Goal: Task Accomplishment & Management: Use online tool/utility

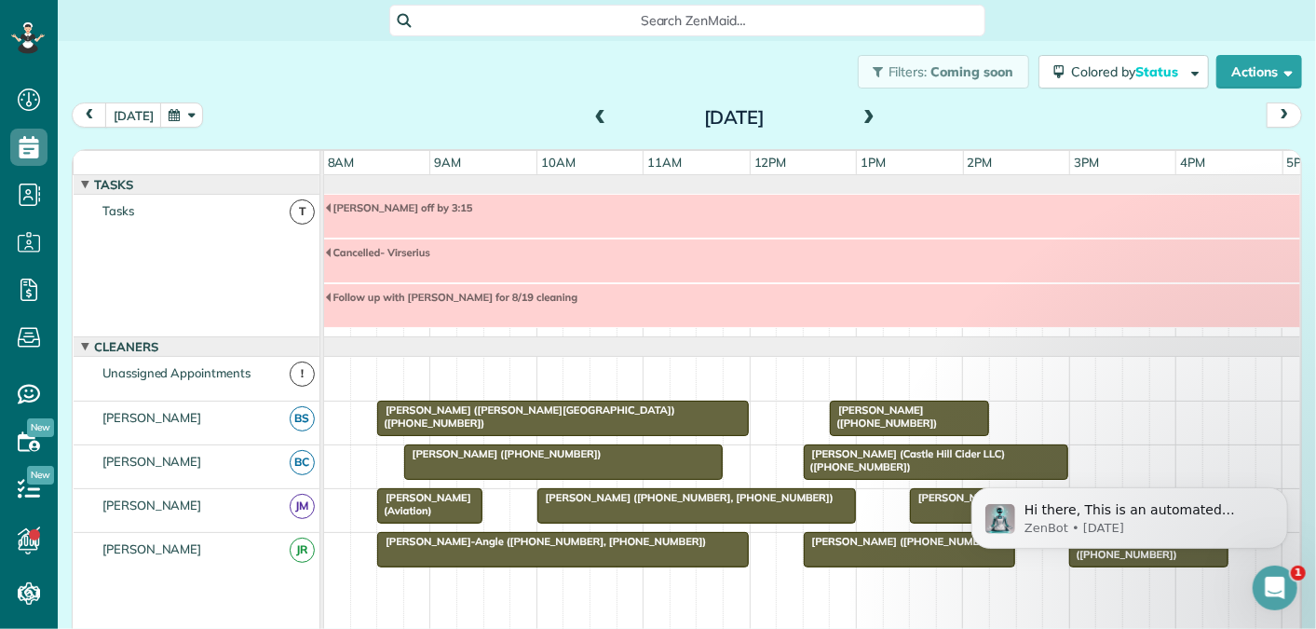
scroll to position [109, 0]
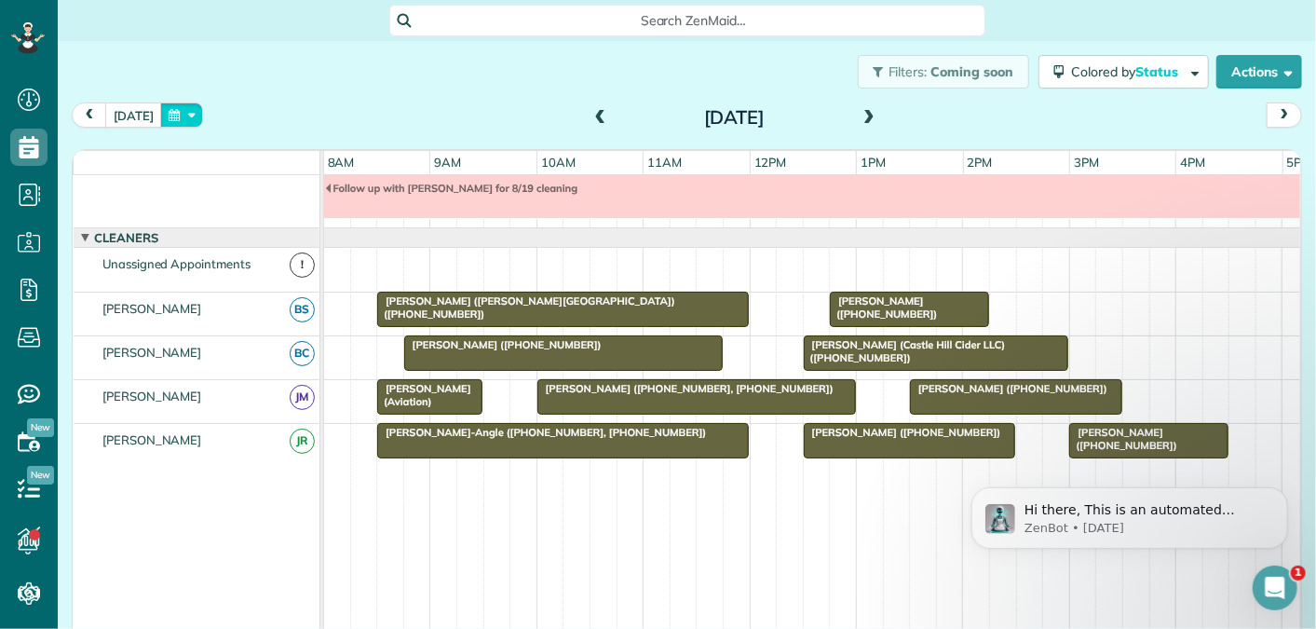
click at [163, 117] on button "button" at bounding box center [181, 114] width 43 height 25
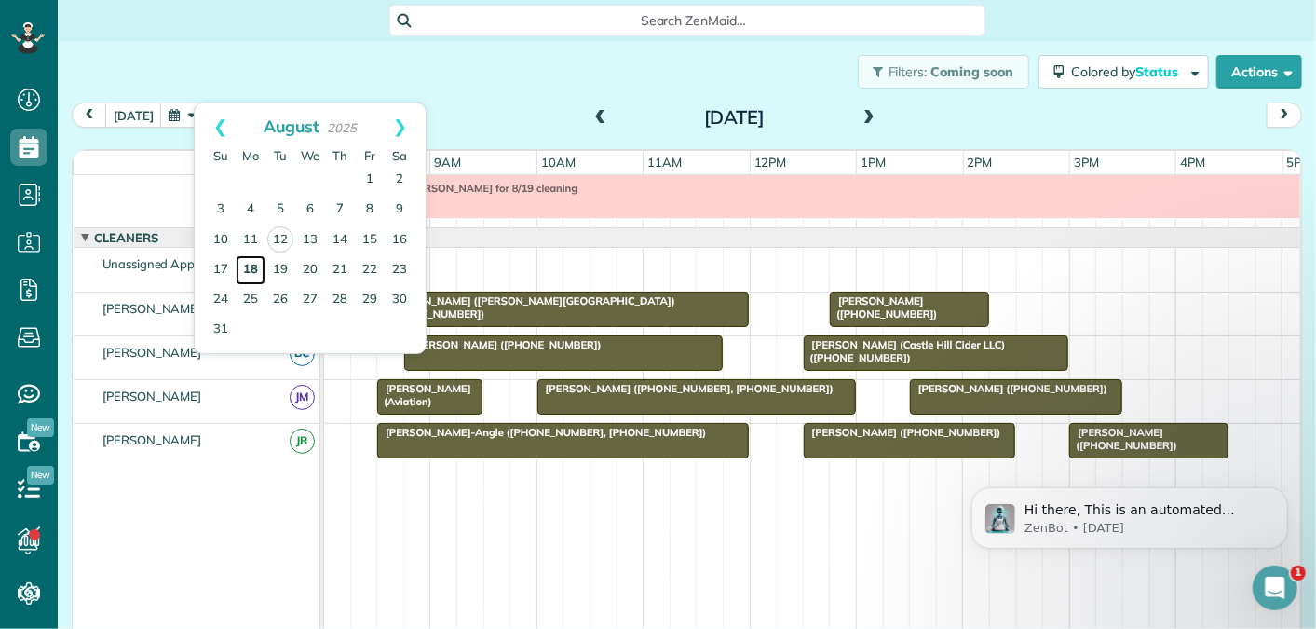
click at [251, 261] on link "18" at bounding box center [251, 270] width 30 height 30
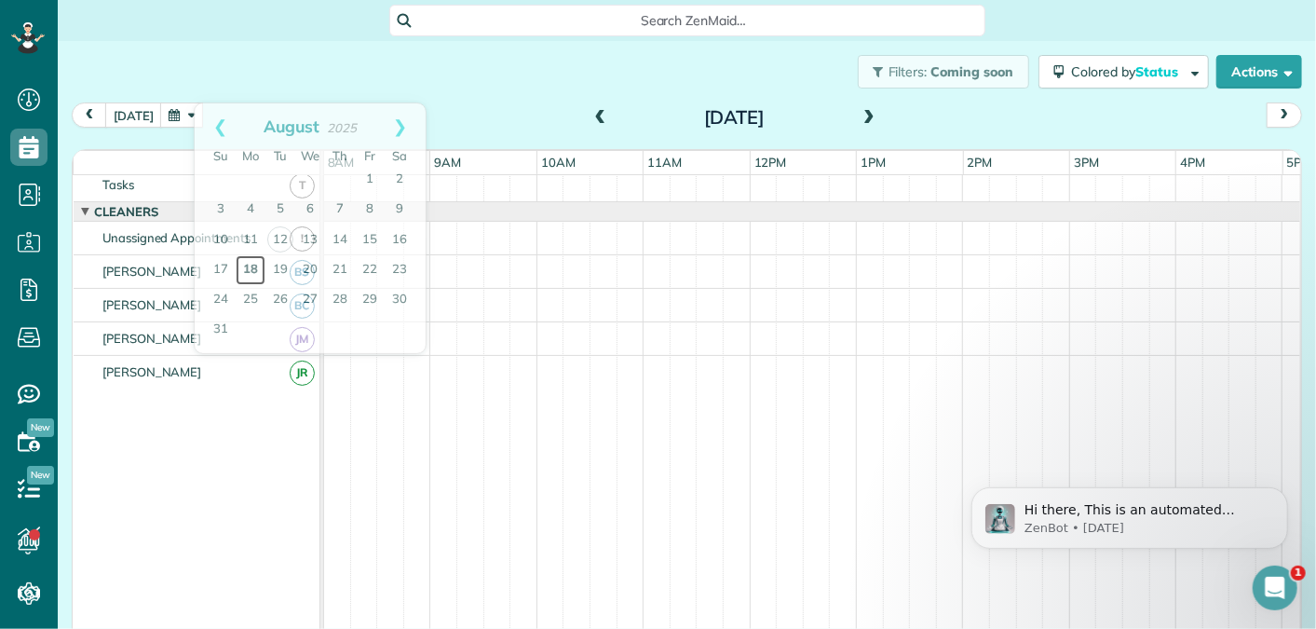
scroll to position [0, 0]
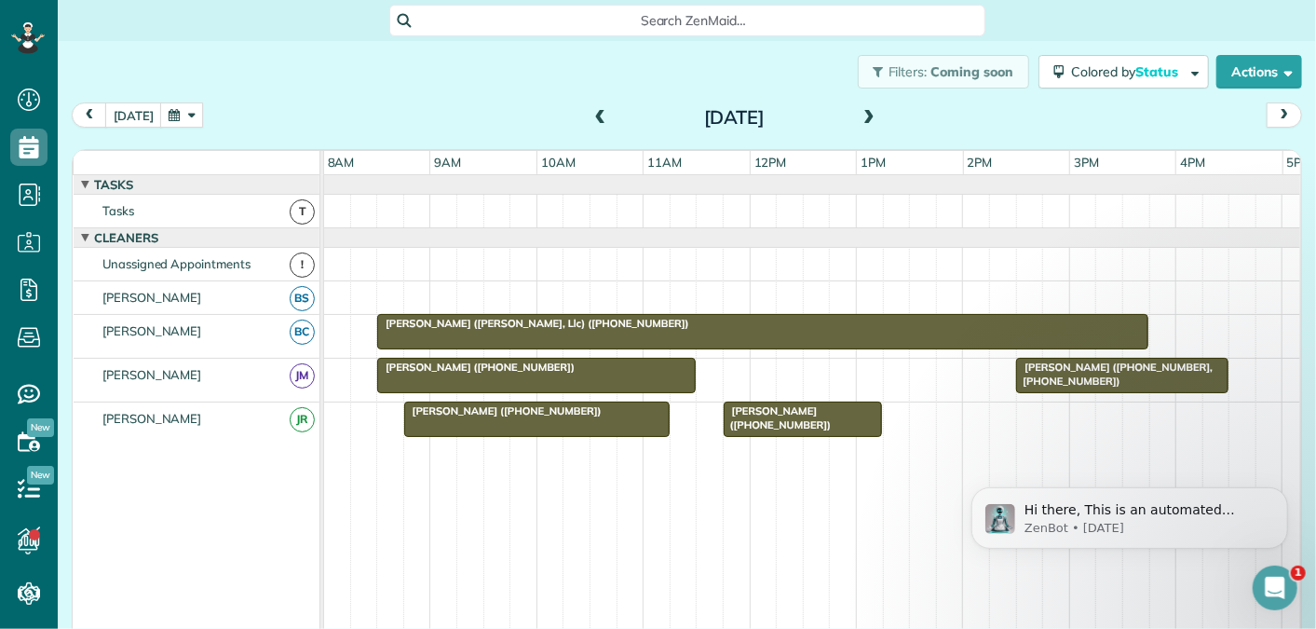
click at [174, 114] on button "button" at bounding box center [181, 114] width 43 height 25
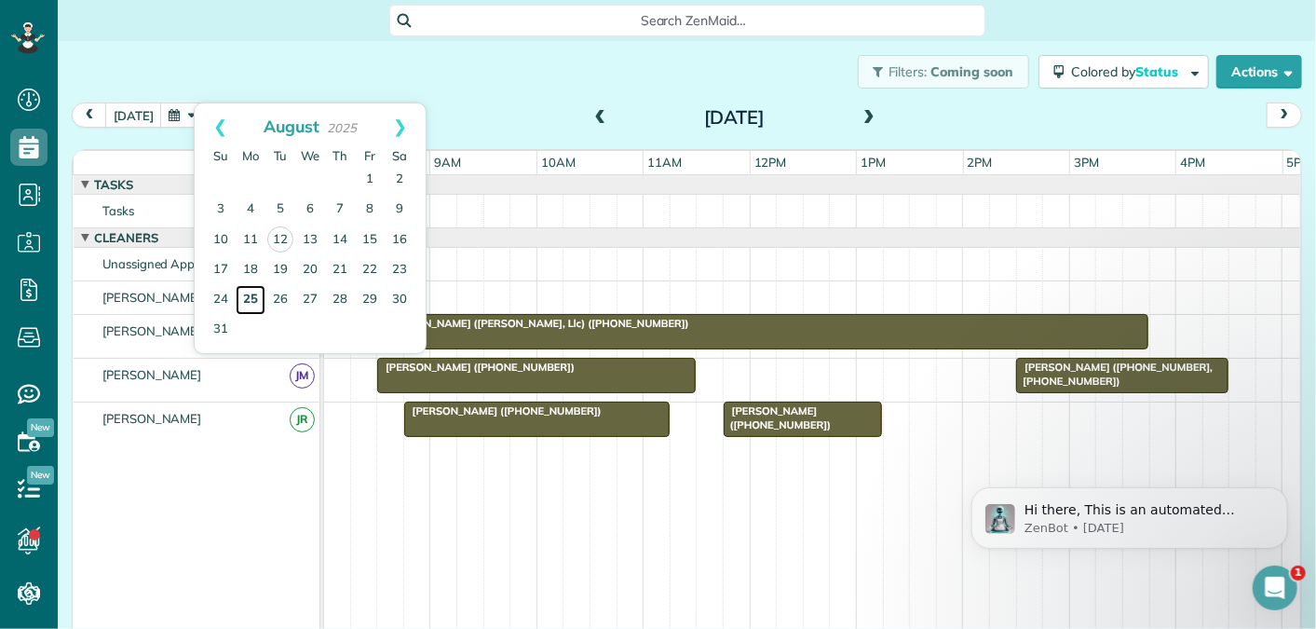
click at [249, 293] on link "25" at bounding box center [251, 300] width 30 height 30
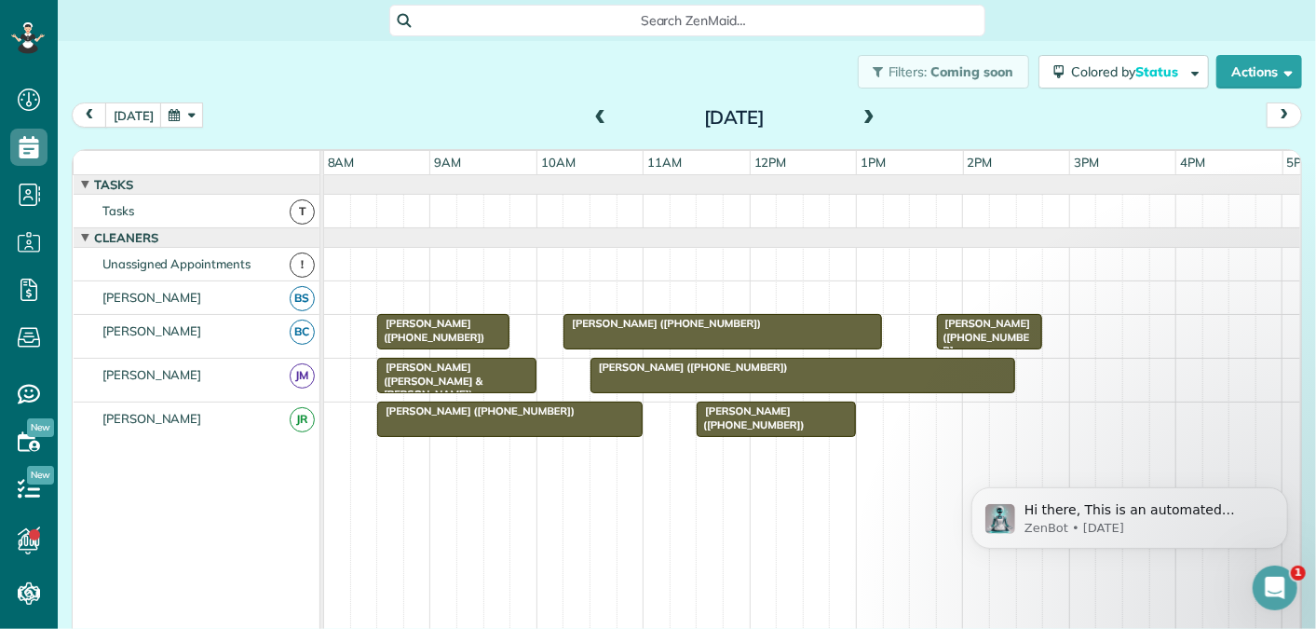
click at [164, 113] on button "button" at bounding box center [181, 114] width 43 height 25
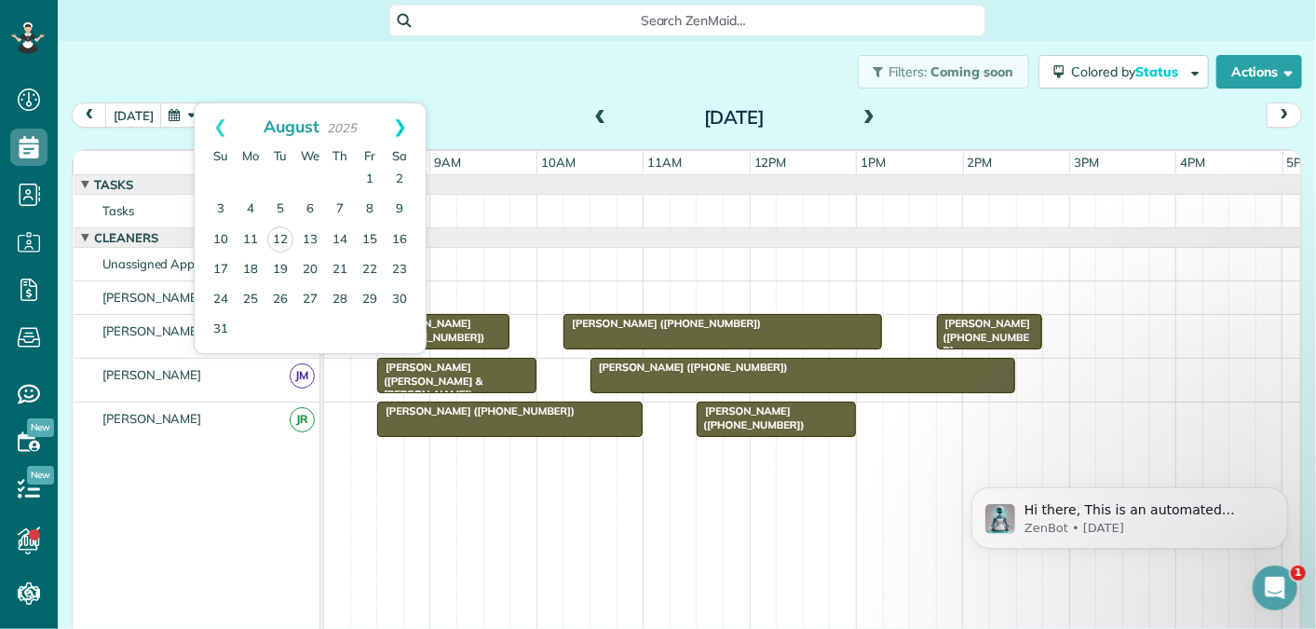
click at [407, 124] on link "Next" at bounding box center [399, 126] width 51 height 47
click at [250, 174] on link "1" at bounding box center [251, 180] width 30 height 30
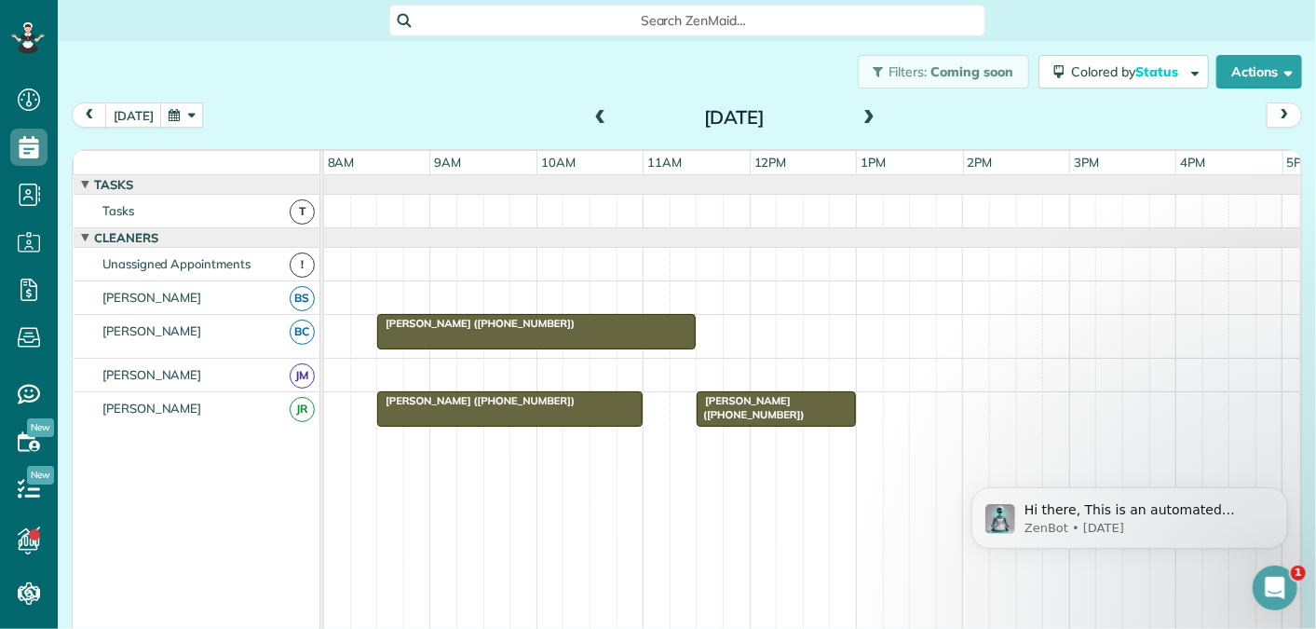
click at [872, 115] on span at bounding box center [869, 118] width 20 height 17
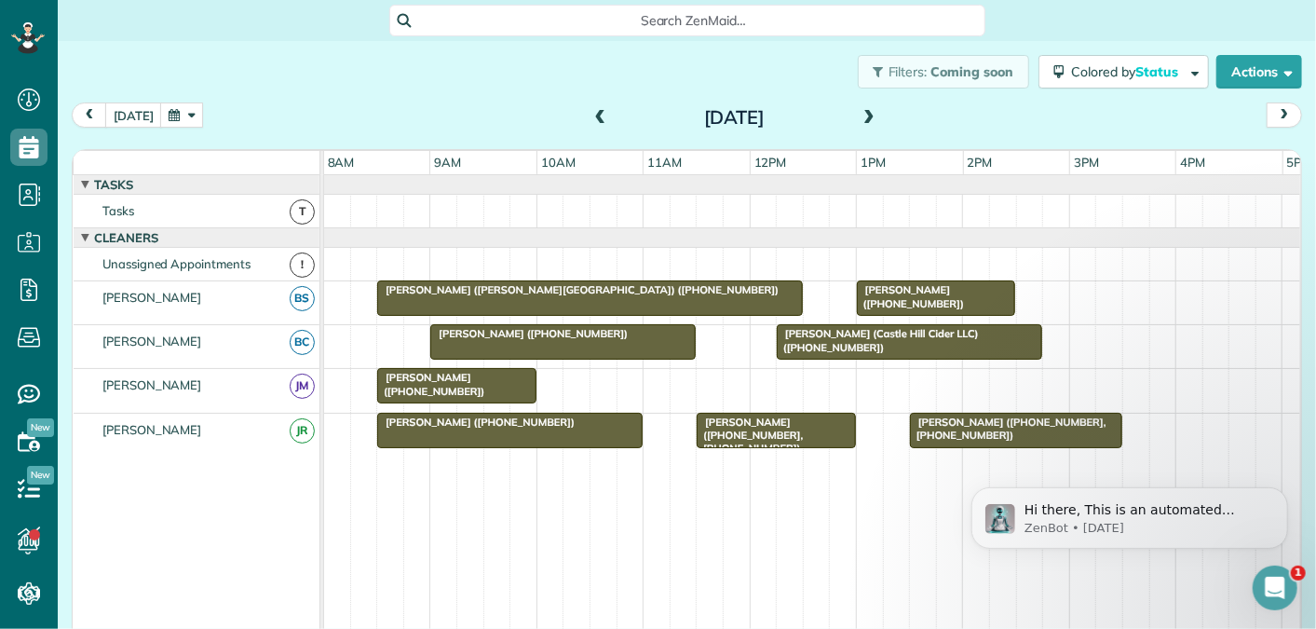
click at [600, 115] on span at bounding box center [600, 118] width 20 height 17
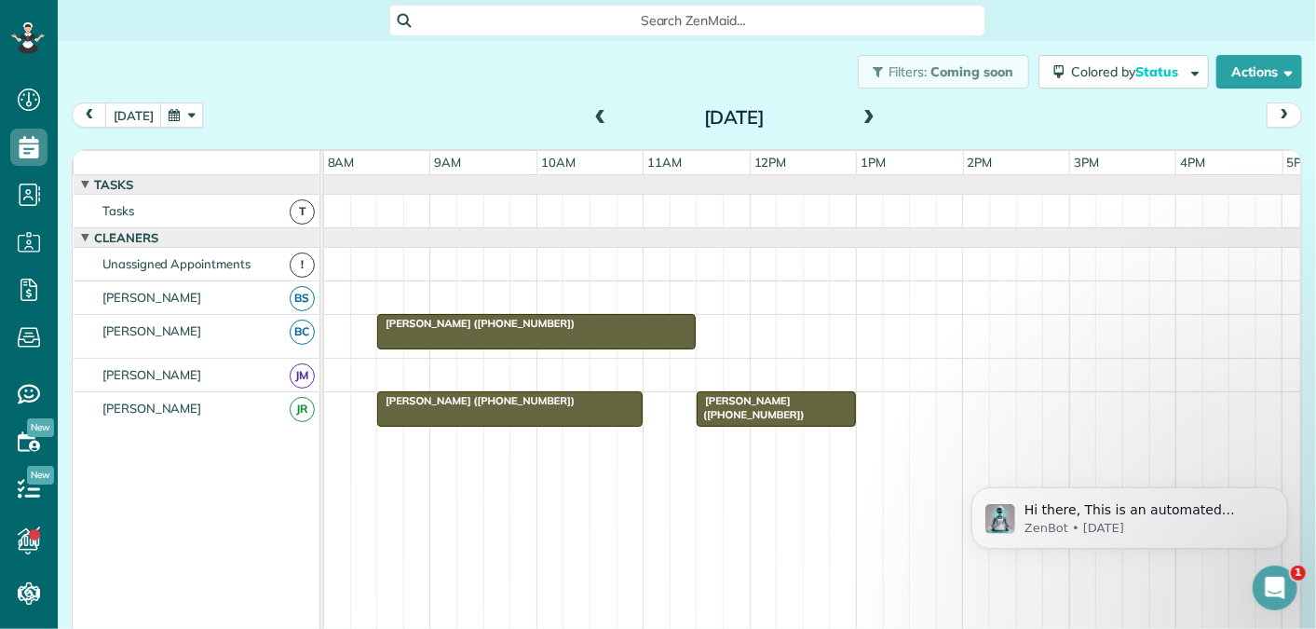
click at [867, 116] on span at bounding box center [869, 118] width 20 height 17
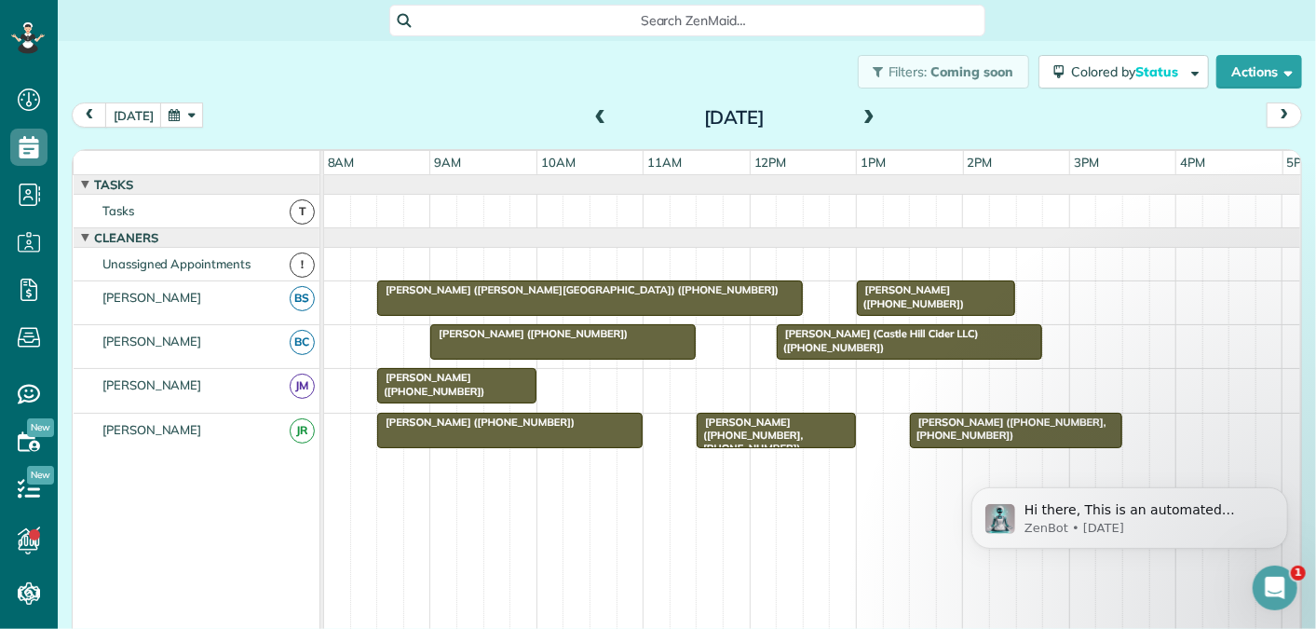
click at [867, 116] on span at bounding box center [869, 118] width 20 height 17
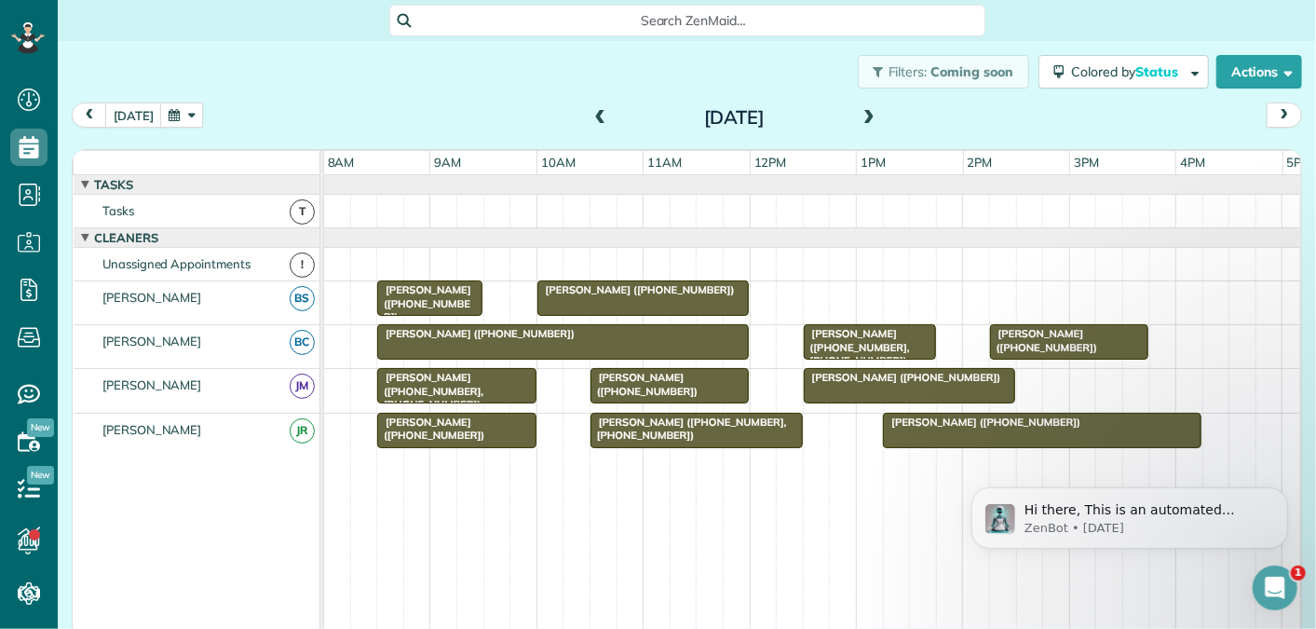
click at [867, 116] on span at bounding box center [869, 118] width 20 height 17
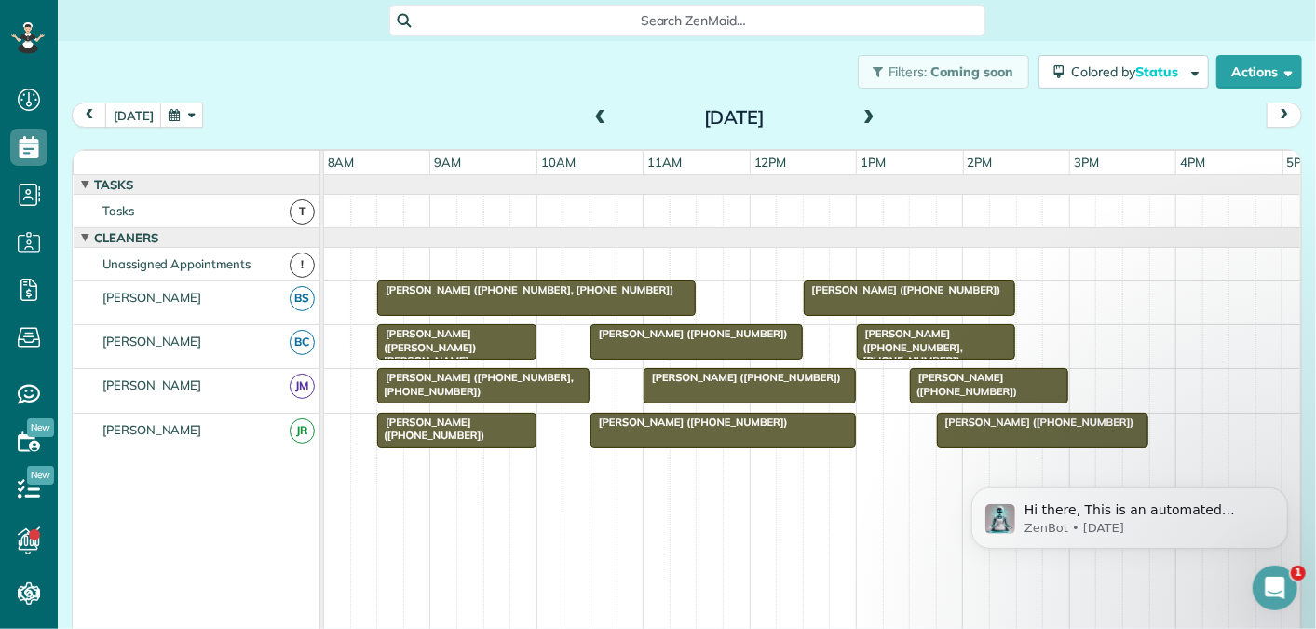
click at [867, 116] on span at bounding box center [869, 118] width 20 height 17
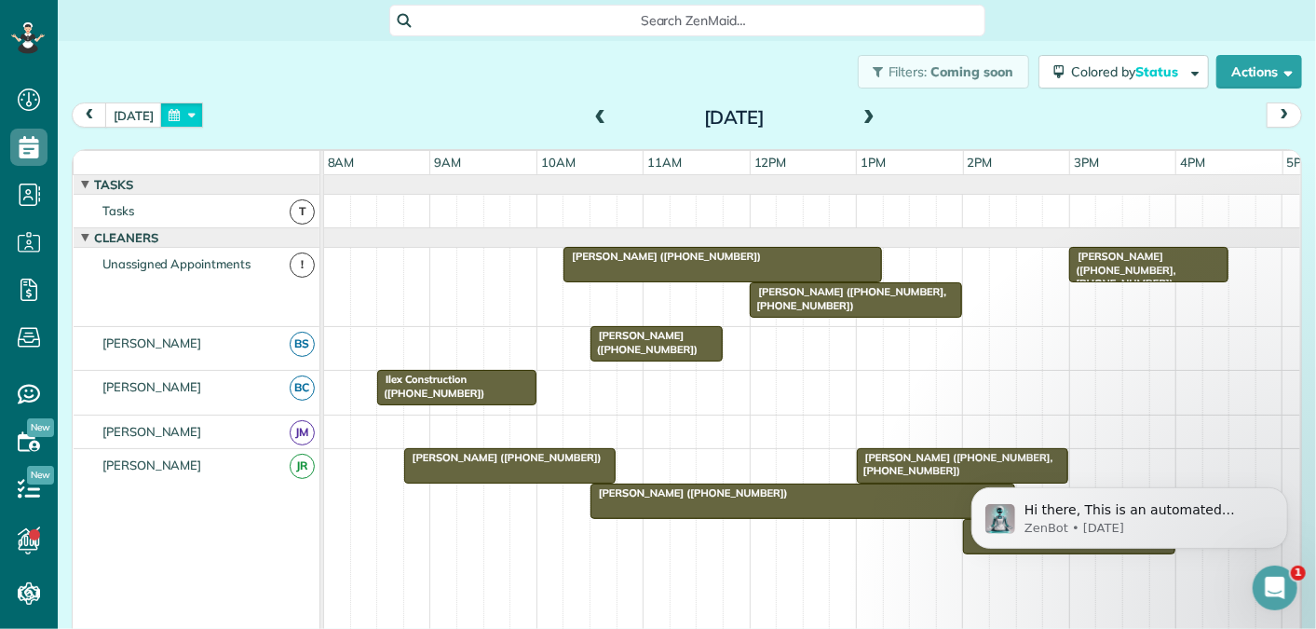
click at [169, 115] on button "button" at bounding box center [181, 114] width 43 height 25
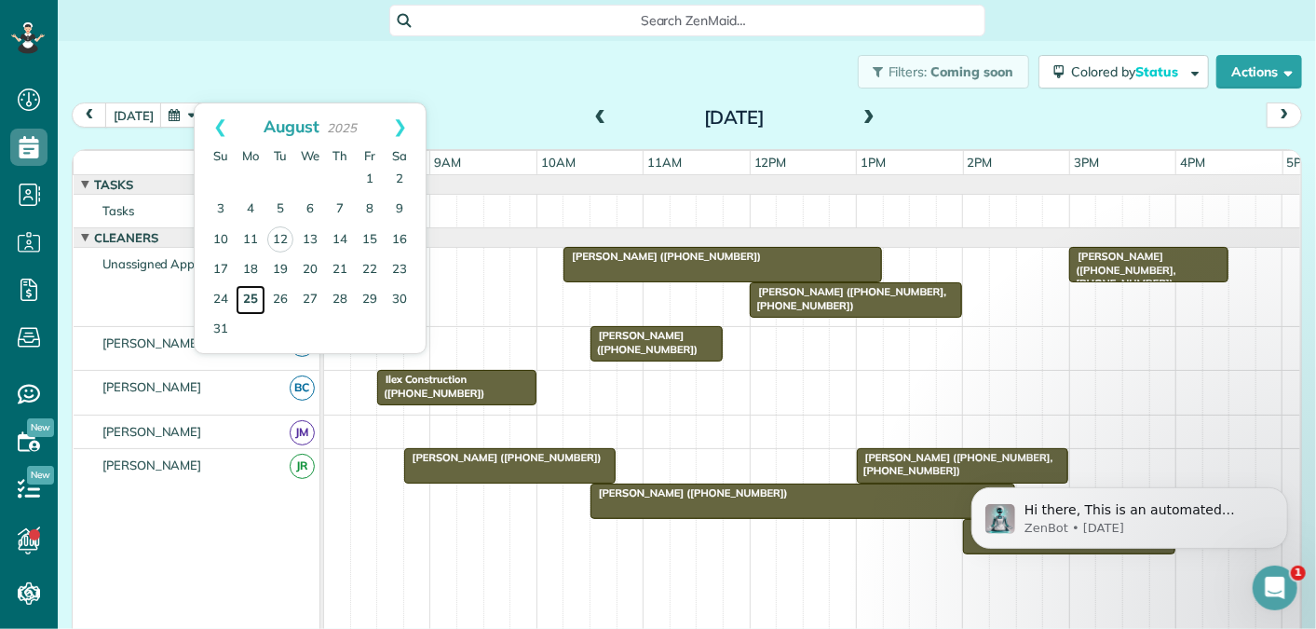
click at [253, 292] on link "25" at bounding box center [251, 300] width 30 height 30
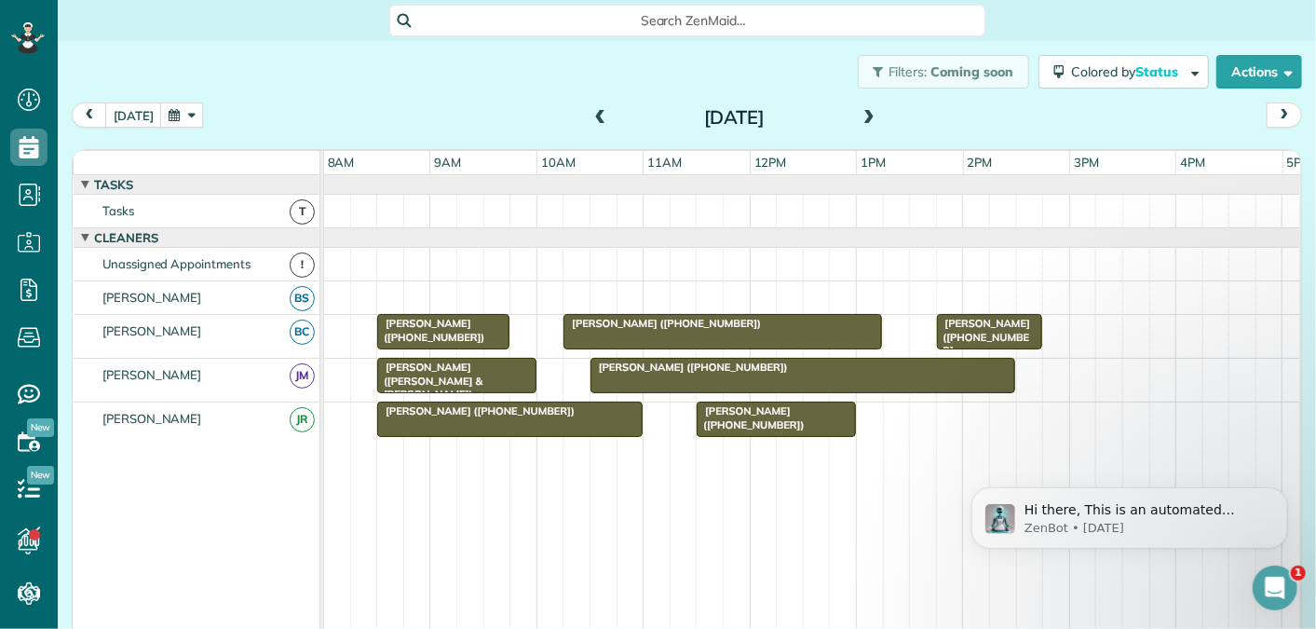
click at [872, 110] on span at bounding box center [869, 118] width 20 height 17
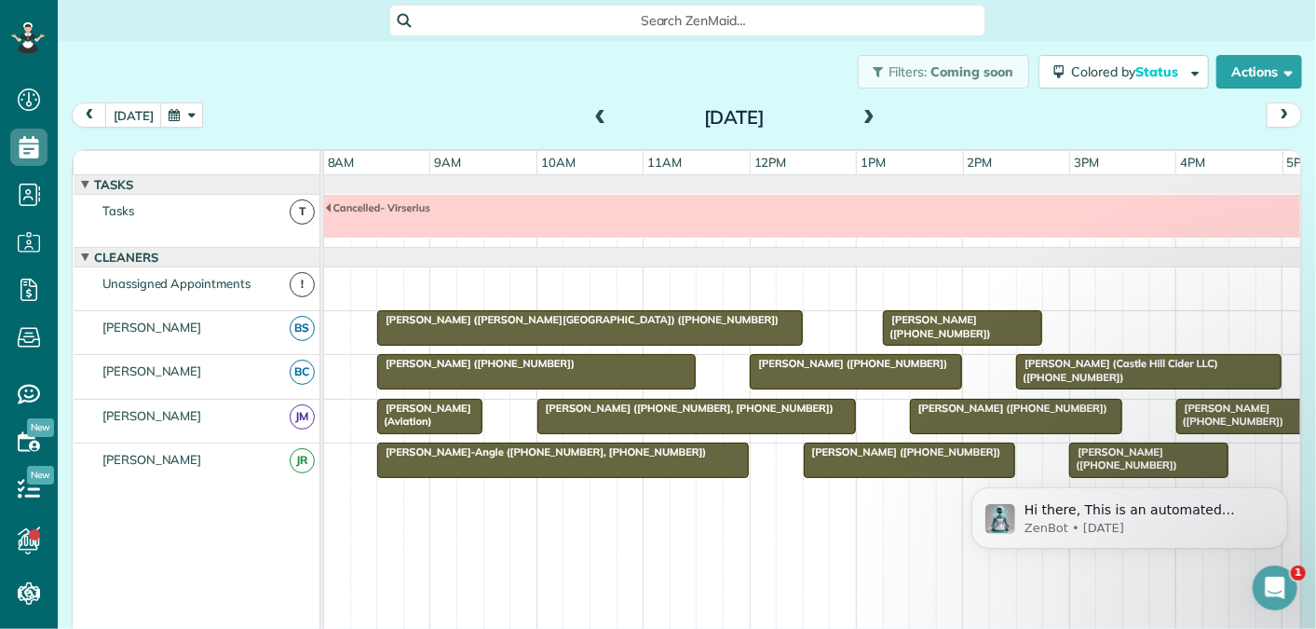
click at [863, 121] on span at bounding box center [869, 118] width 20 height 17
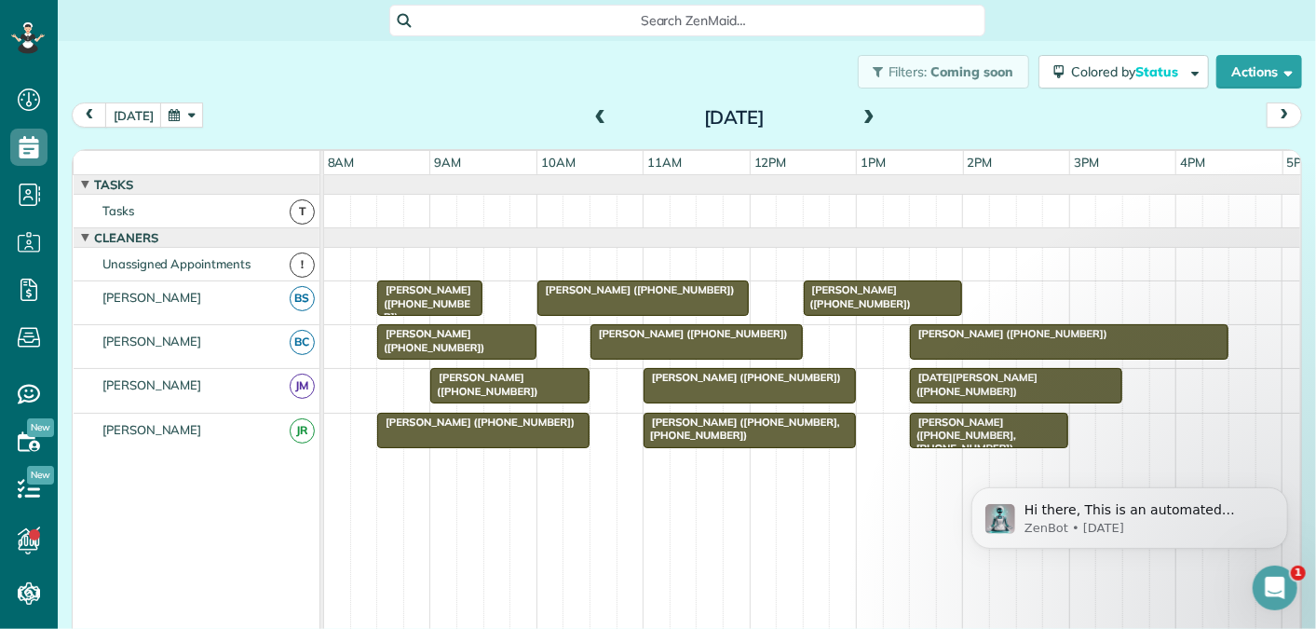
click at [866, 116] on span at bounding box center [869, 118] width 20 height 17
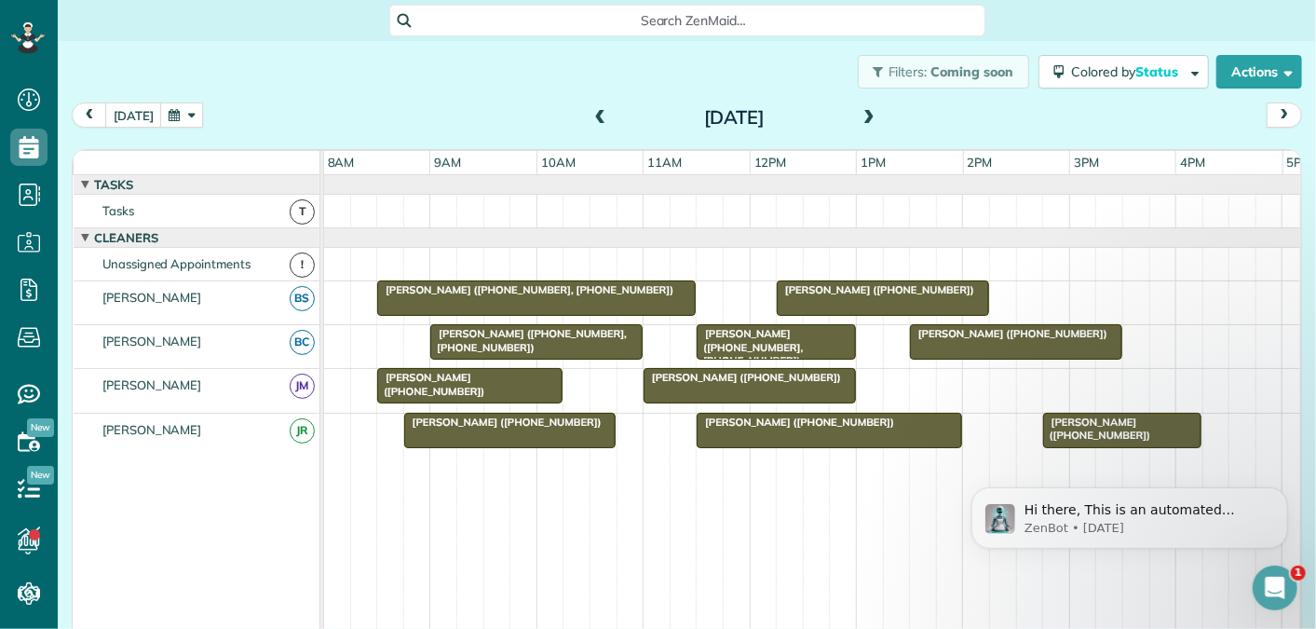
click at [597, 114] on span at bounding box center [600, 118] width 20 height 17
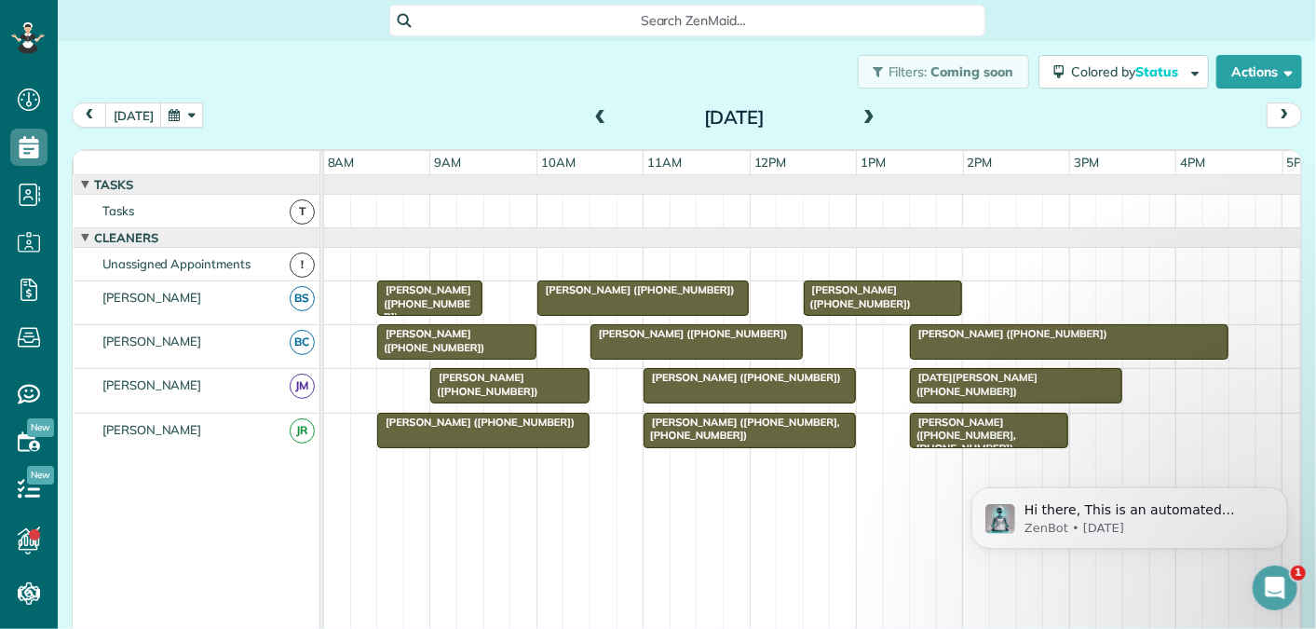
click at [597, 114] on span at bounding box center [600, 118] width 20 height 17
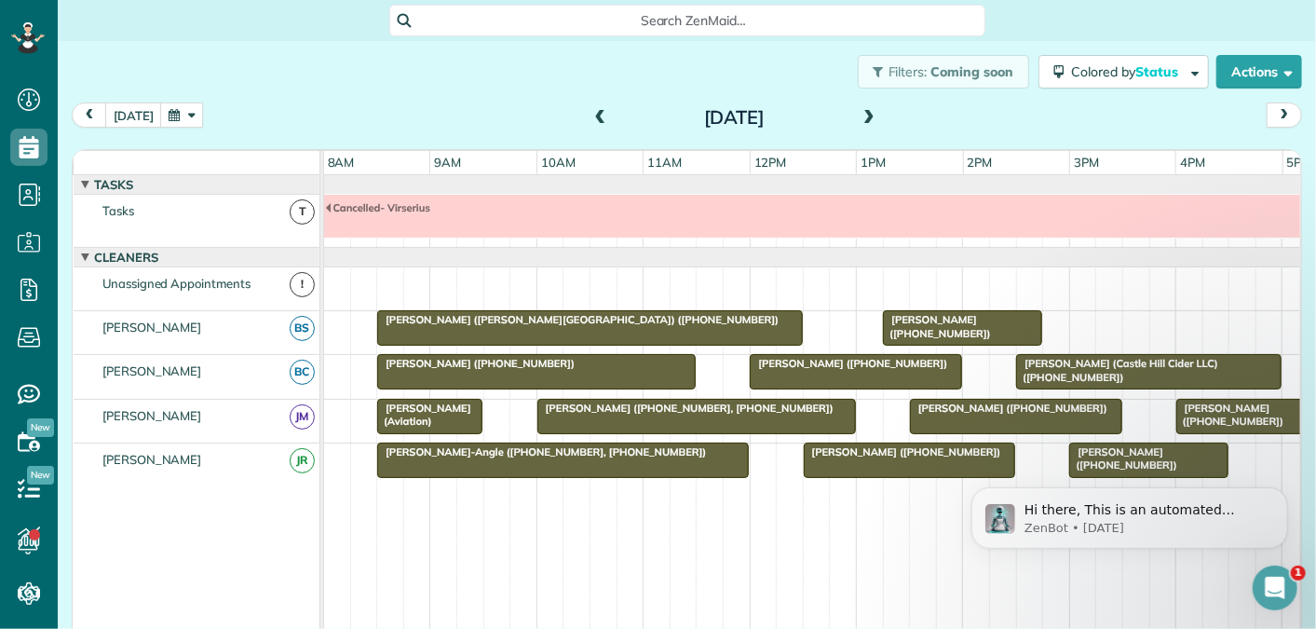
scroll to position [20, 0]
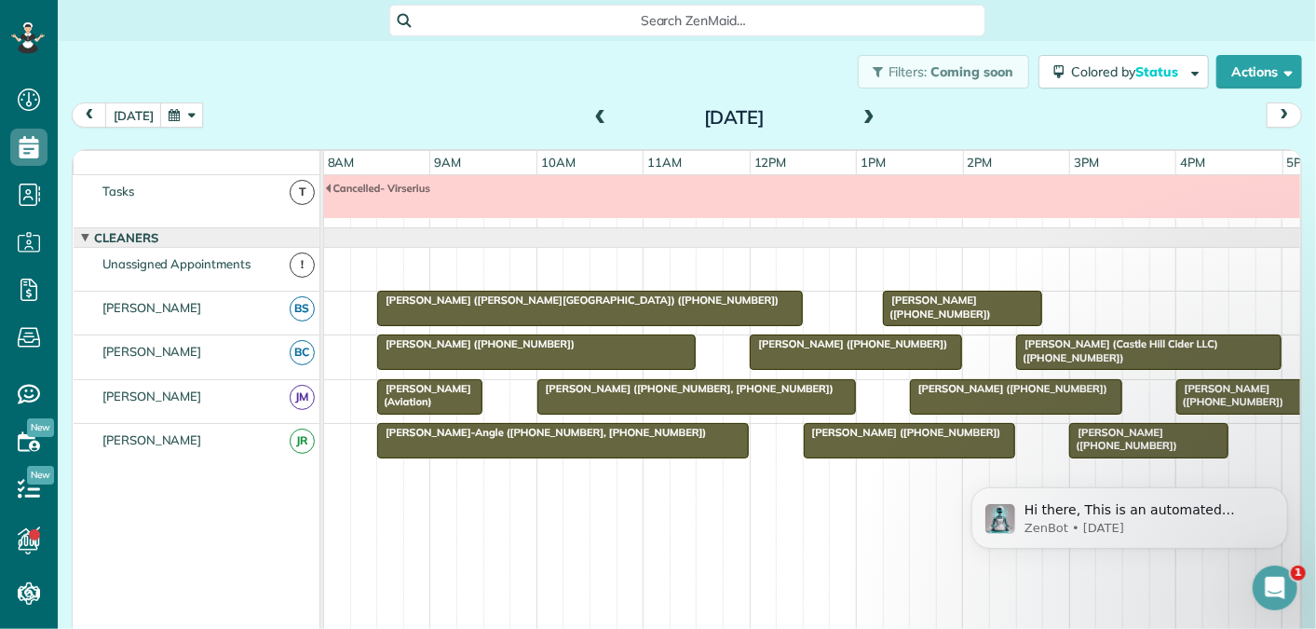
click at [597, 114] on span at bounding box center [600, 118] width 20 height 17
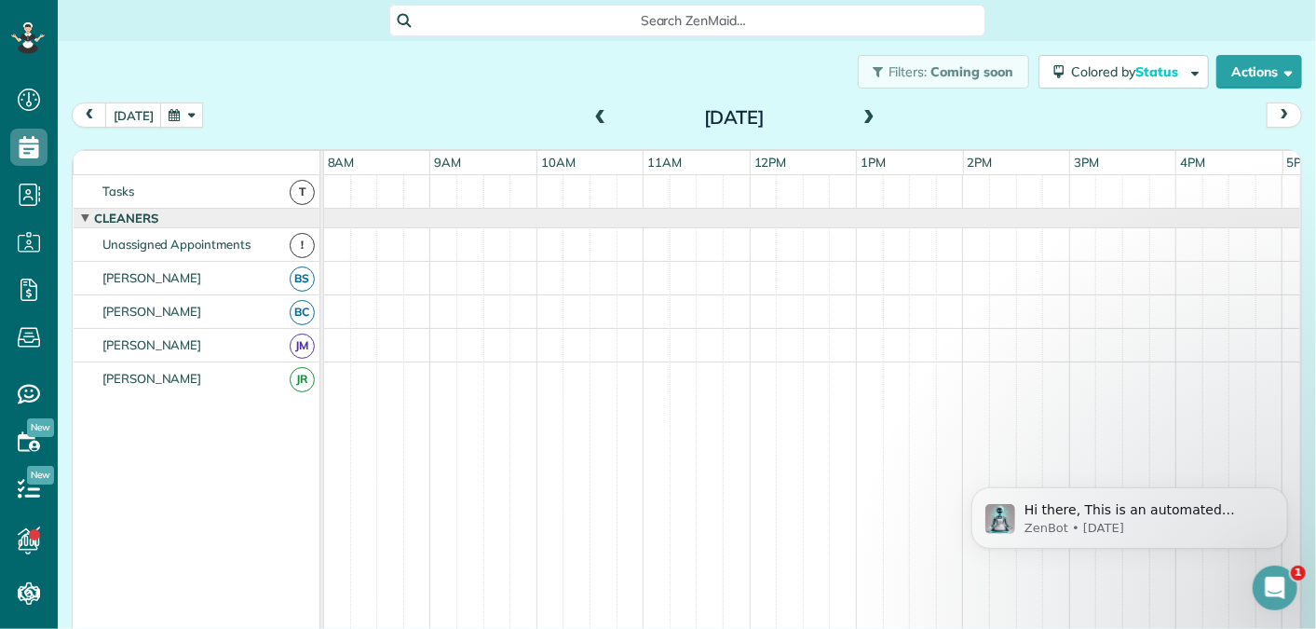
scroll to position [0, 0]
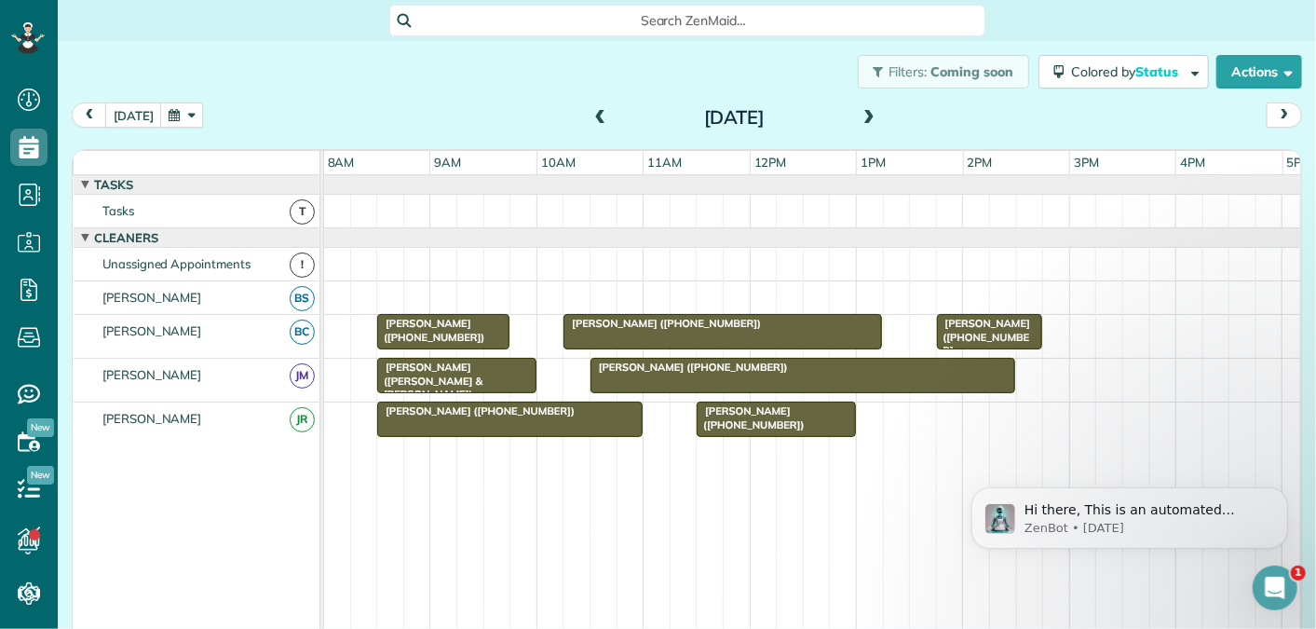
click at [597, 114] on span at bounding box center [600, 118] width 20 height 17
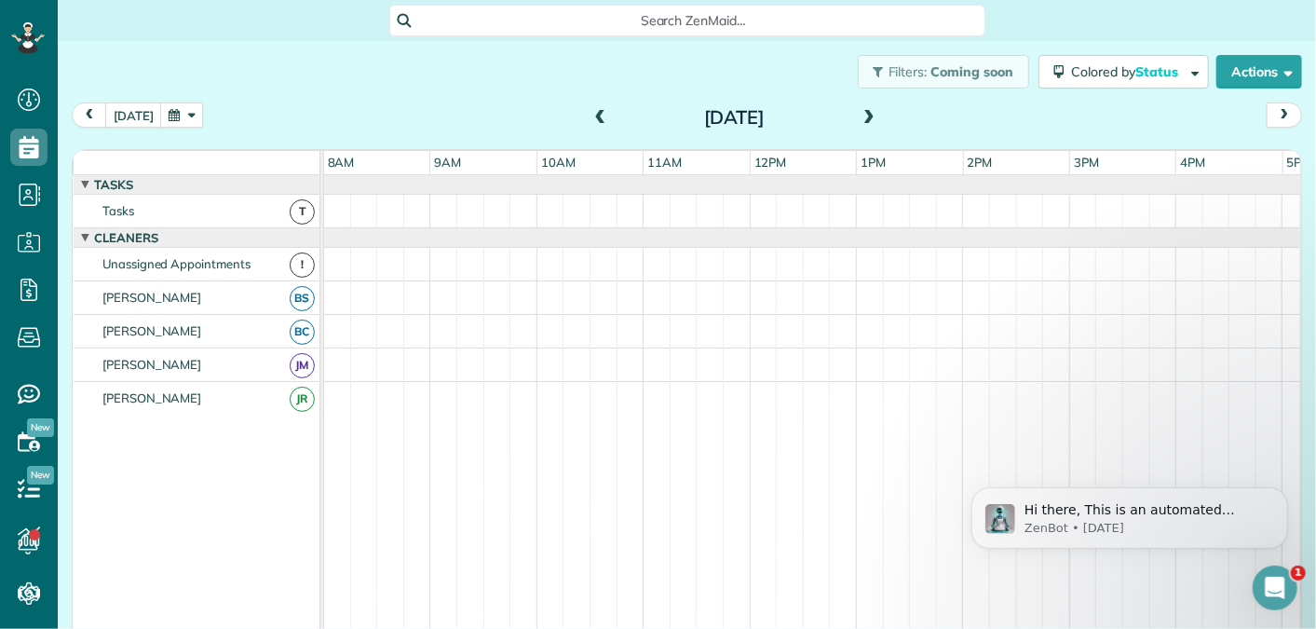
click at [597, 114] on span at bounding box center [600, 118] width 20 height 17
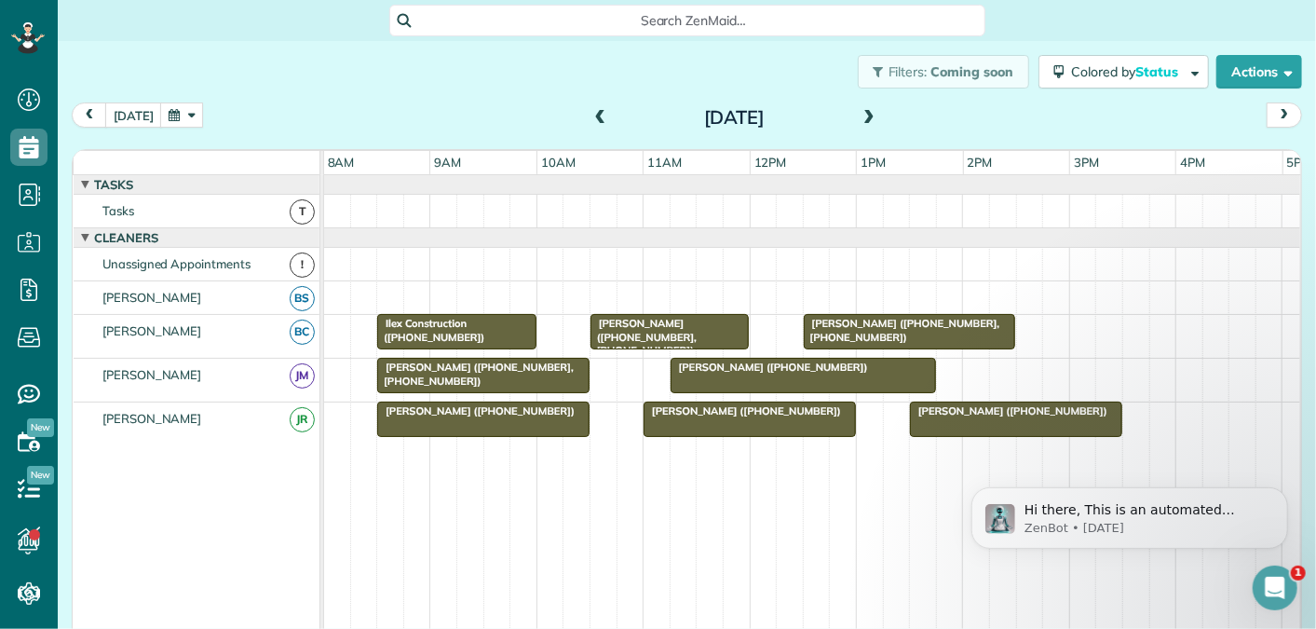
click at [597, 114] on span at bounding box center [600, 118] width 20 height 17
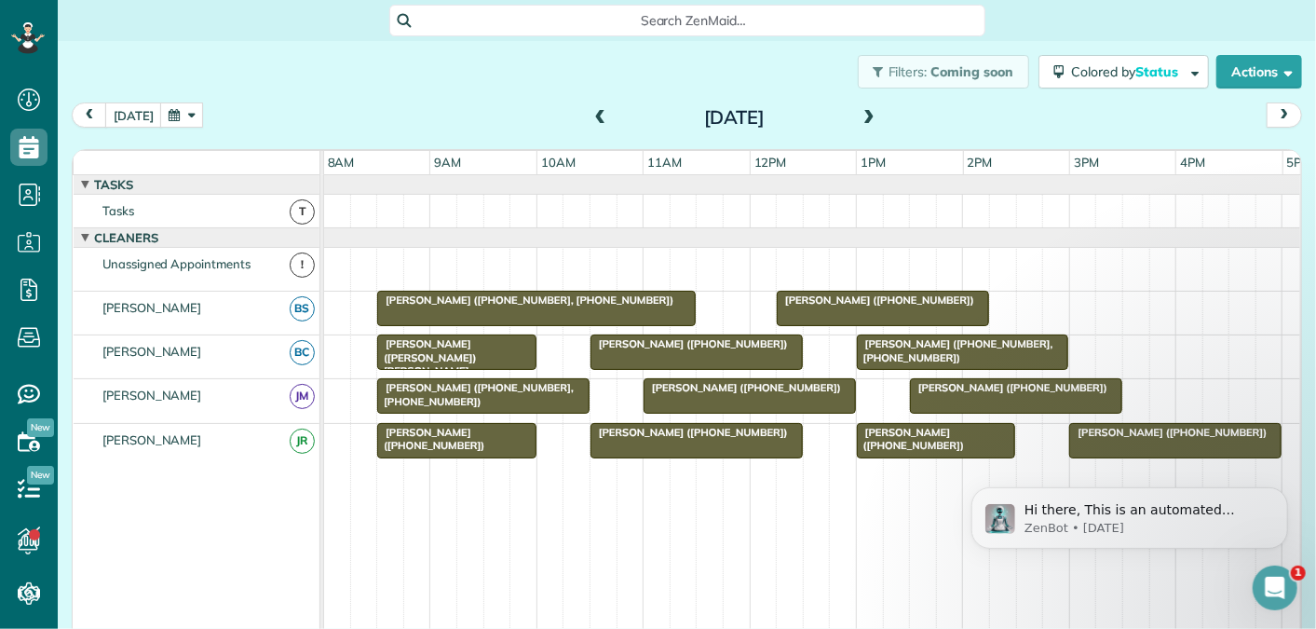
click at [597, 114] on span at bounding box center [600, 118] width 20 height 17
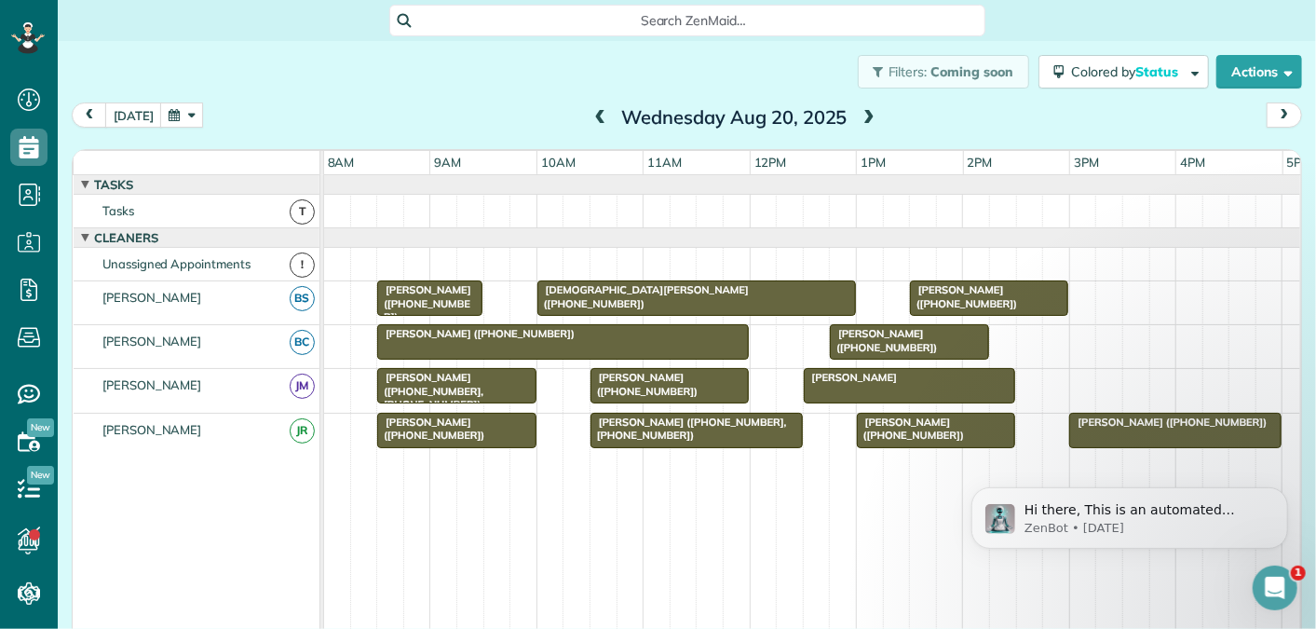
click at [597, 114] on span at bounding box center [600, 118] width 20 height 17
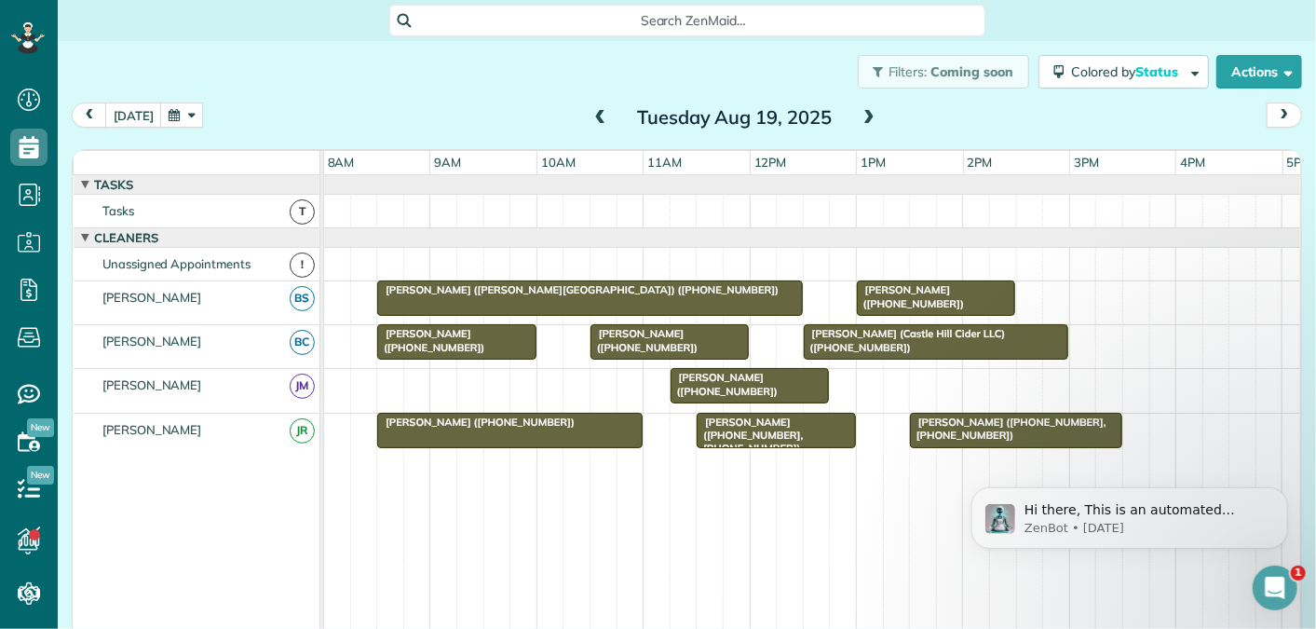
click at [597, 114] on span at bounding box center [600, 118] width 20 height 17
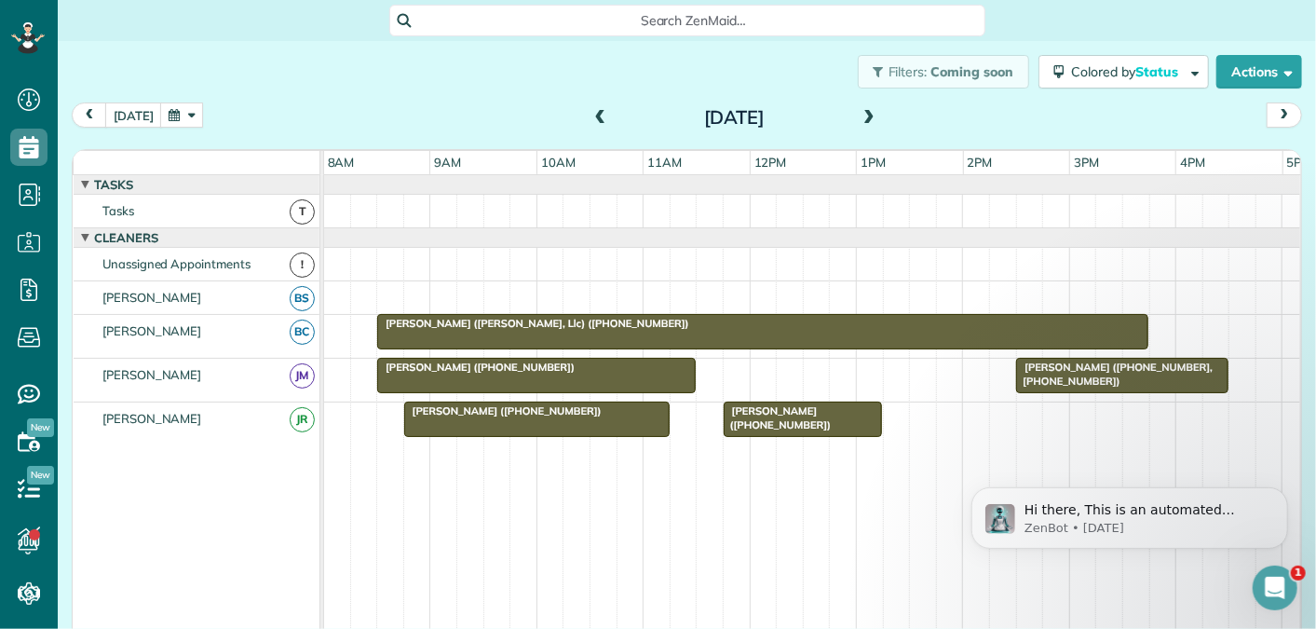
click at [597, 114] on span at bounding box center [600, 118] width 20 height 17
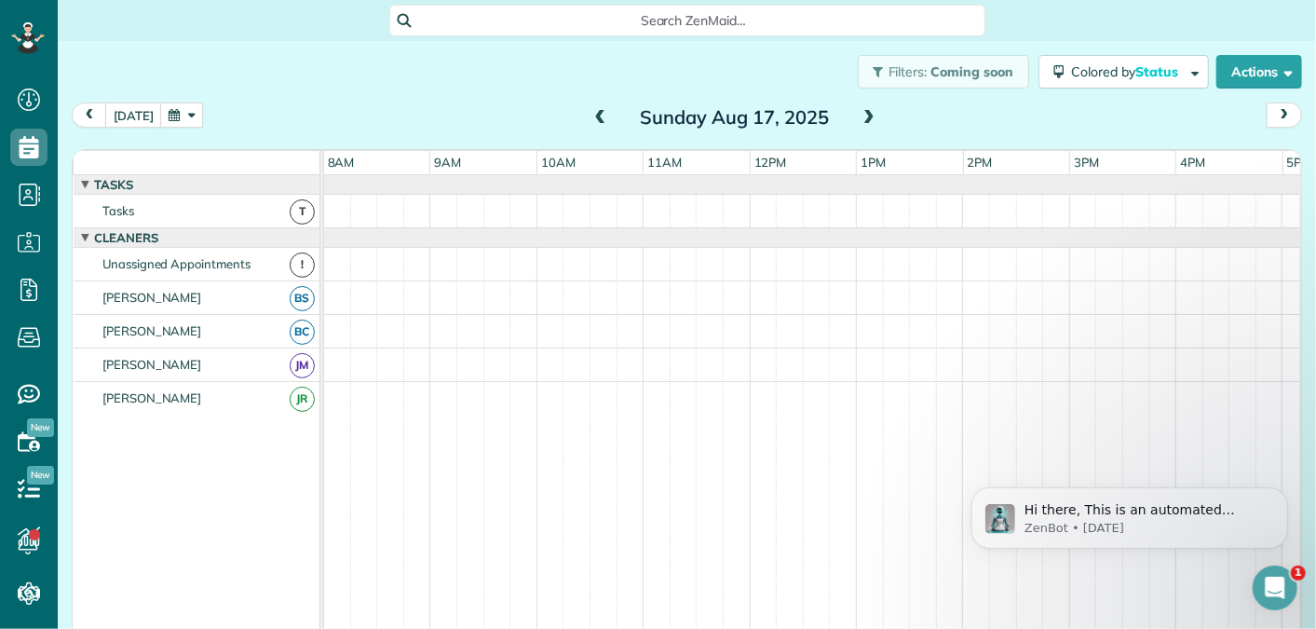
click at [597, 114] on span at bounding box center [600, 118] width 20 height 17
click at [595, 114] on span at bounding box center [600, 118] width 20 height 17
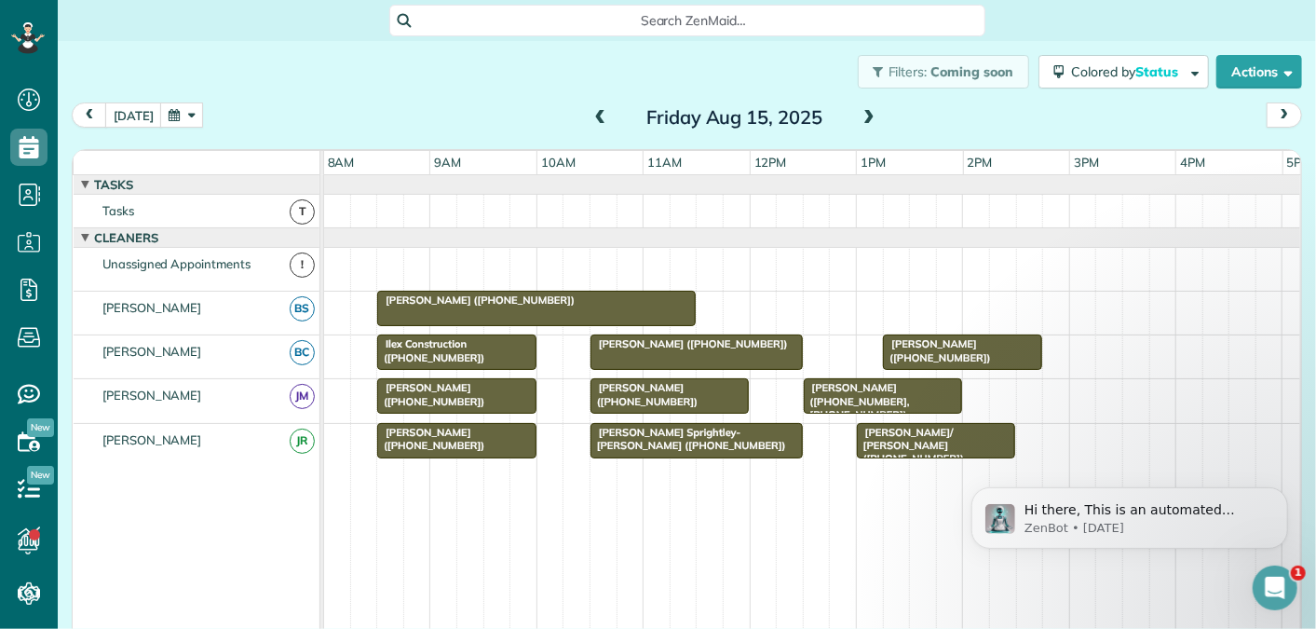
click at [595, 114] on span at bounding box center [600, 118] width 20 height 17
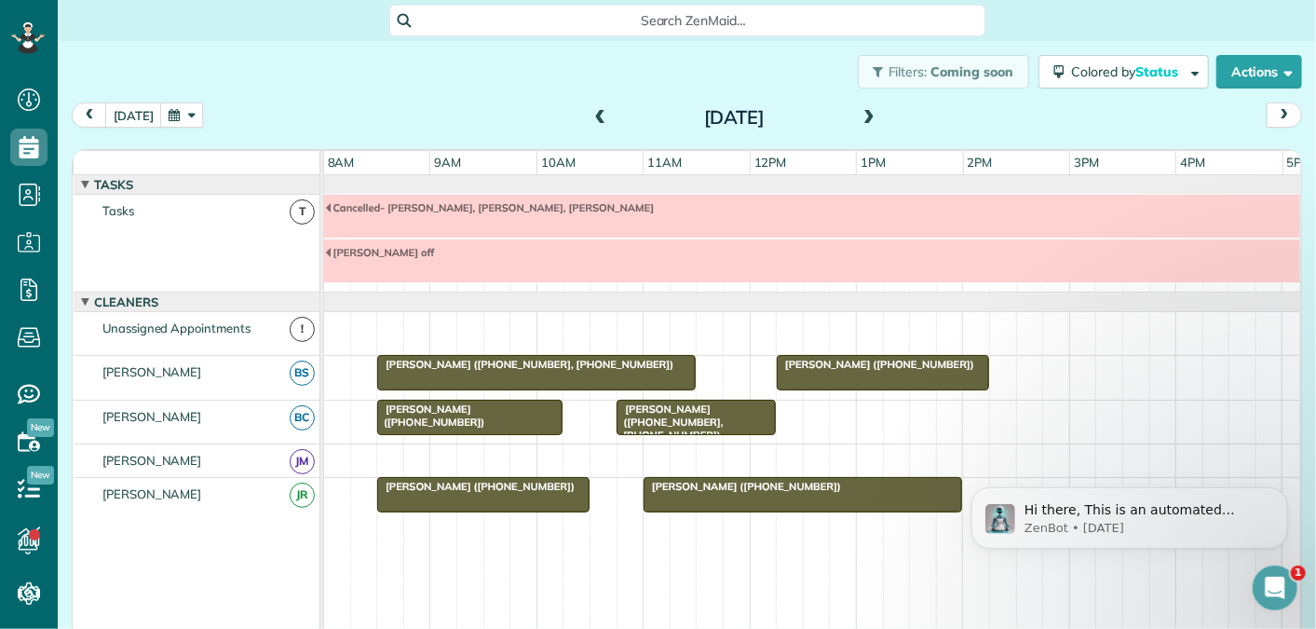
click at [872, 114] on span at bounding box center [869, 118] width 20 height 17
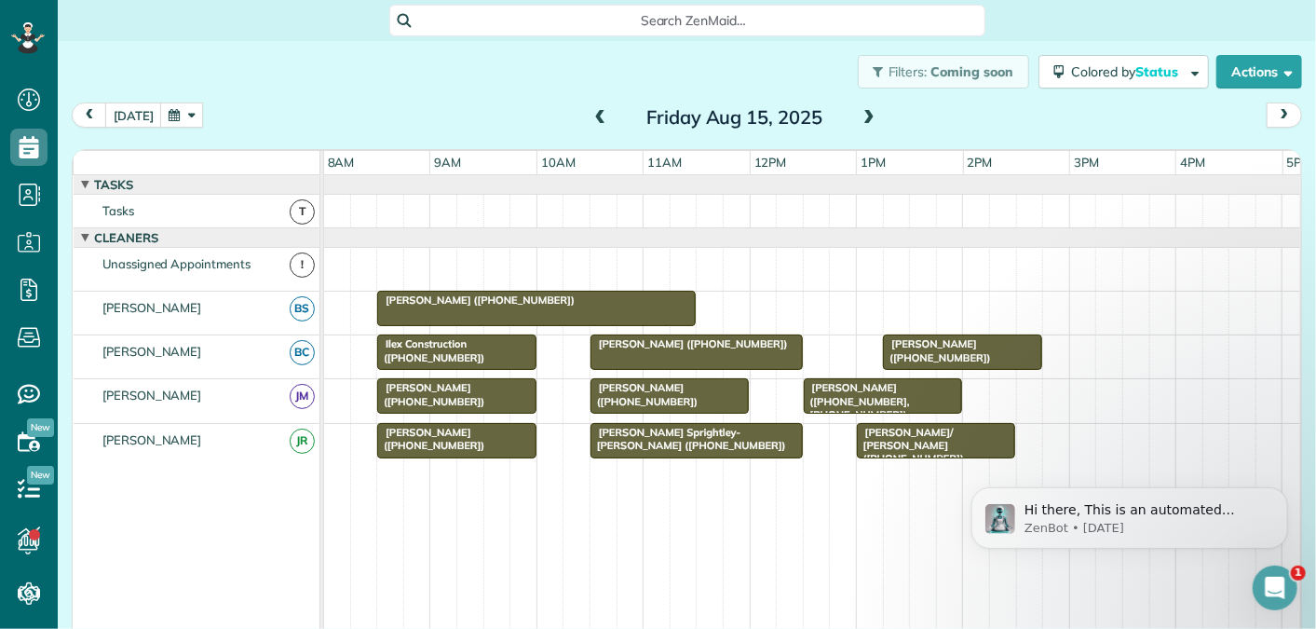
click at [872, 114] on span at bounding box center [869, 118] width 20 height 17
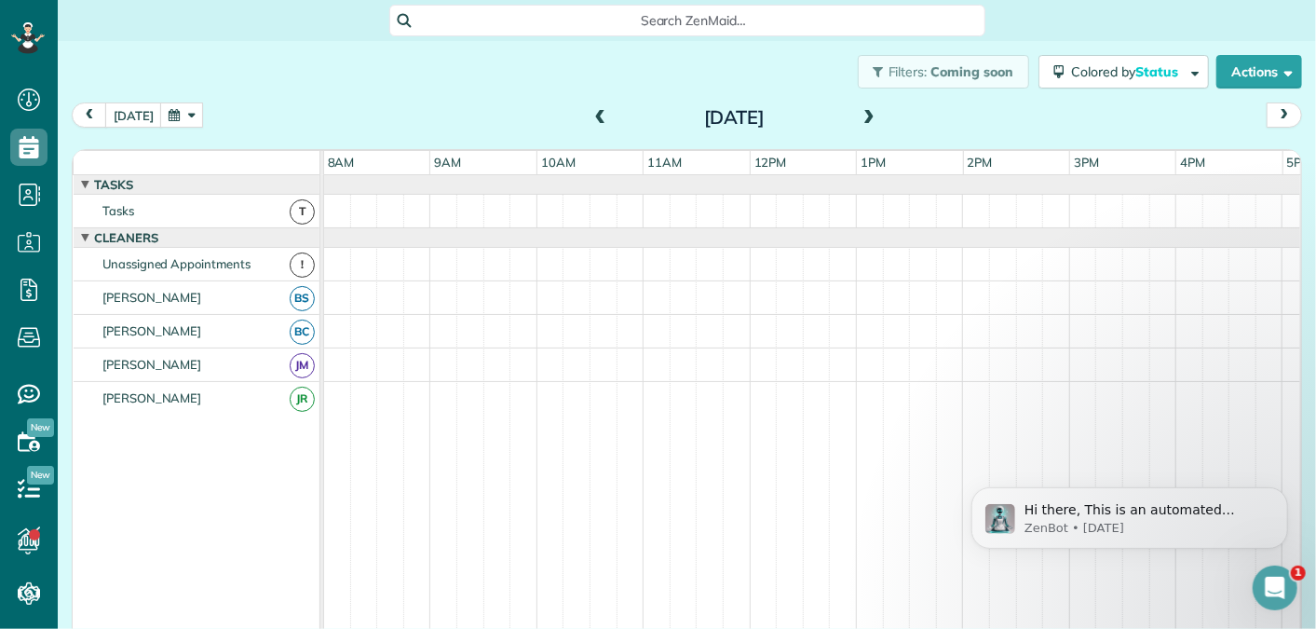
click at [600, 115] on span at bounding box center [600, 118] width 20 height 17
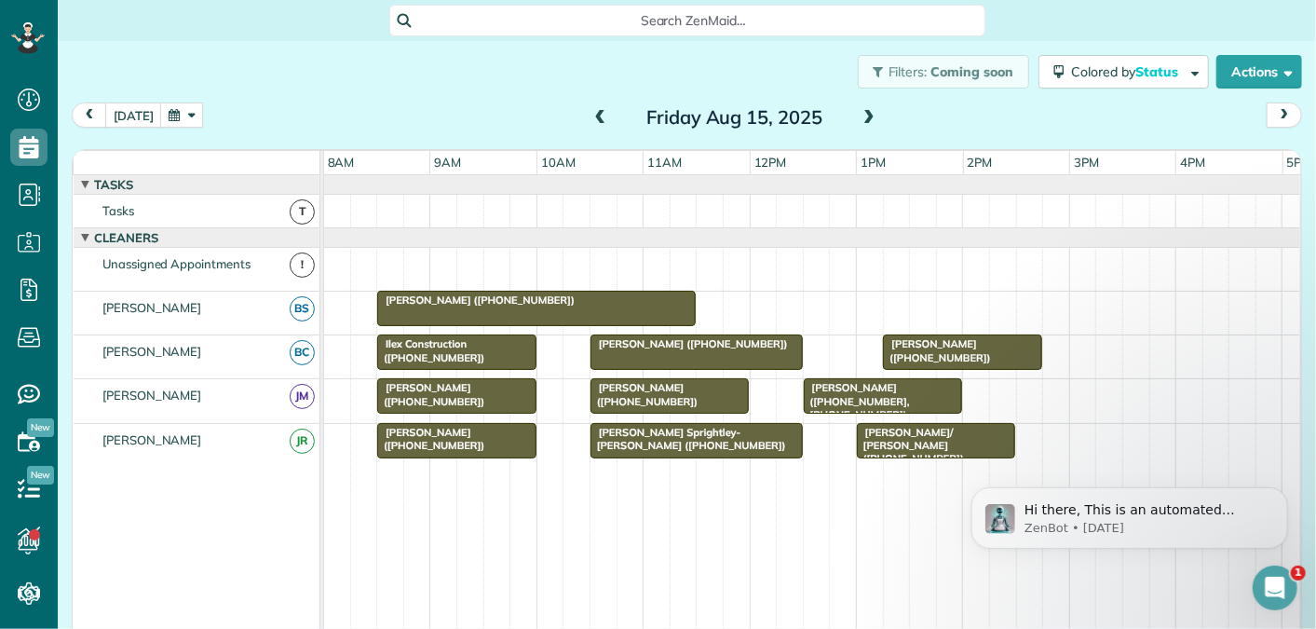
click at [862, 115] on span at bounding box center [869, 118] width 20 height 17
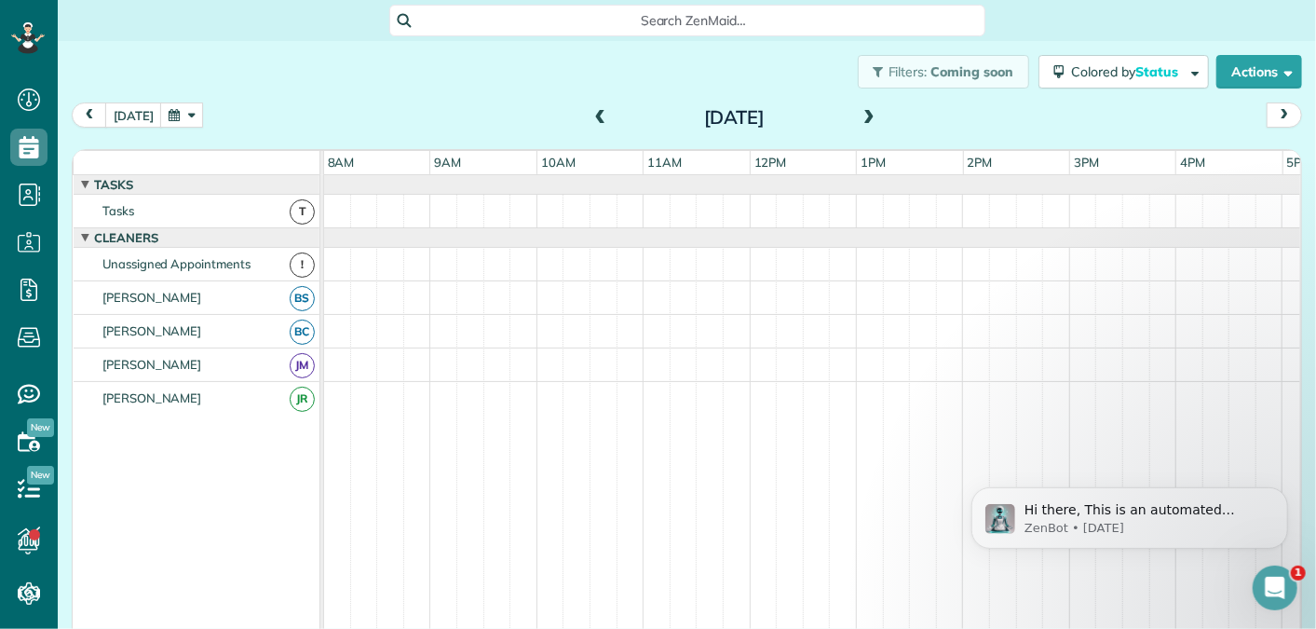
click at [862, 115] on span at bounding box center [869, 118] width 20 height 17
click at [594, 119] on span at bounding box center [600, 118] width 20 height 17
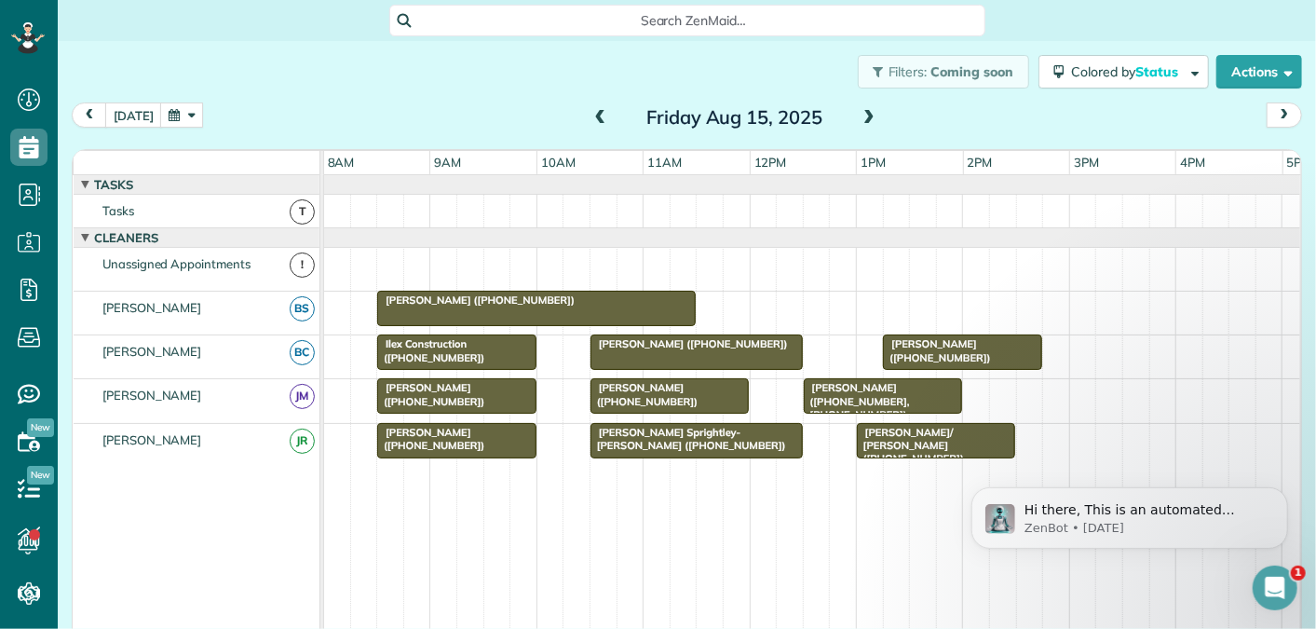
click at [594, 119] on span at bounding box center [600, 118] width 20 height 17
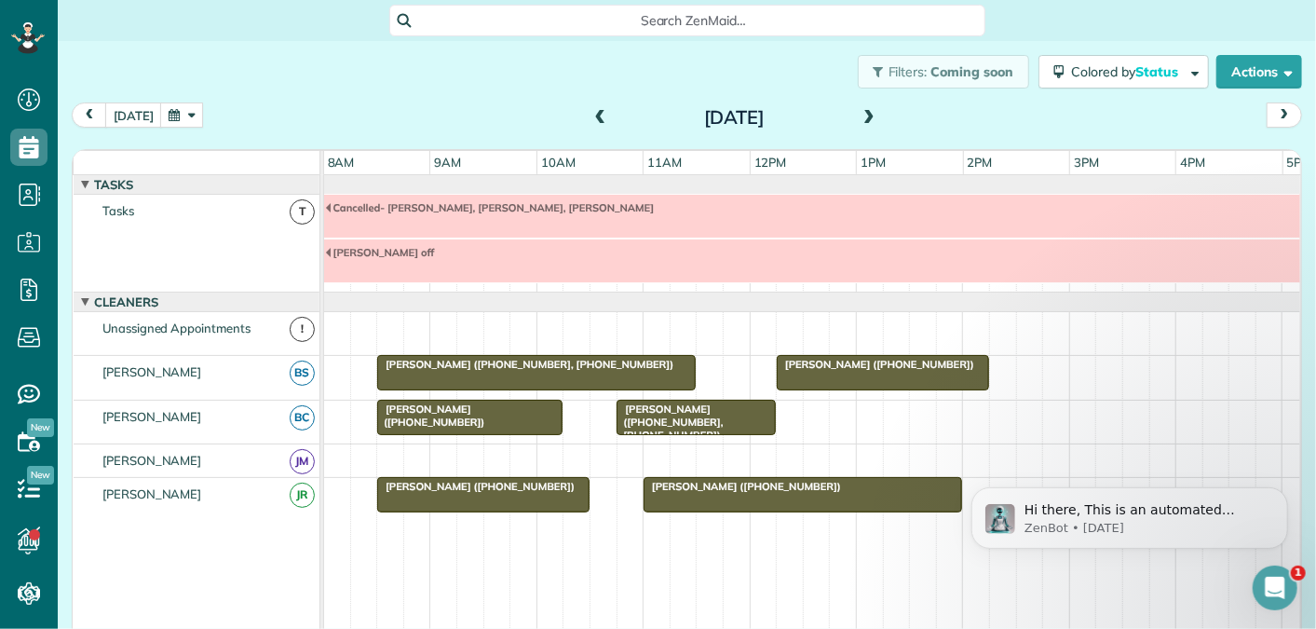
scroll to position [63, 0]
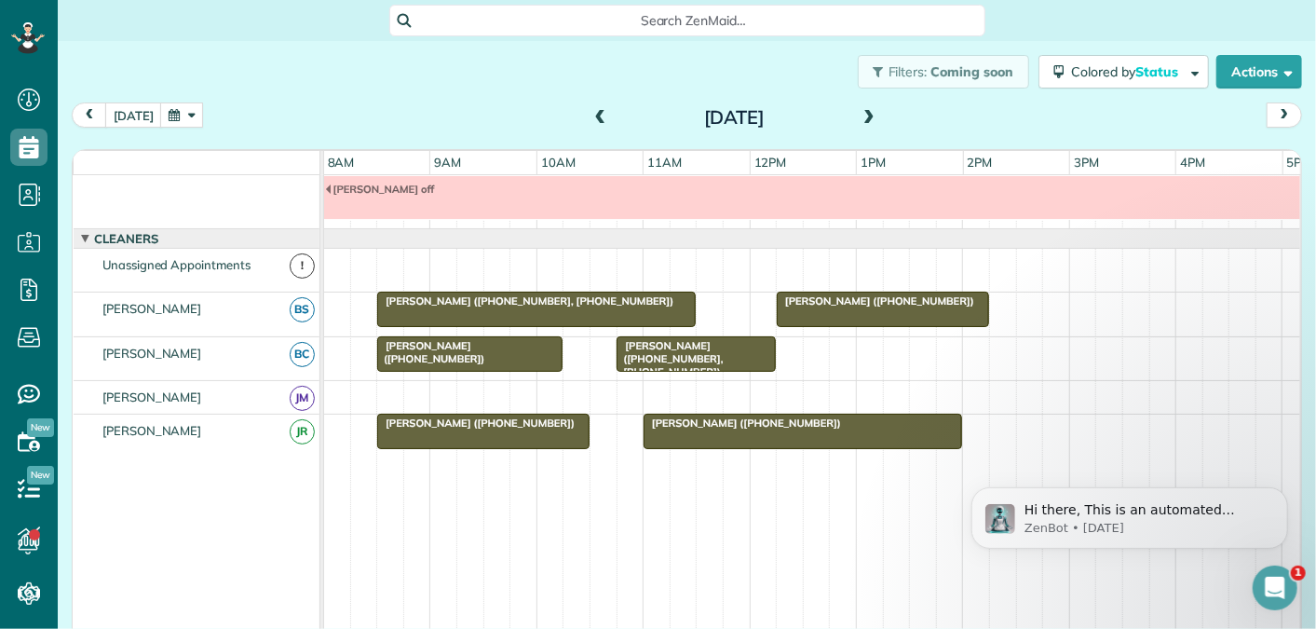
click at [594, 119] on span at bounding box center [600, 118] width 20 height 17
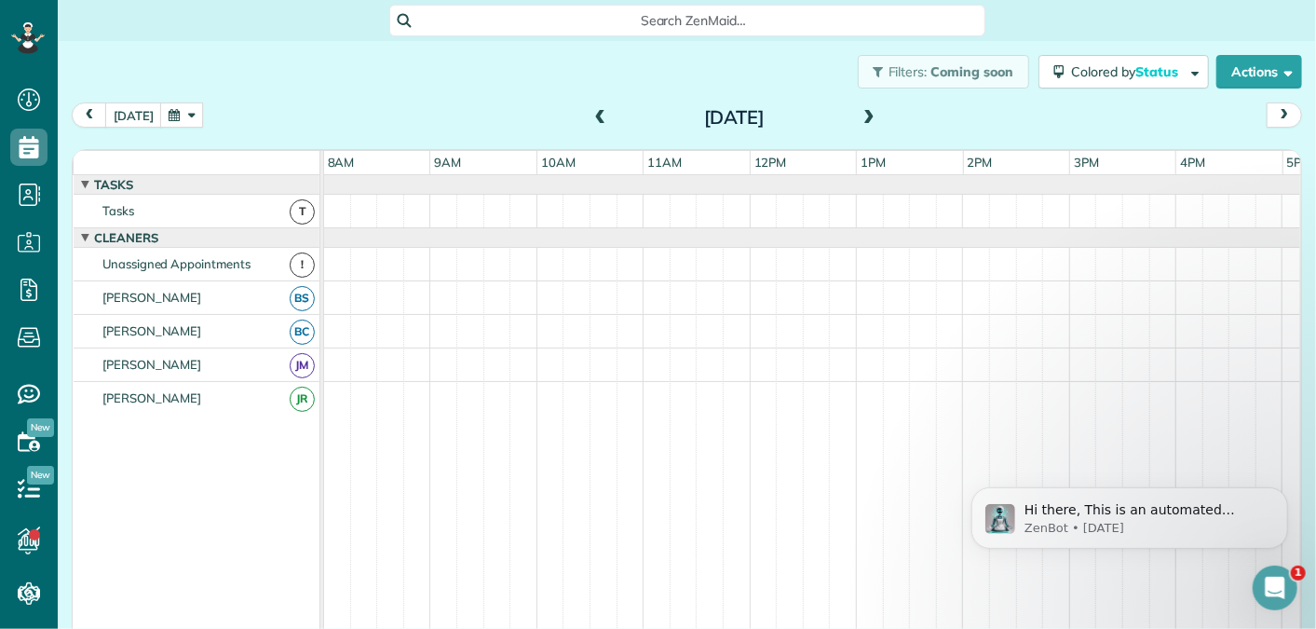
click at [594, 119] on span at bounding box center [600, 118] width 20 height 17
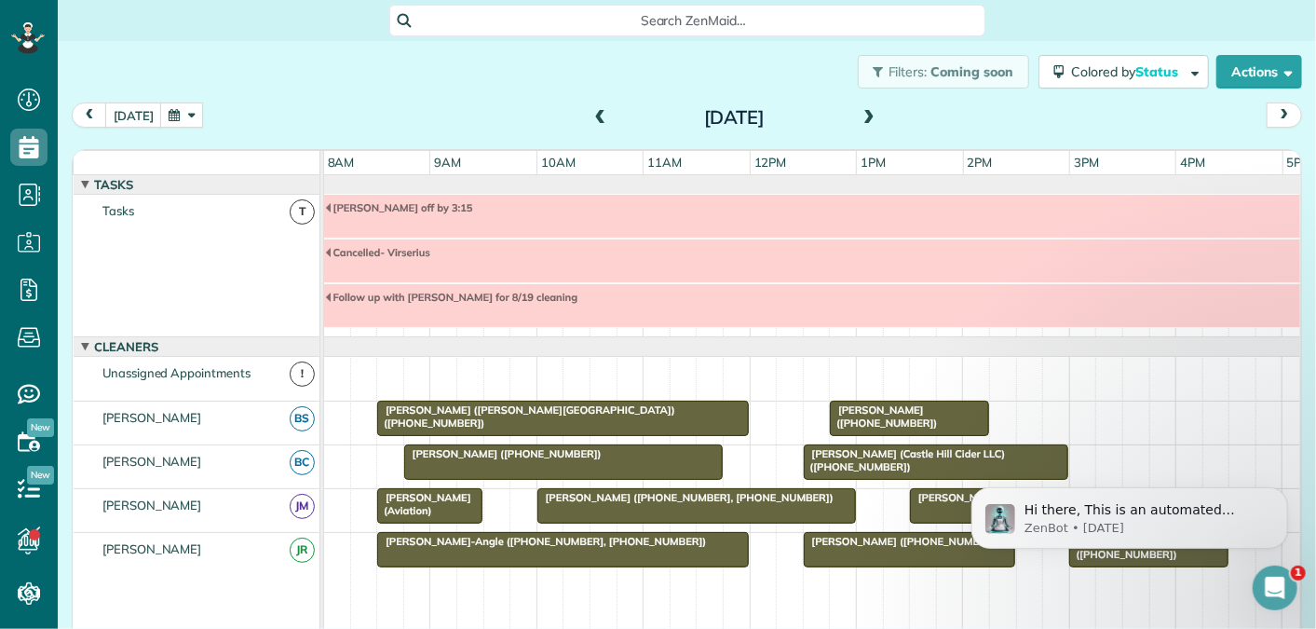
click at [869, 113] on span at bounding box center [869, 118] width 20 height 17
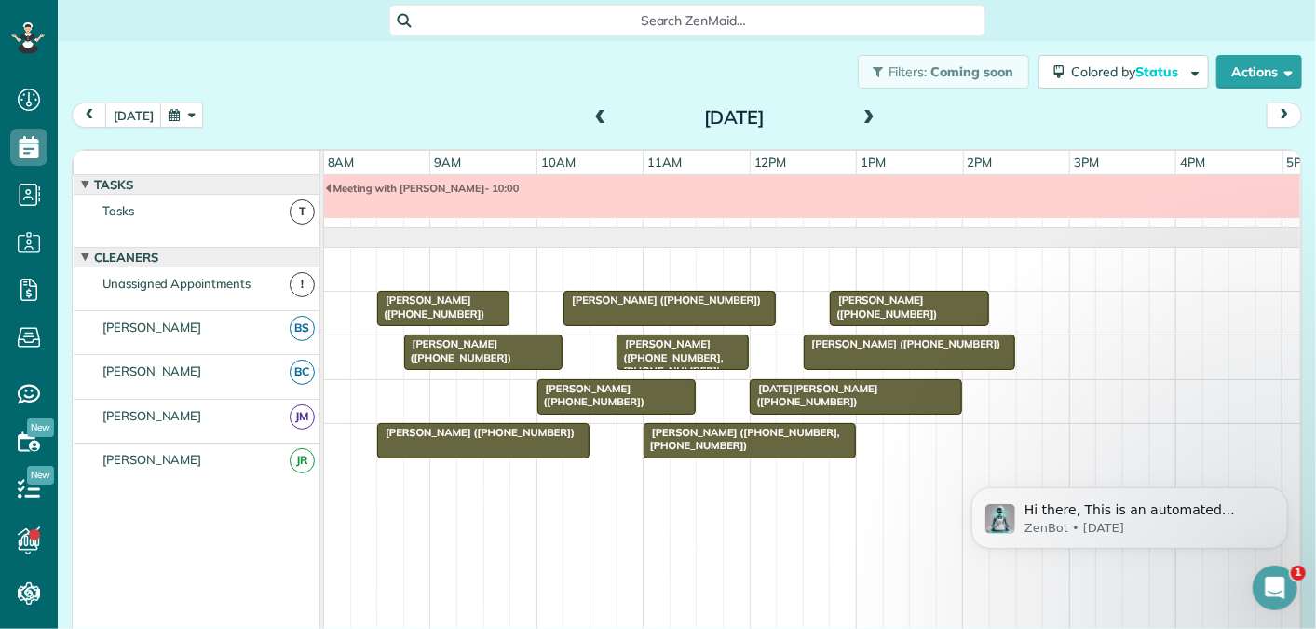
scroll to position [20, 0]
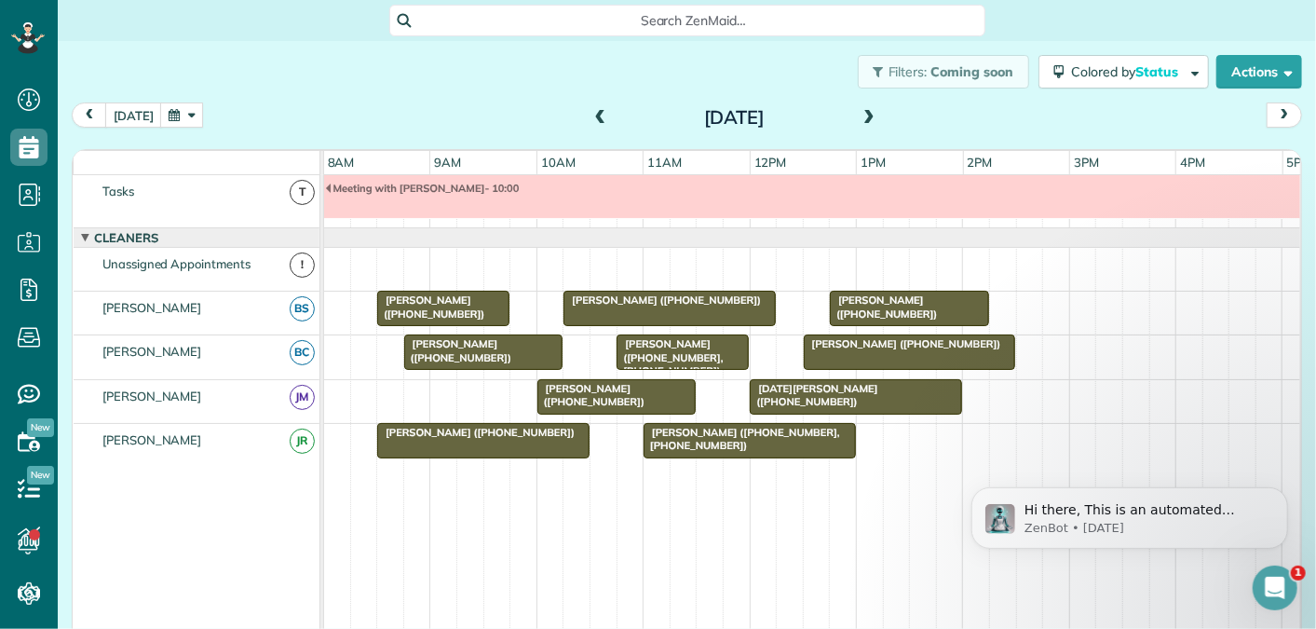
click at [869, 113] on span at bounding box center [869, 118] width 20 height 17
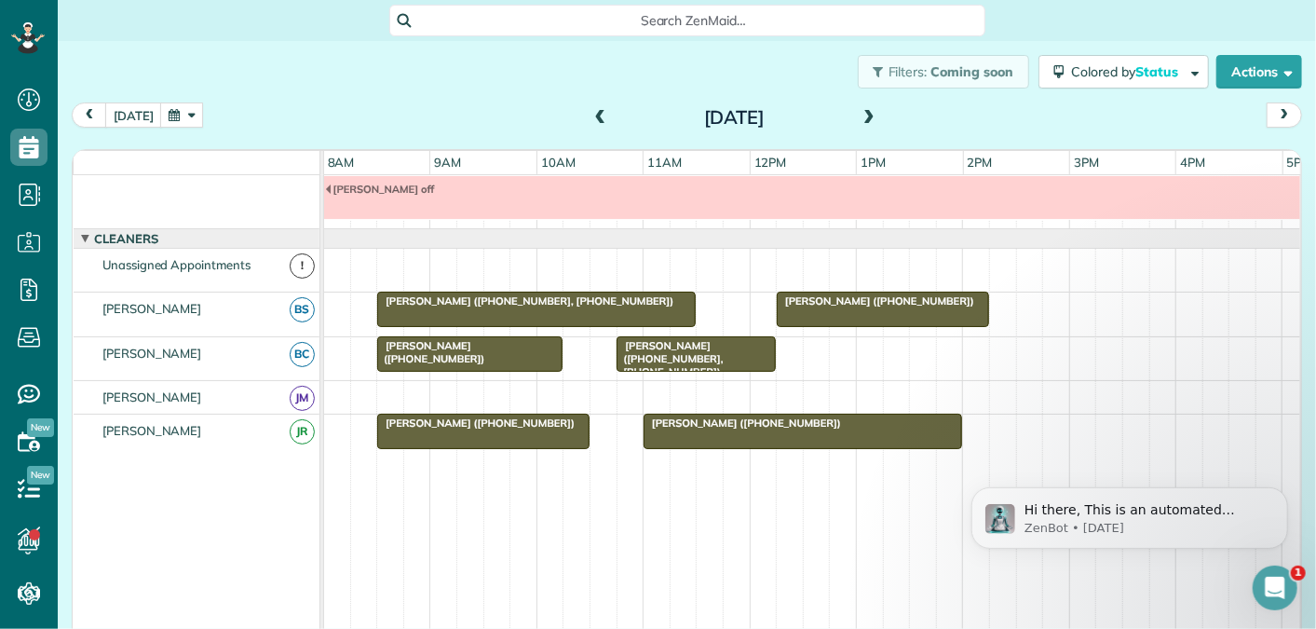
scroll to position [0, 0]
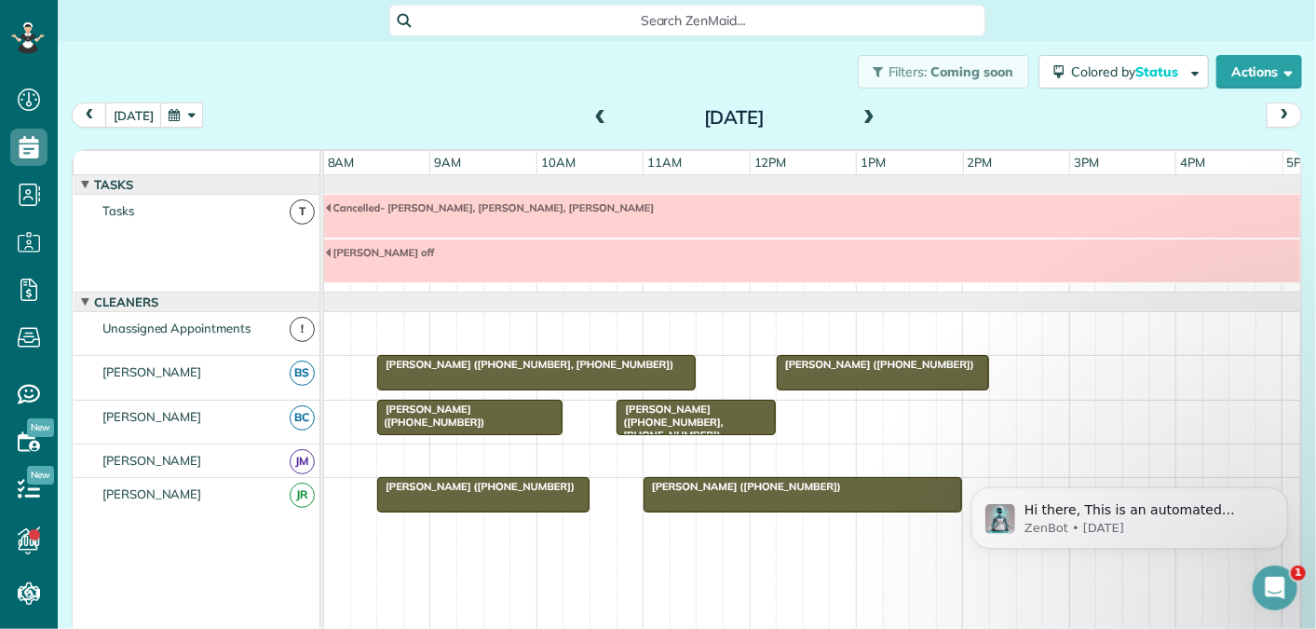
click at [866, 115] on span at bounding box center [869, 118] width 20 height 17
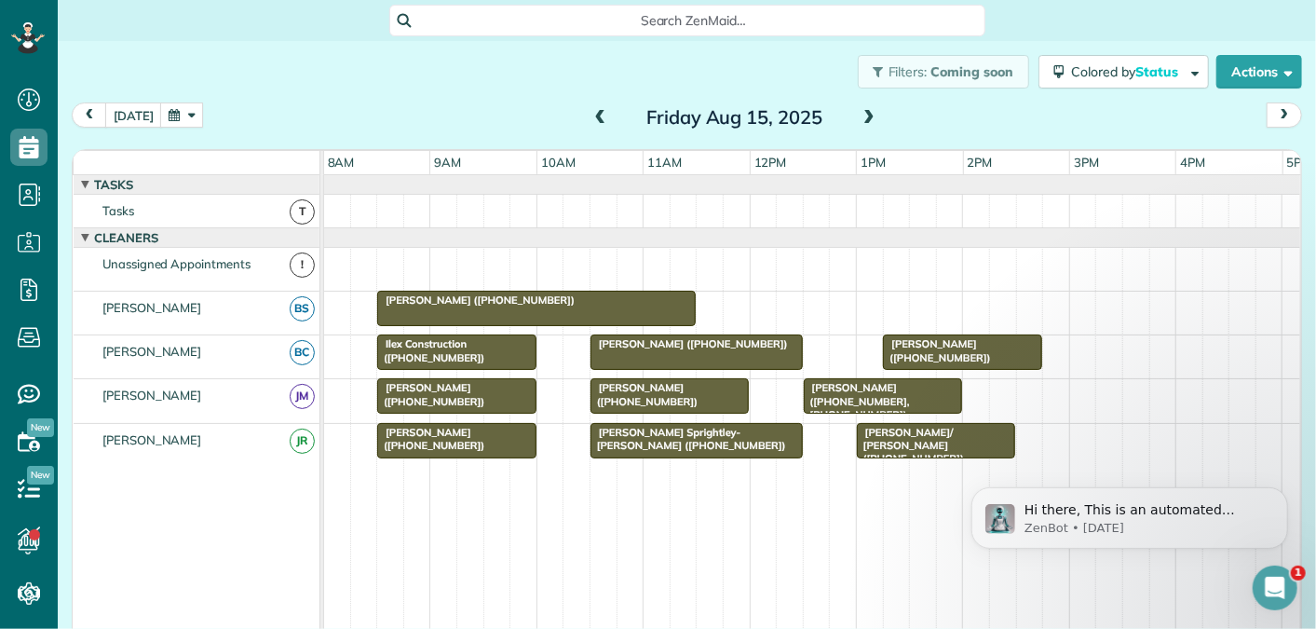
click at [863, 121] on span at bounding box center [869, 118] width 20 height 17
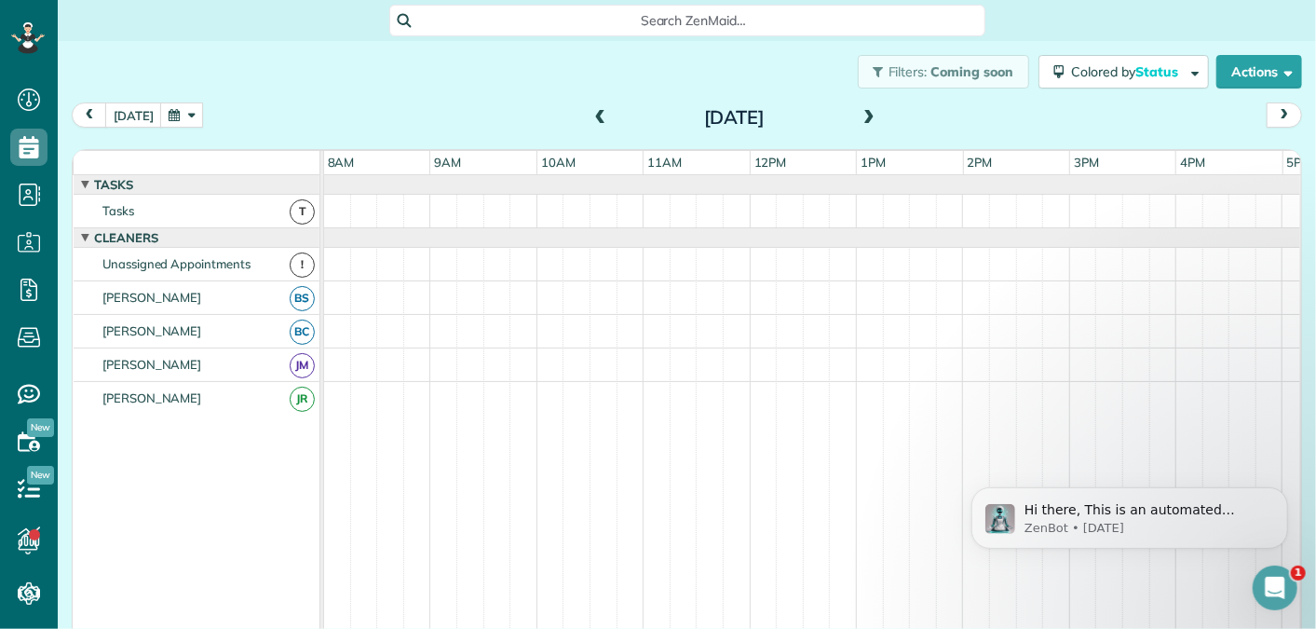
click at [863, 121] on span at bounding box center [869, 118] width 20 height 17
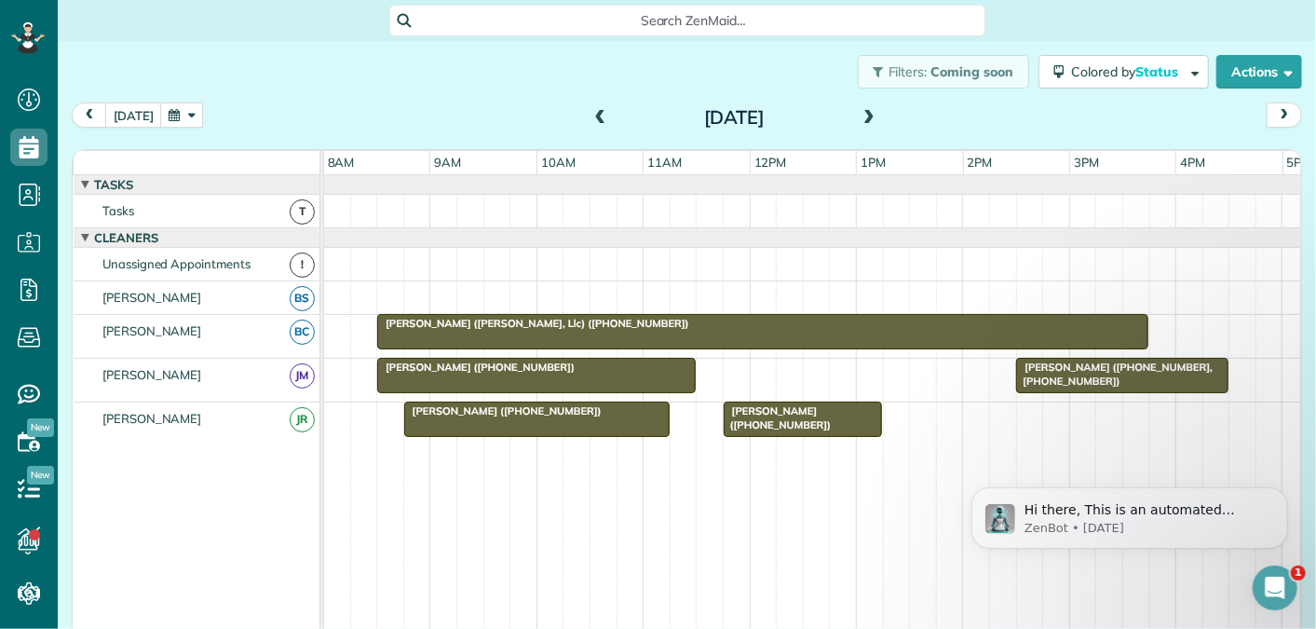
click at [859, 120] on span at bounding box center [869, 118] width 20 height 17
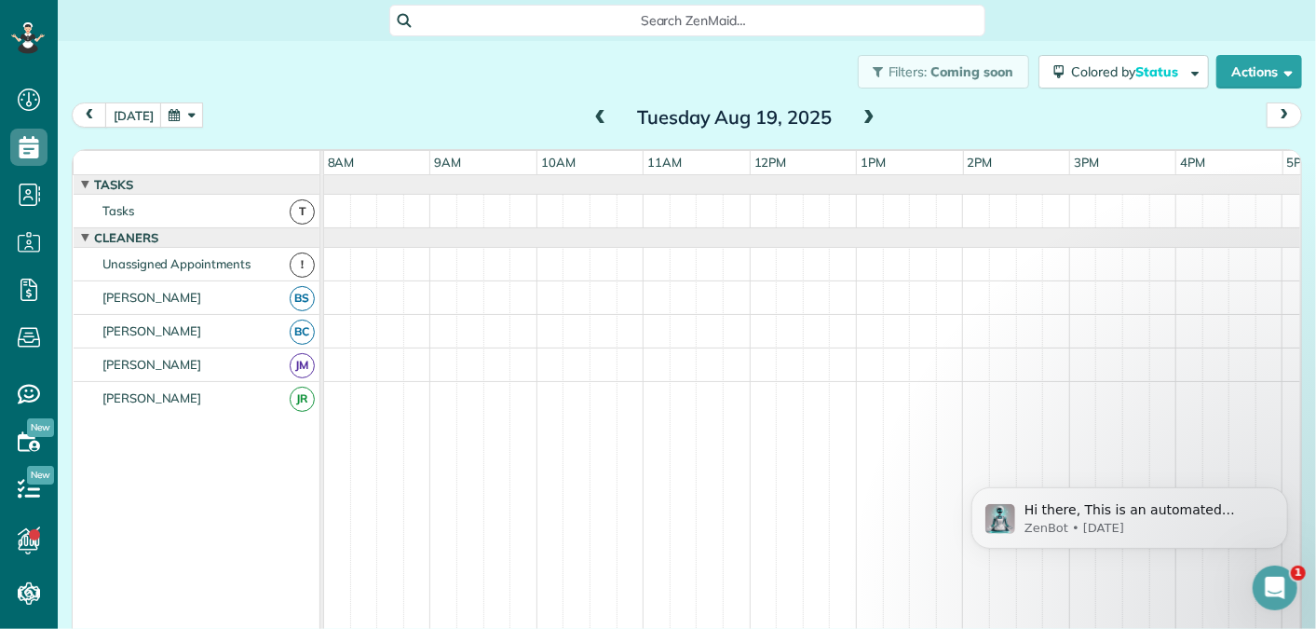
click at [869, 115] on span at bounding box center [869, 118] width 20 height 17
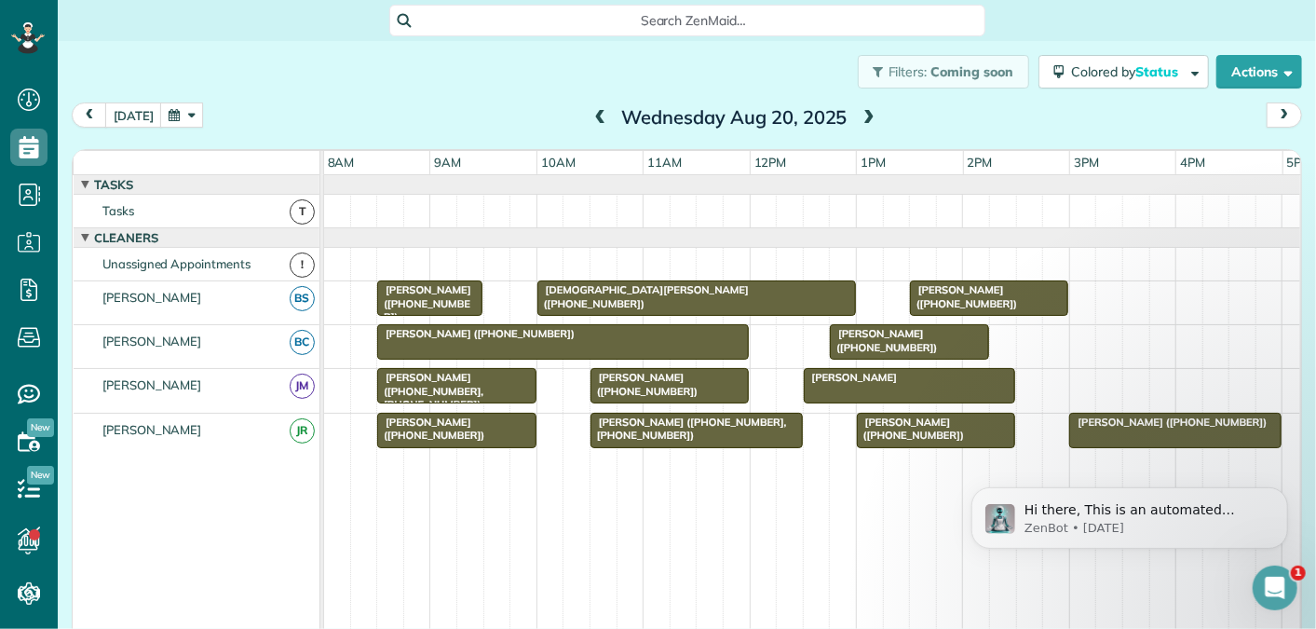
click at [869, 115] on span at bounding box center [869, 118] width 20 height 17
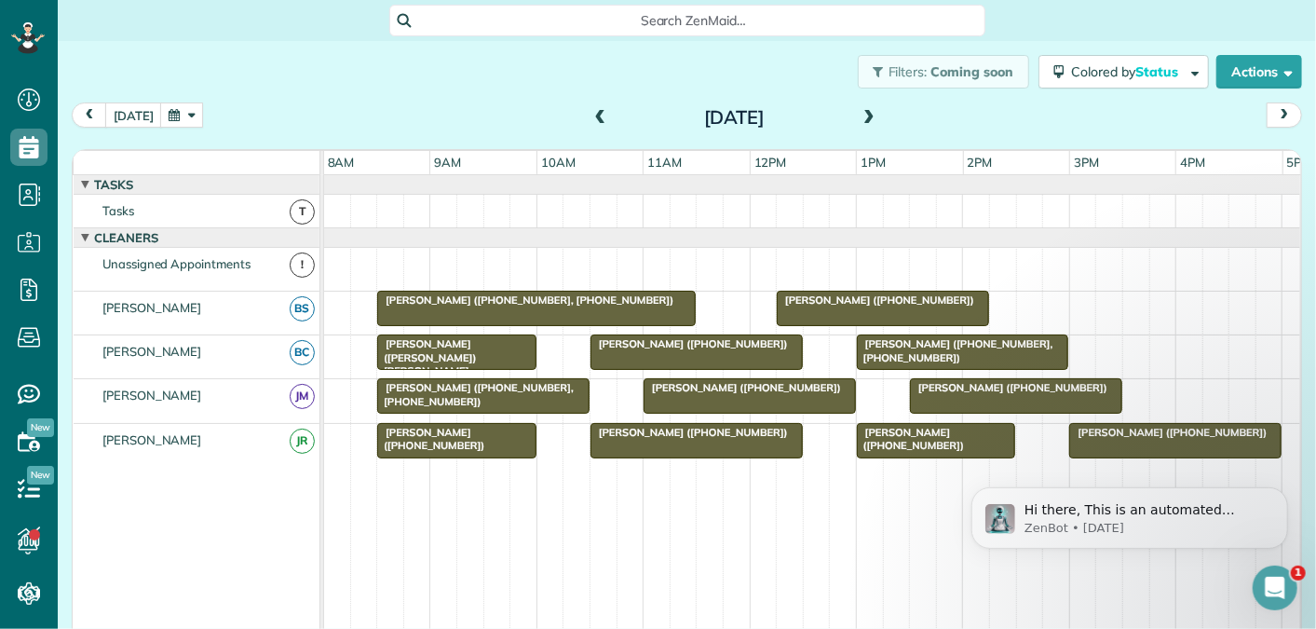
click at [862, 117] on span at bounding box center [869, 118] width 20 height 17
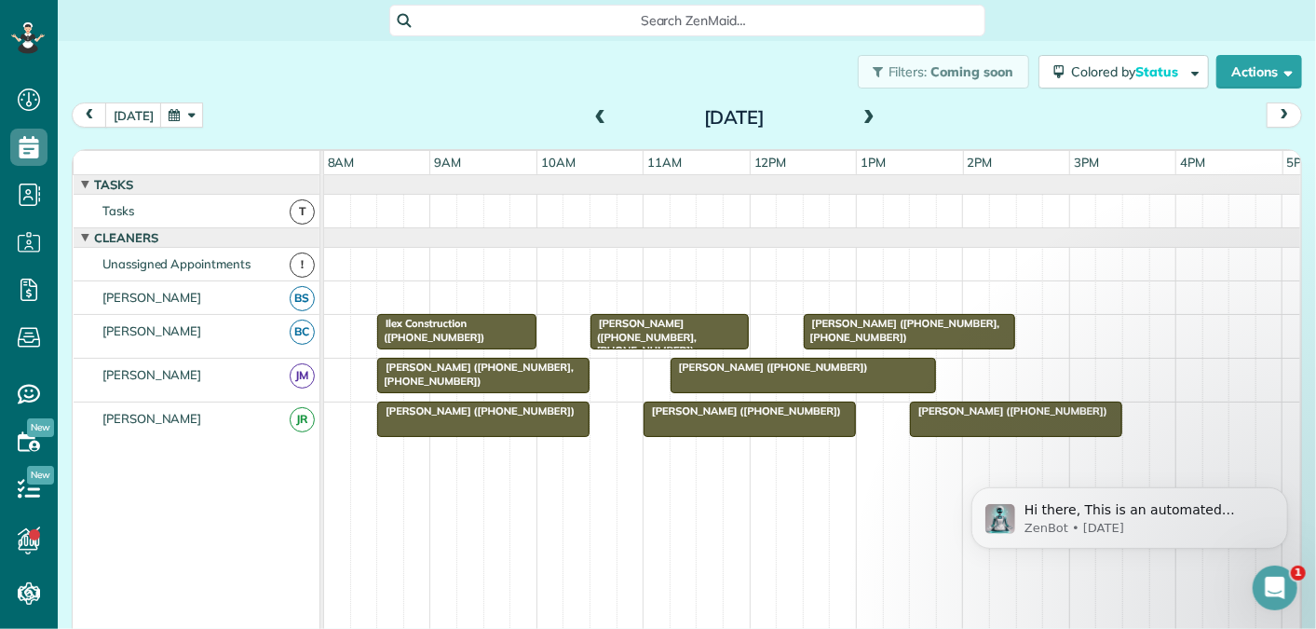
click at [862, 118] on span at bounding box center [869, 118] width 20 height 17
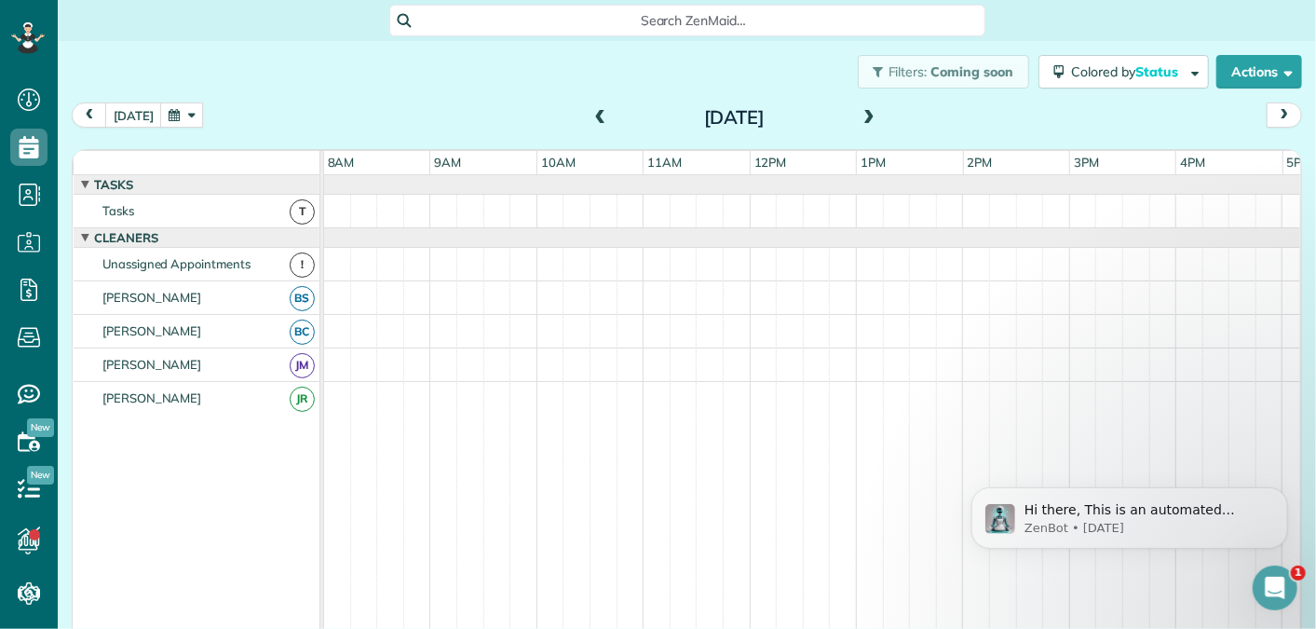
click at [862, 118] on span at bounding box center [869, 118] width 20 height 17
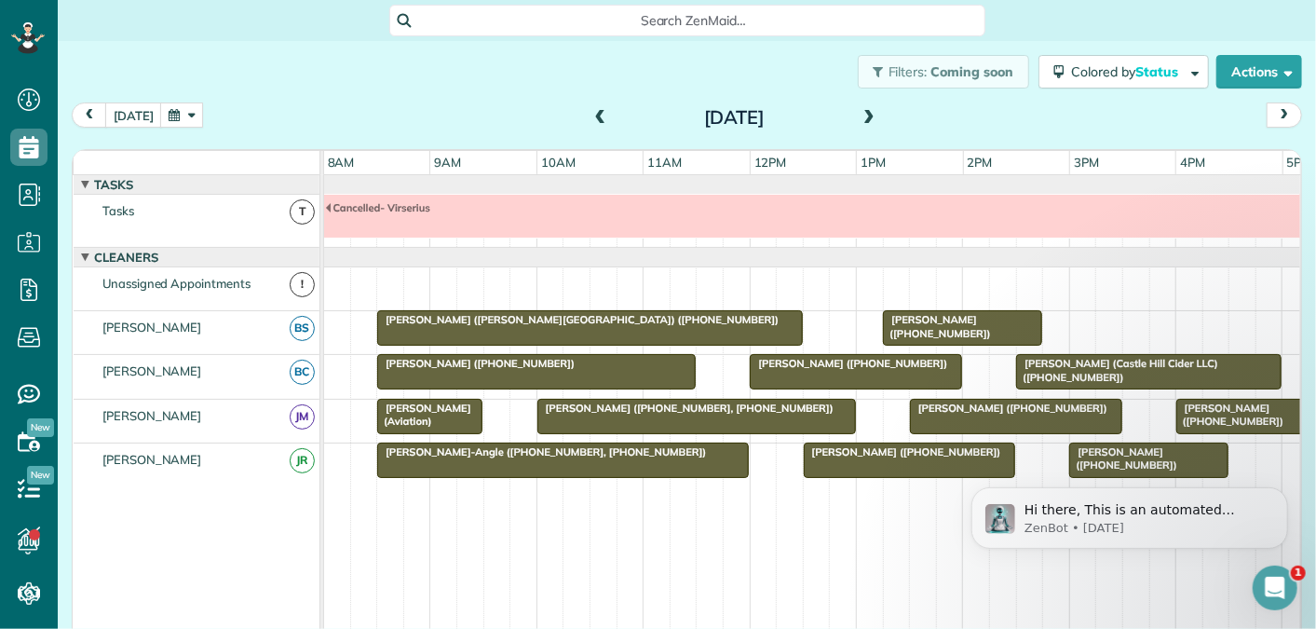
click at [867, 122] on span at bounding box center [869, 118] width 20 height 17
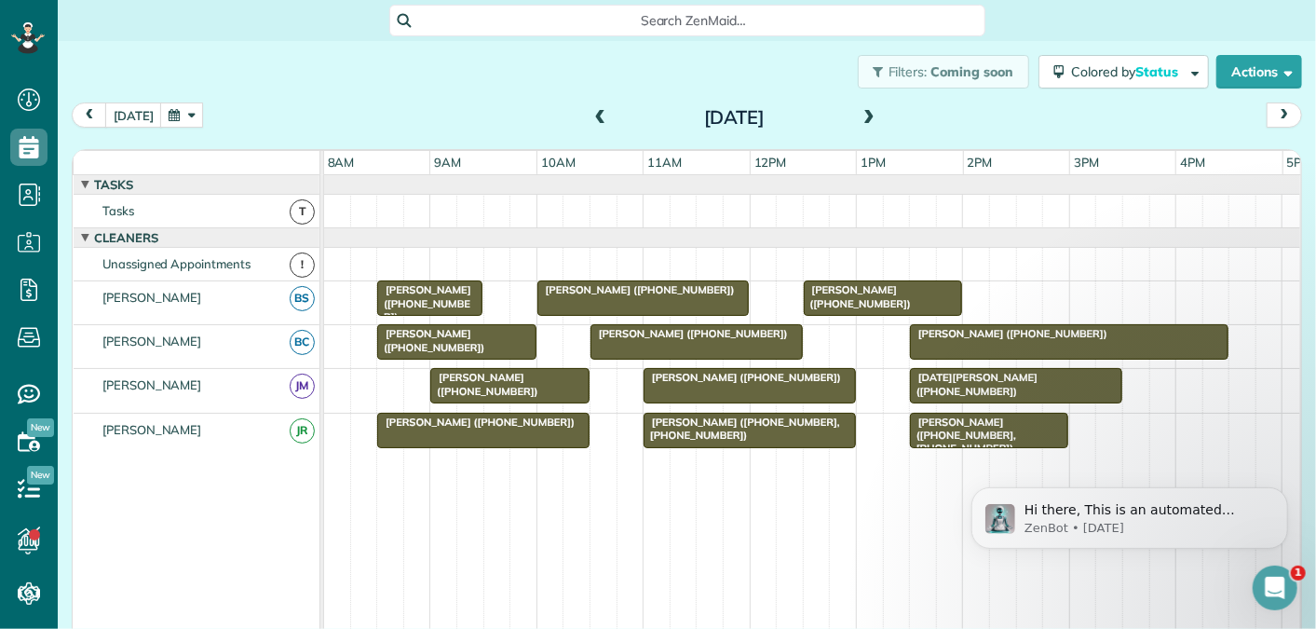
click at [871, 113] on span at bounding box center [869, 118] width 20 height 17
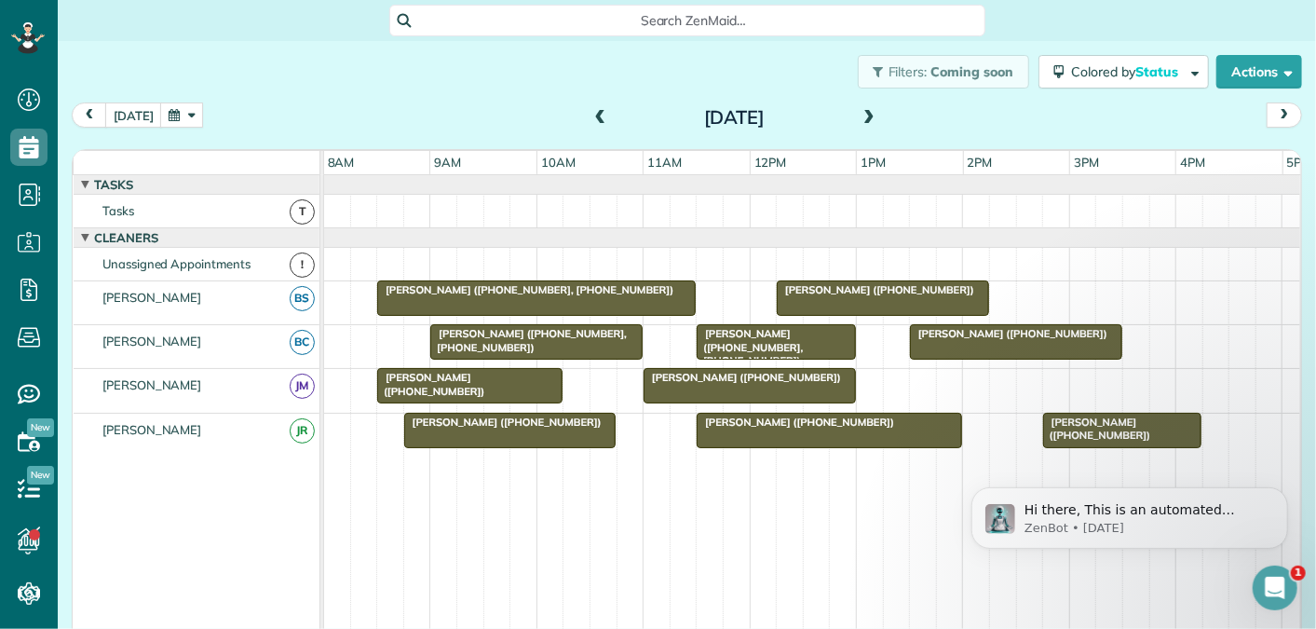
click at [871, 113] on span at bounding box center [869, 118] width 20 height 17
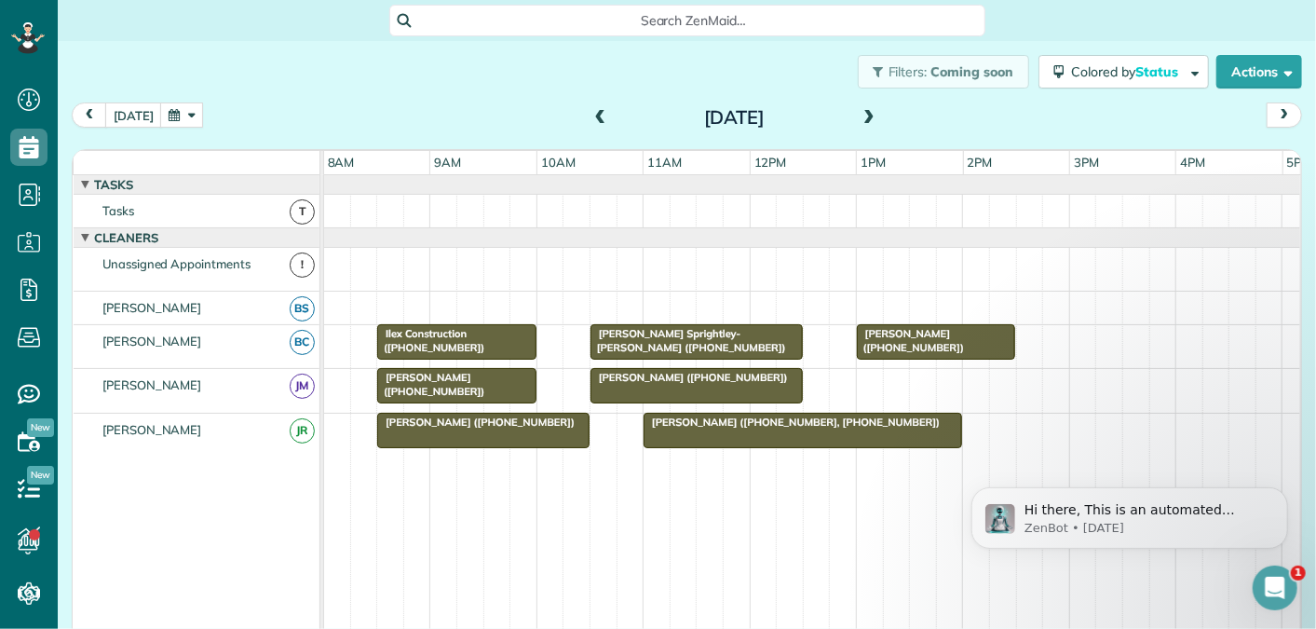
click at [871, 113] on span at bounding box center [869, 118] width 20 height 17
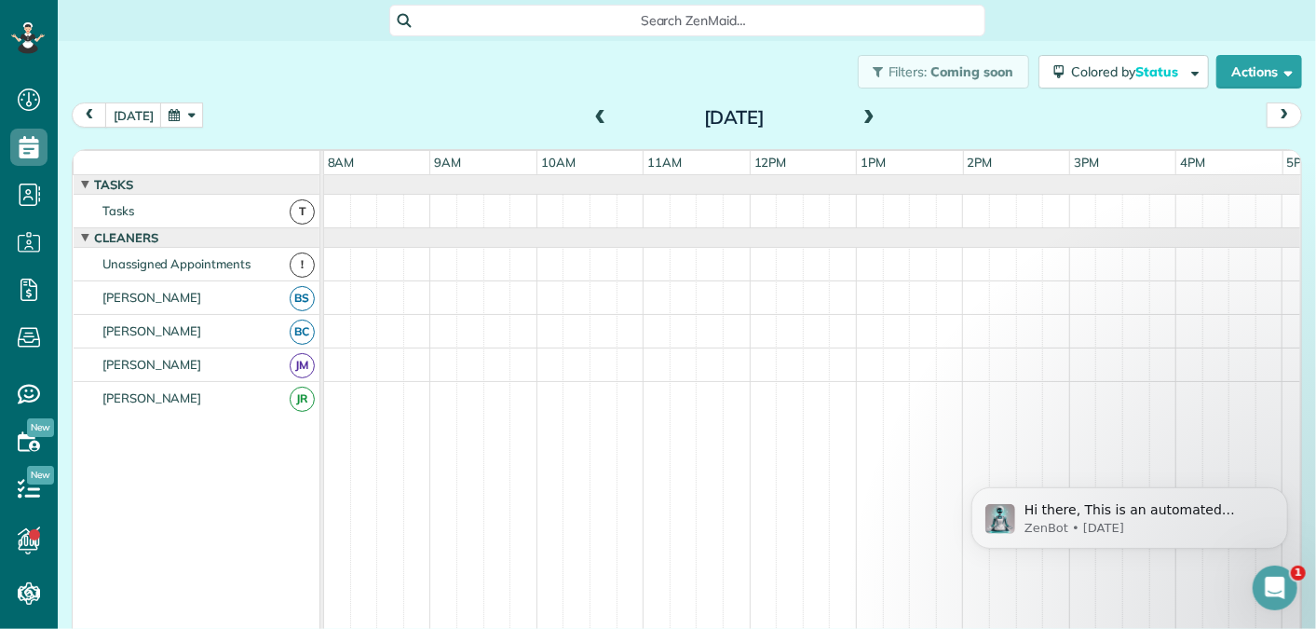
click at [869, 112] on span at bounding box center [869, 118] width 20 height 17
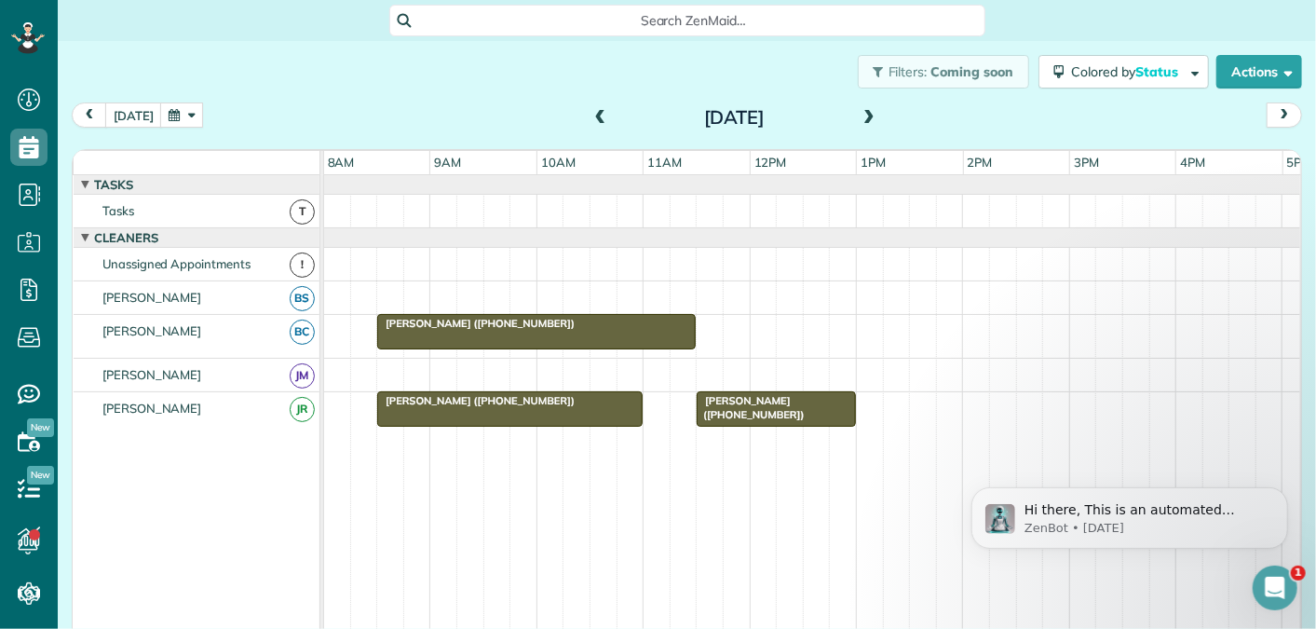
click at [866, 117] on span at bounding box center [869, 118] width 20 height 17
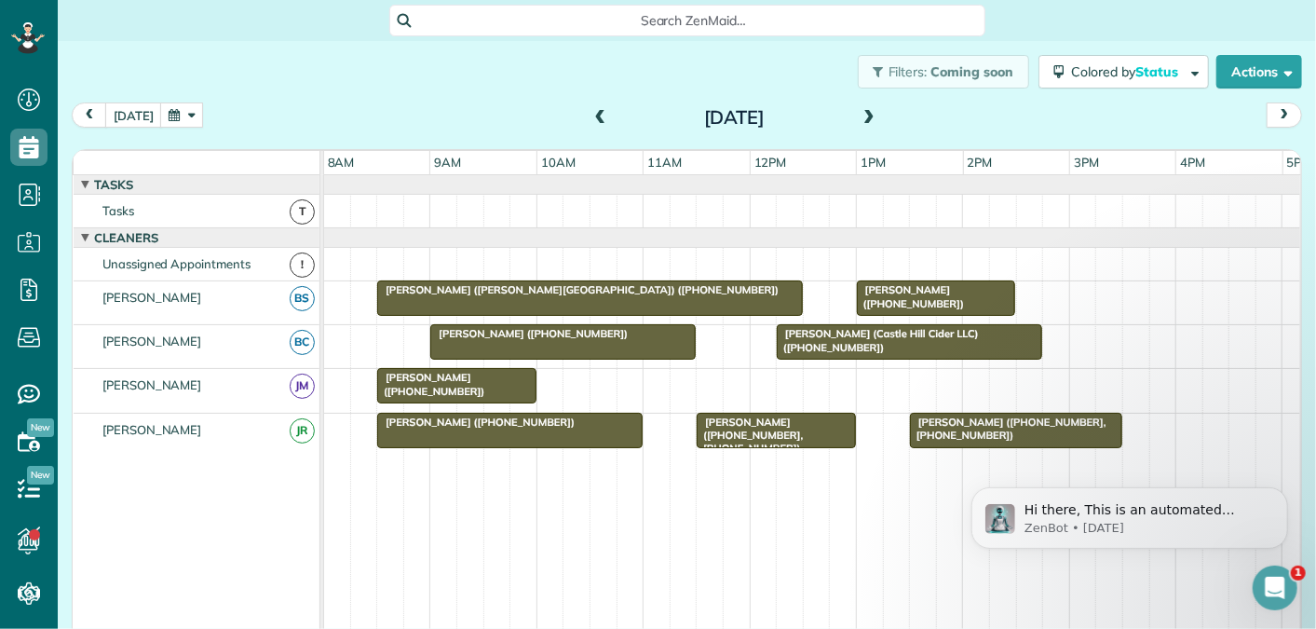
click at [870, 114] on span at bounding box center [869, 118] width 20 height 17
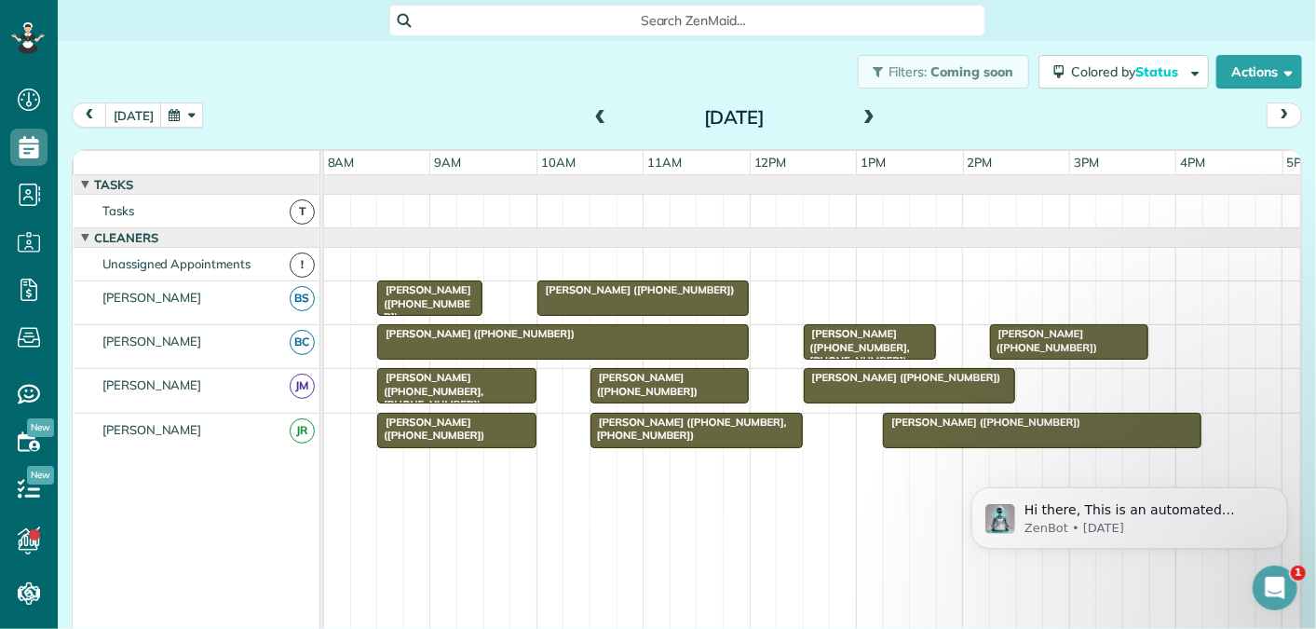
click at [872, 107] on span at bounding box center [869, 118] width 20 height 28
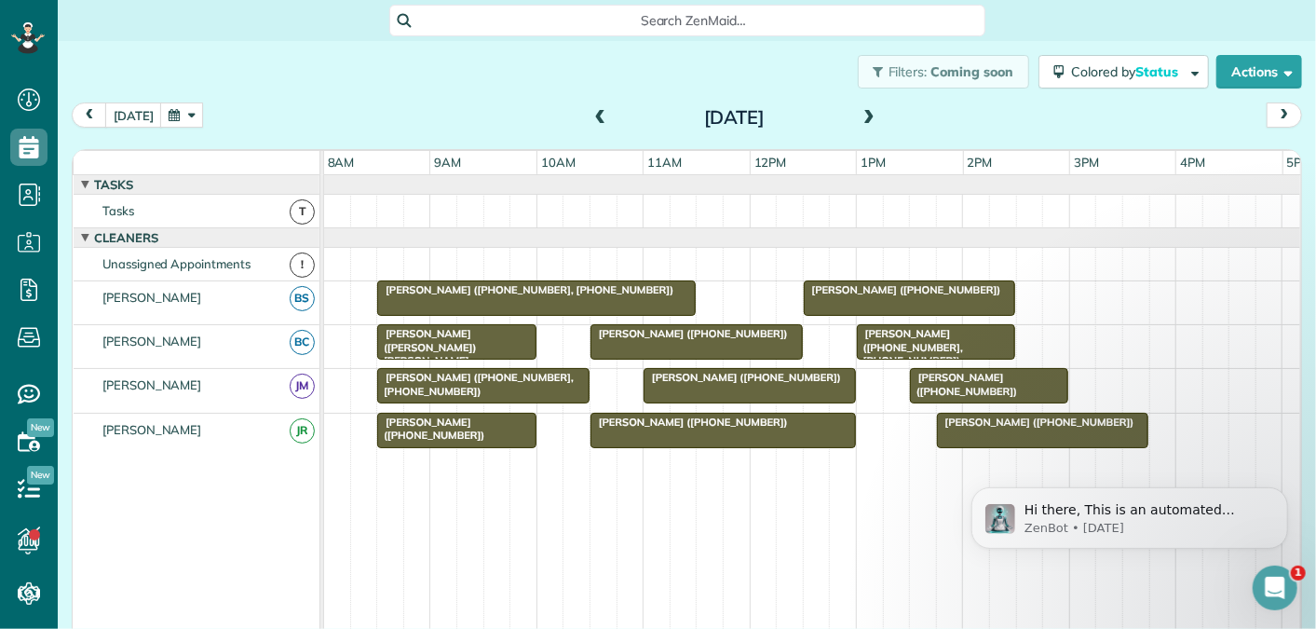
click at [869, 114] on span at bounding box center [869, 118] width 20 height 17
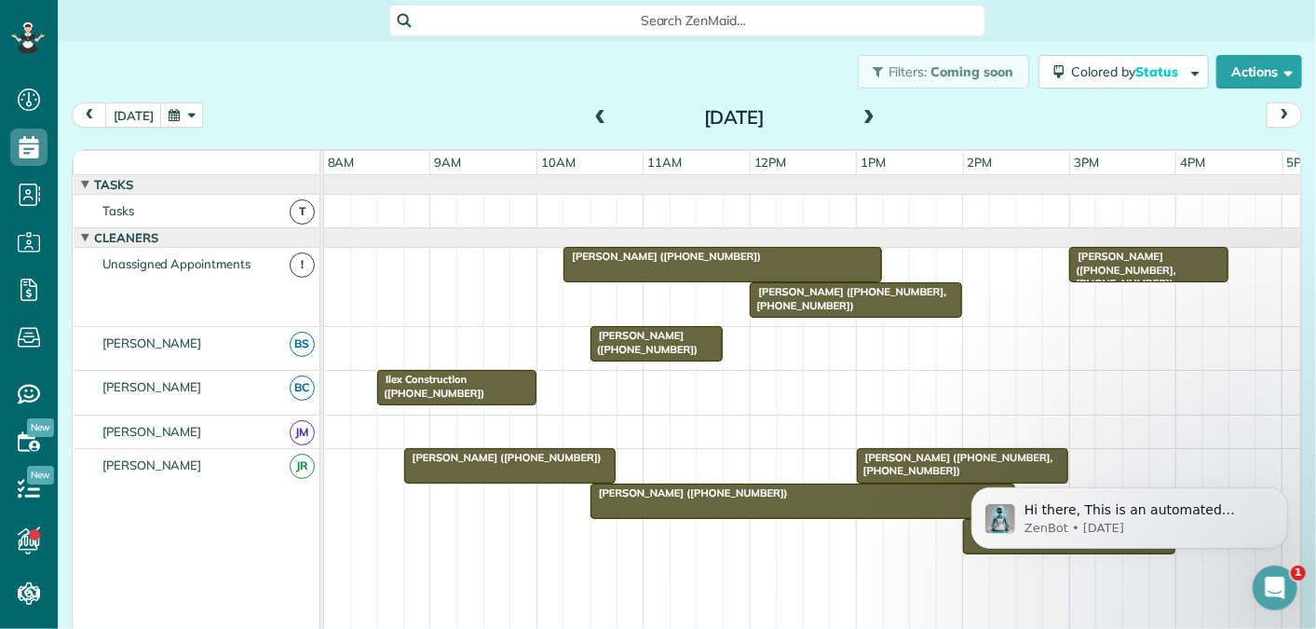
click at [869, 114] on span at bounding box center [869, 118] width 20 height 17
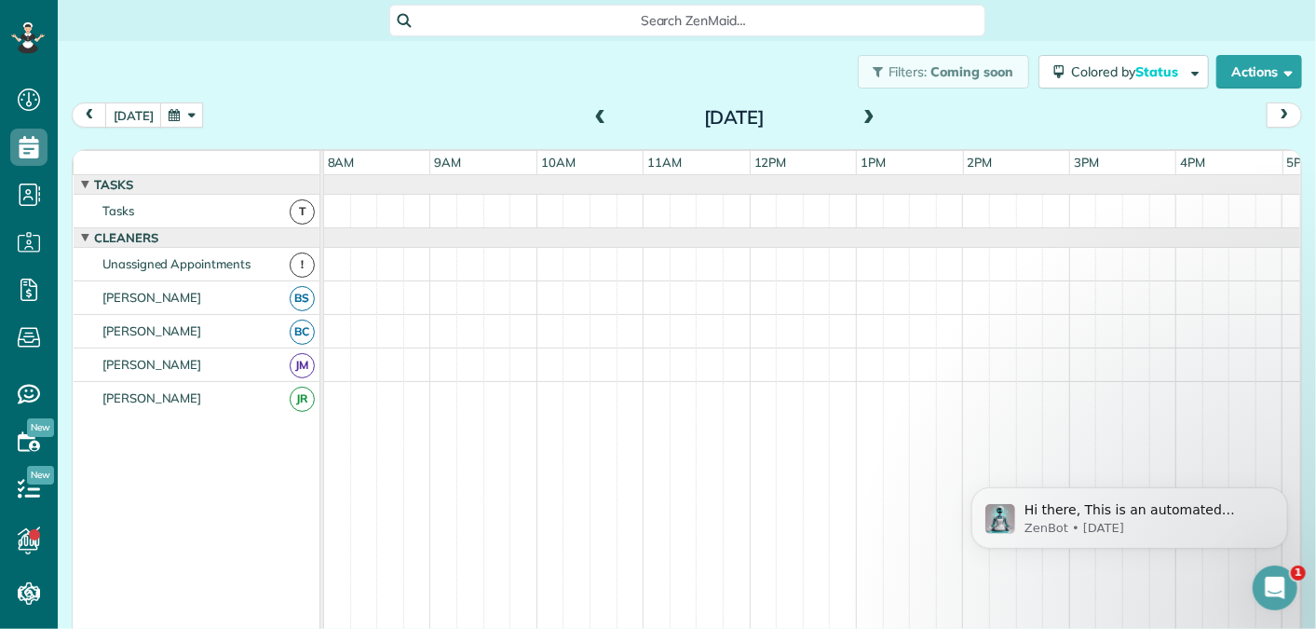
click at [869, 114] on span at bounding box center [869, 118] width 20 height 17
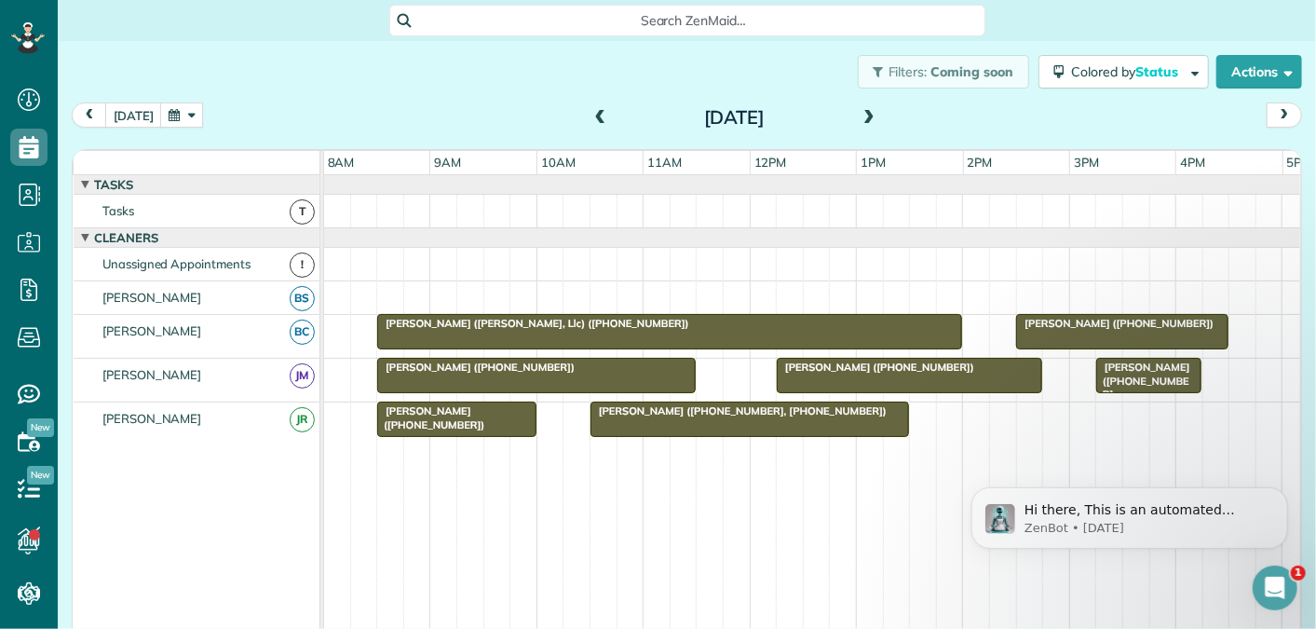
click at [867, 117] on span at bounding box center [869, 118] width 20 height 17
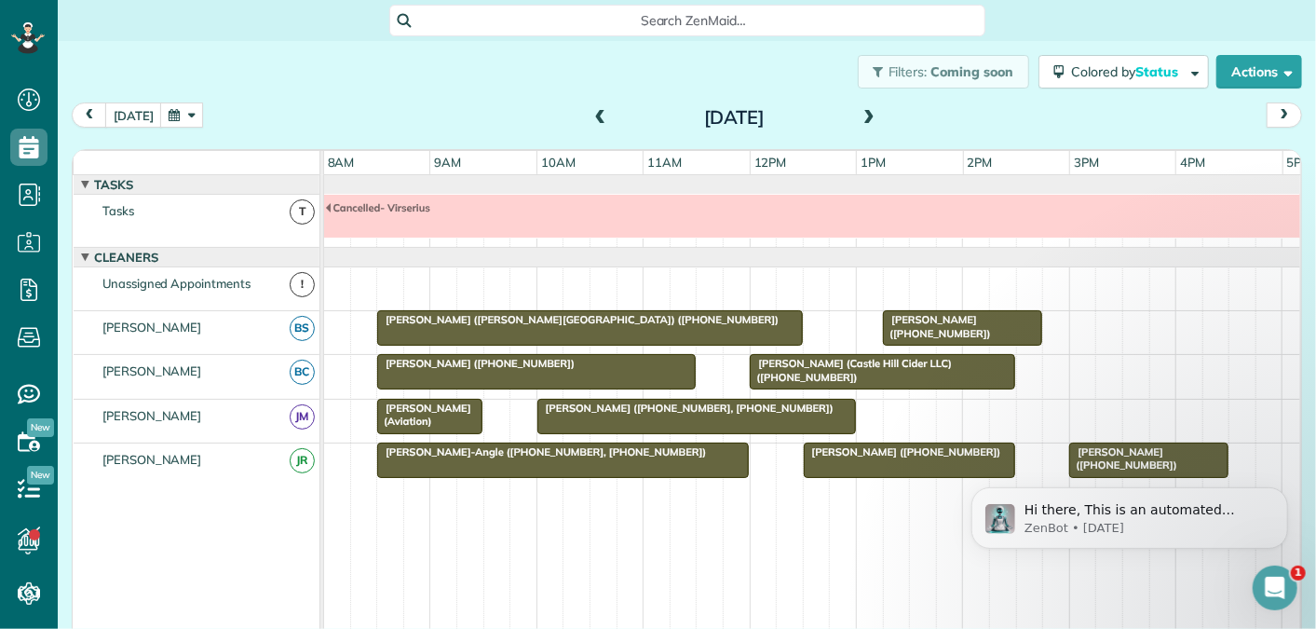
click at [865, 112] on span at bounding box center [869, 118] width 20 height 17
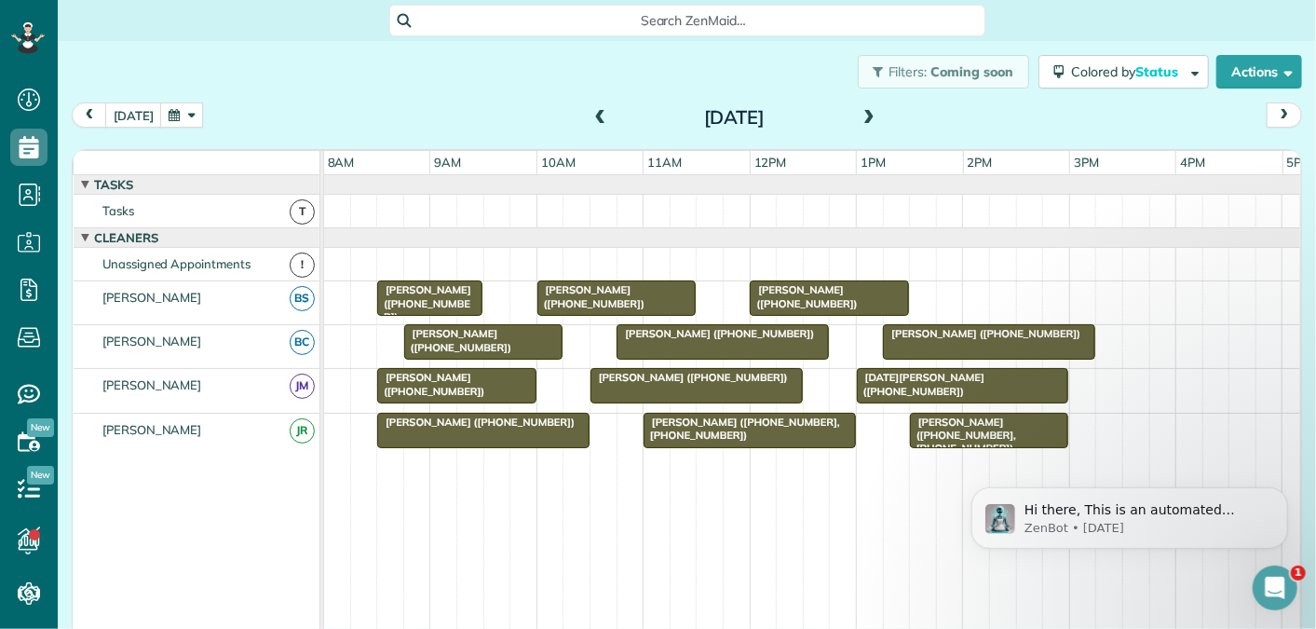
click at [866, 114] on span at bounding box center [869, 118] width 20 height 17
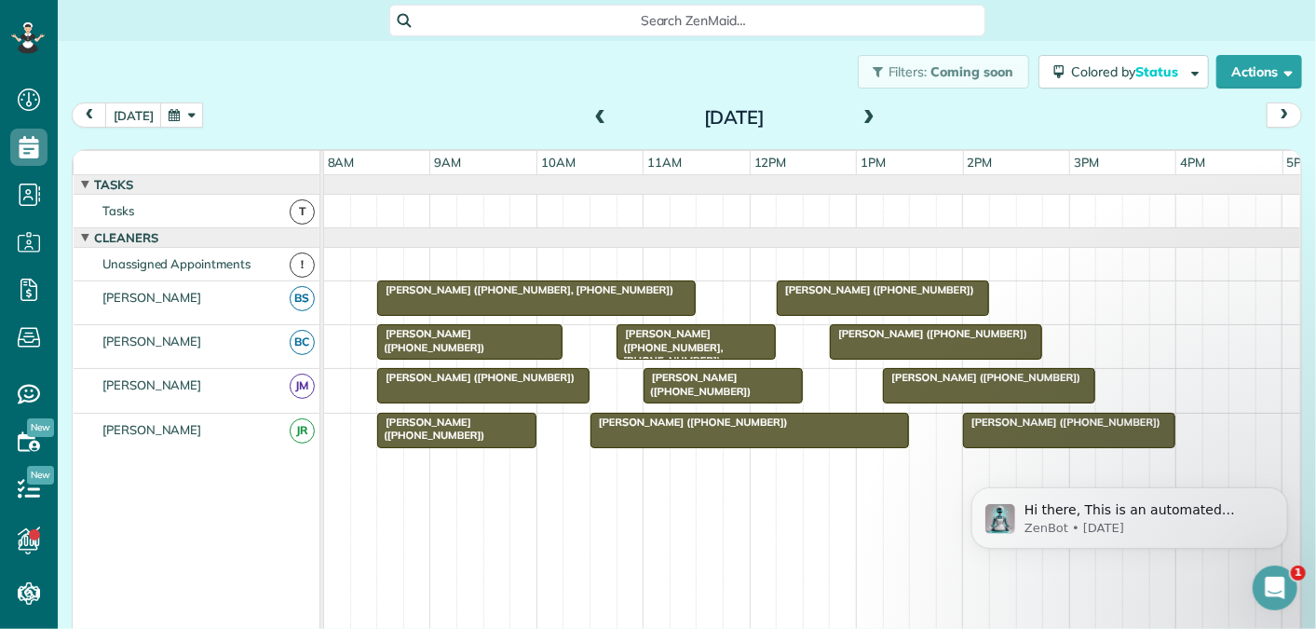
click at [866, 114] on span at bounding box center [869, 118] width 20 height 17
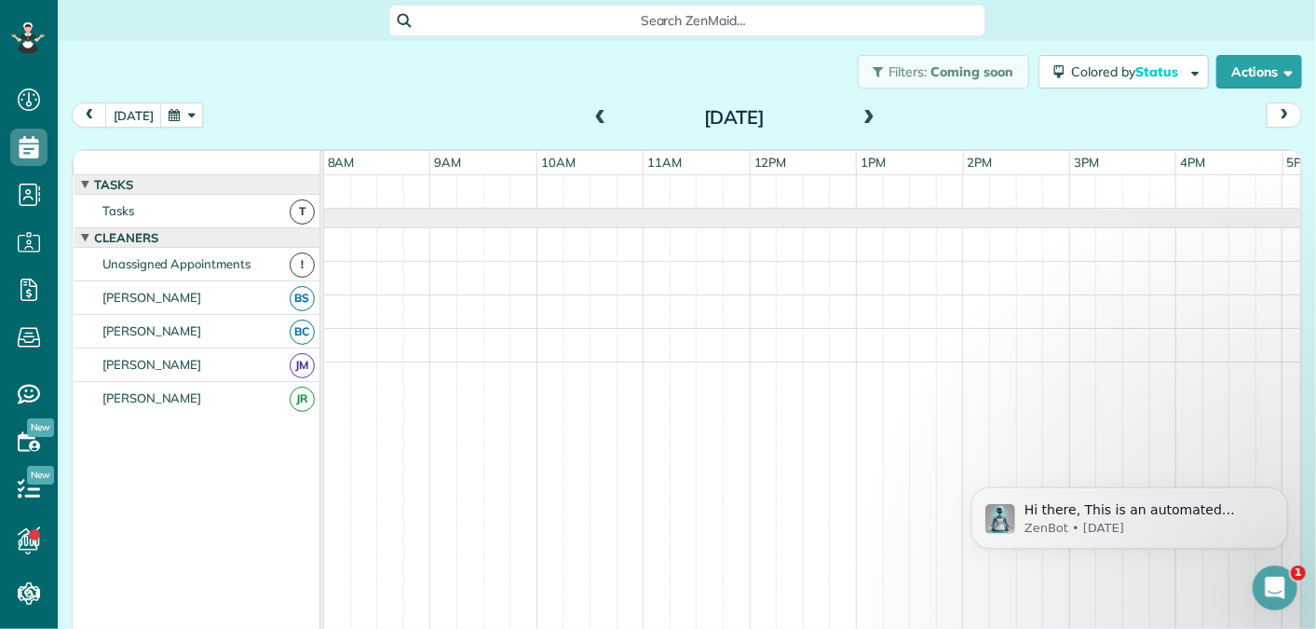
scroll to position [20, 0]
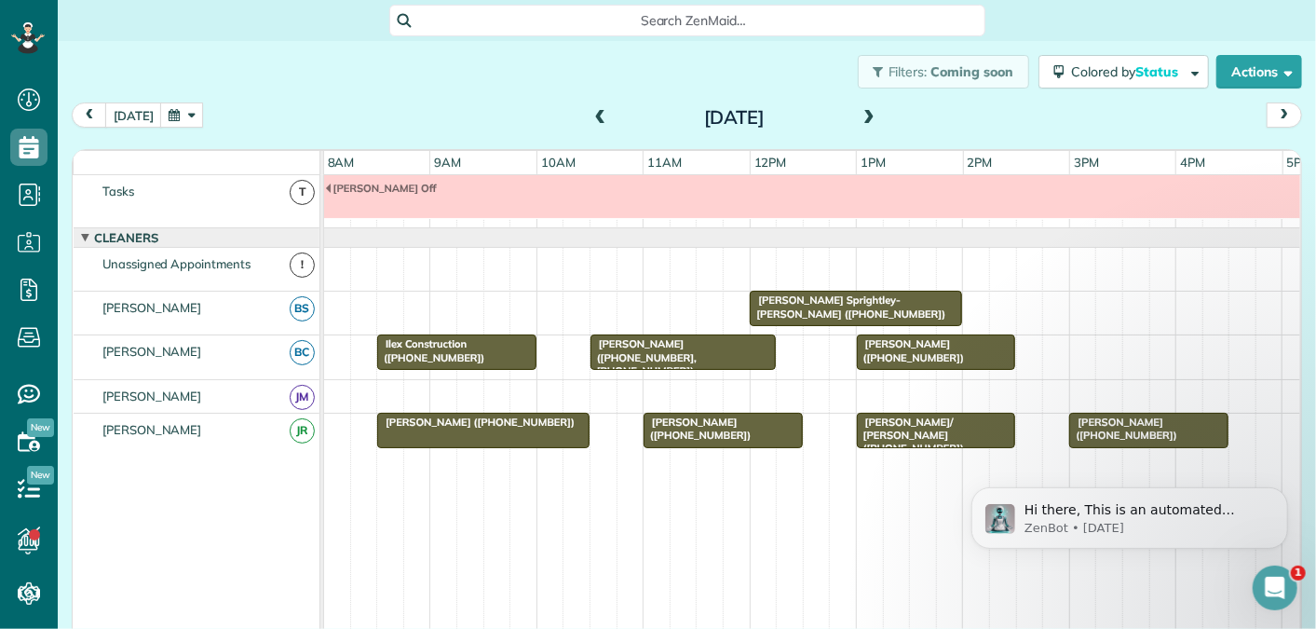
click at [866, 114] on span at bounding box center [869, 118] width 20 height 17
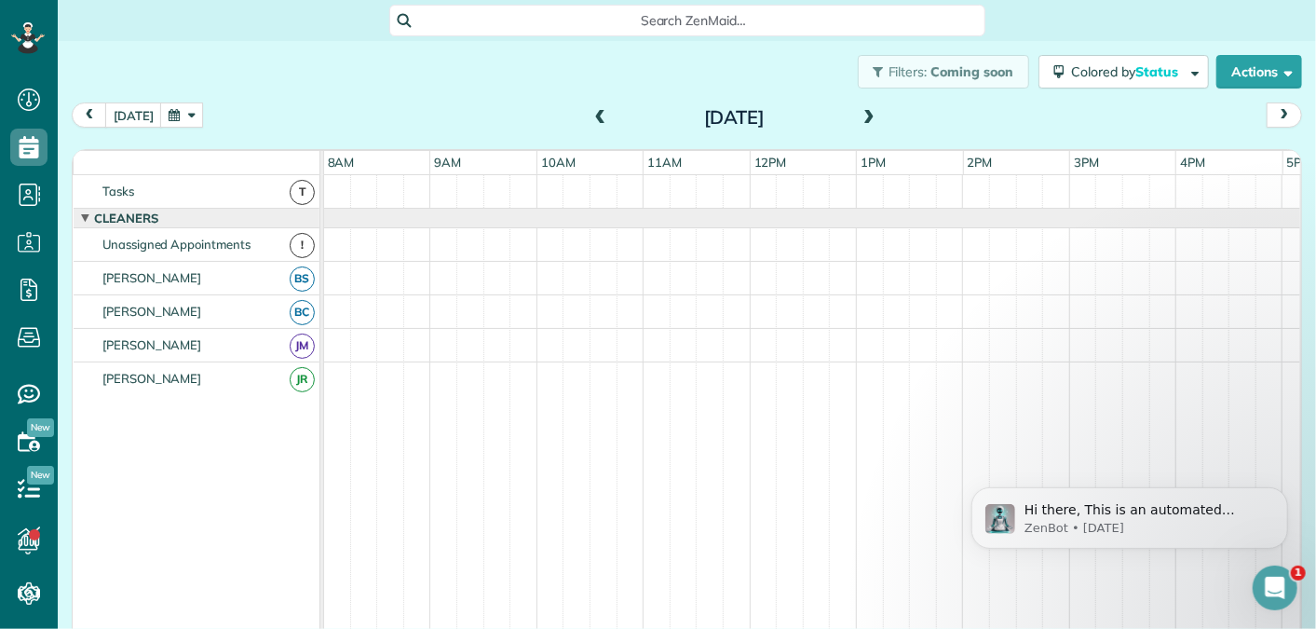
scroll to position [0, 0]
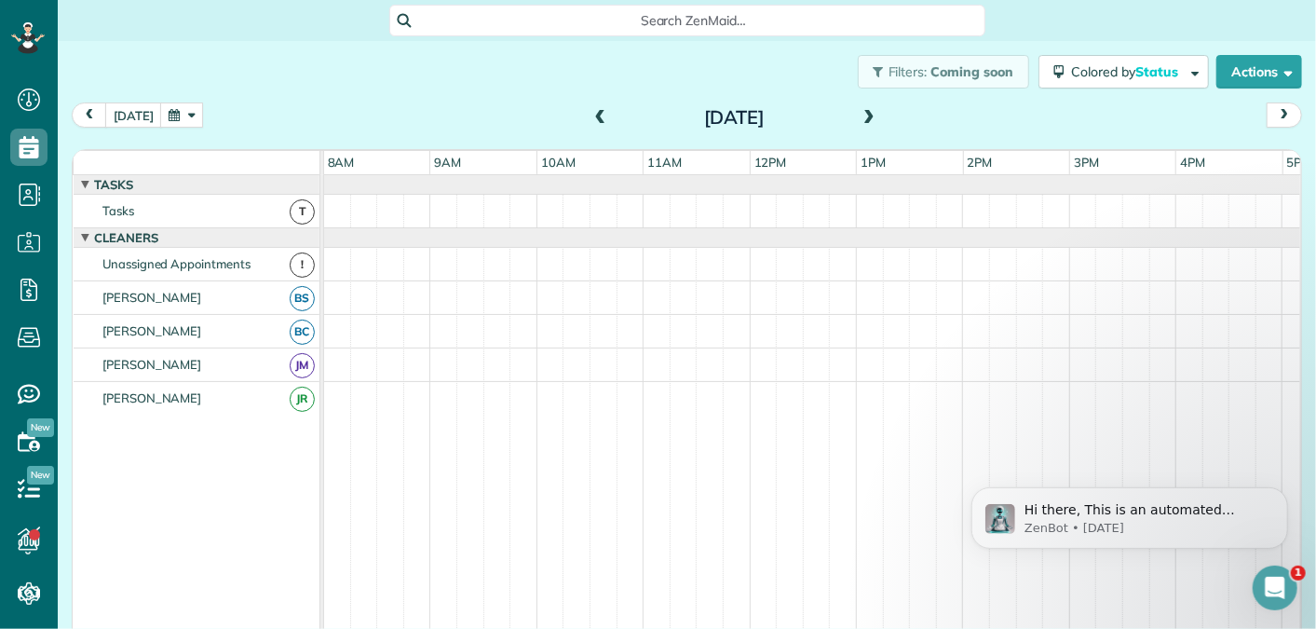
click at [868, 116] on span at bounding box center [869, 118] width 20 height 17
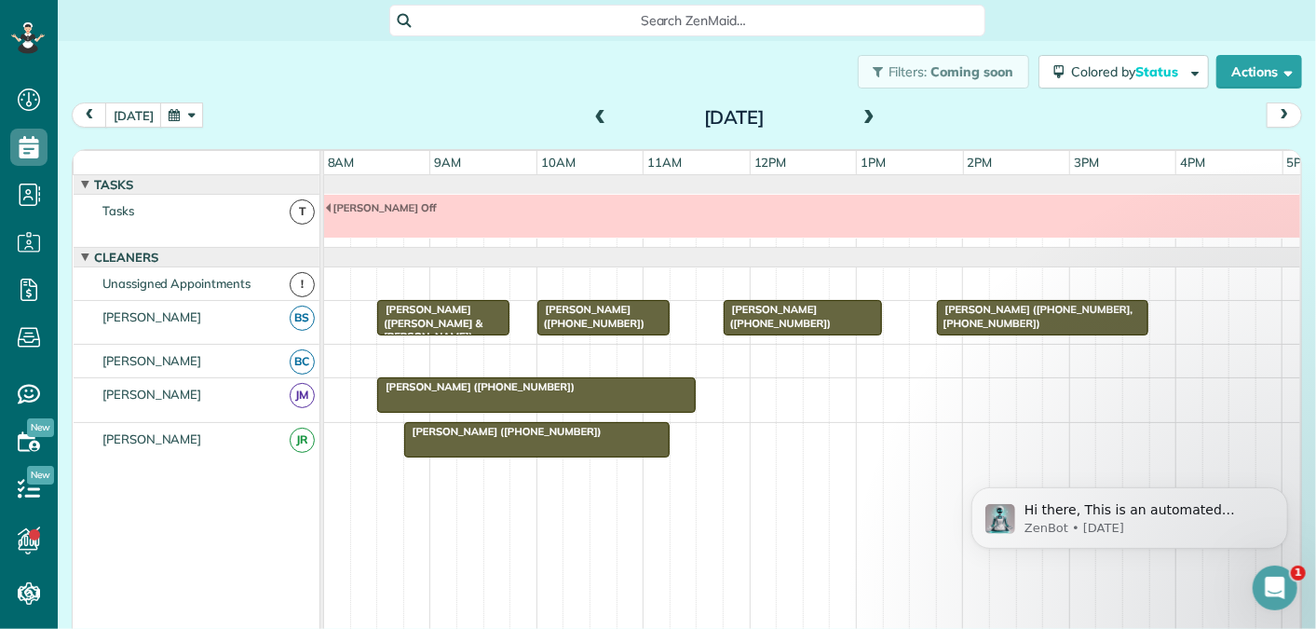
click at [596, 117] on span at bounding box center [600, 118] width 20 height 17
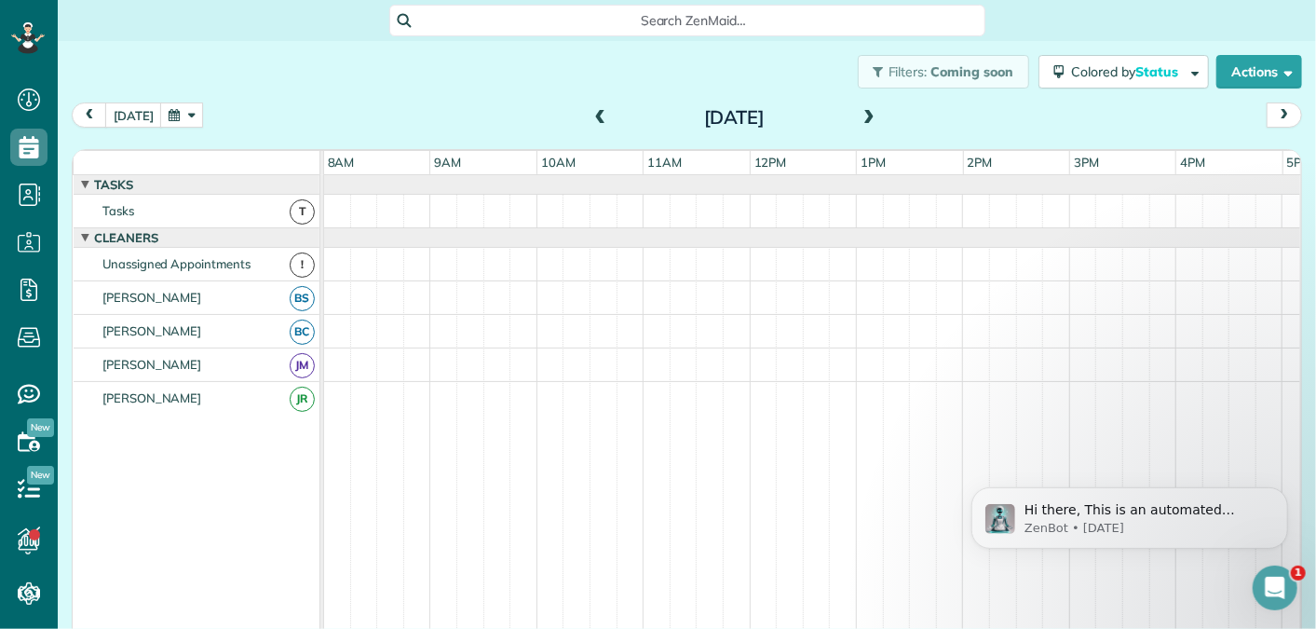
click at [596, 117] on span at bounding box center [600, 118] width 20 height 17
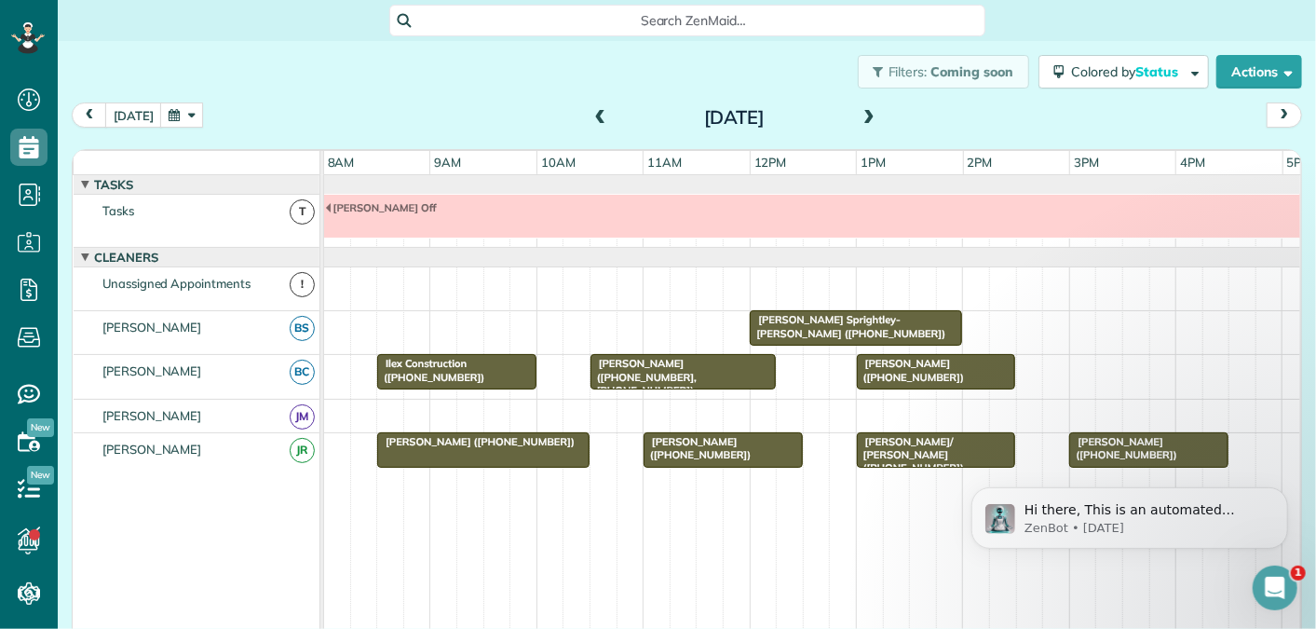
click at [872, 118] on span at bounding box center [869, 118] width 20 height 17
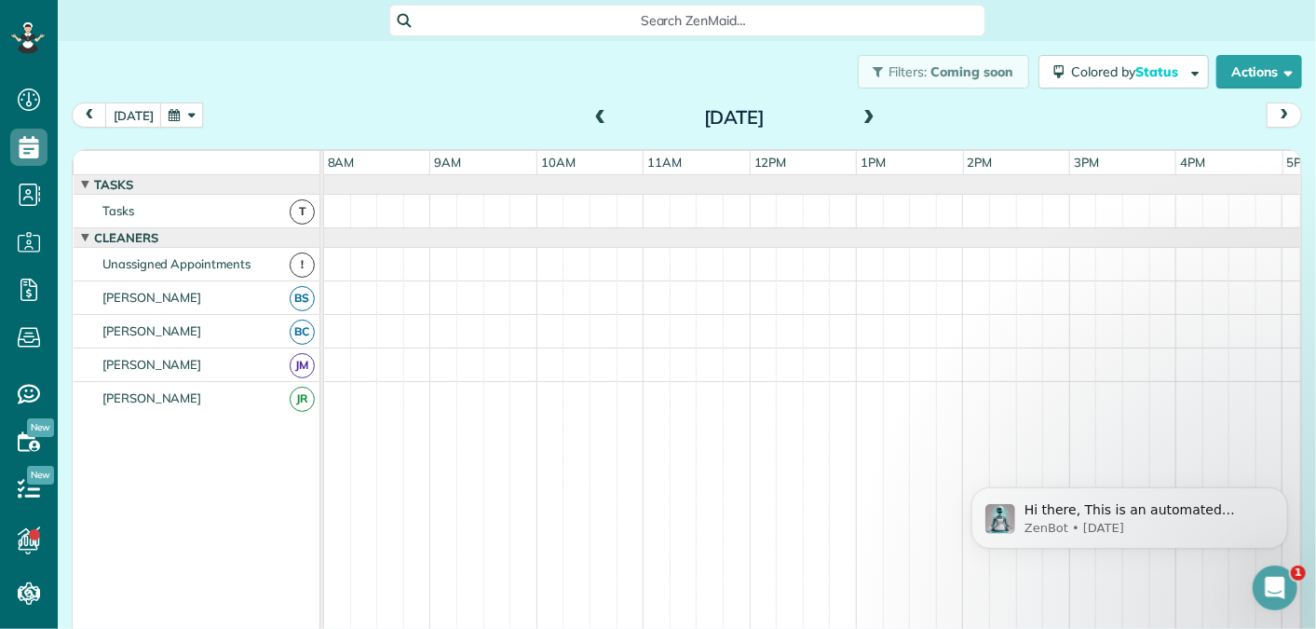
click at [872, 118] on span at bounding box center [869, 118] width 20 height 17
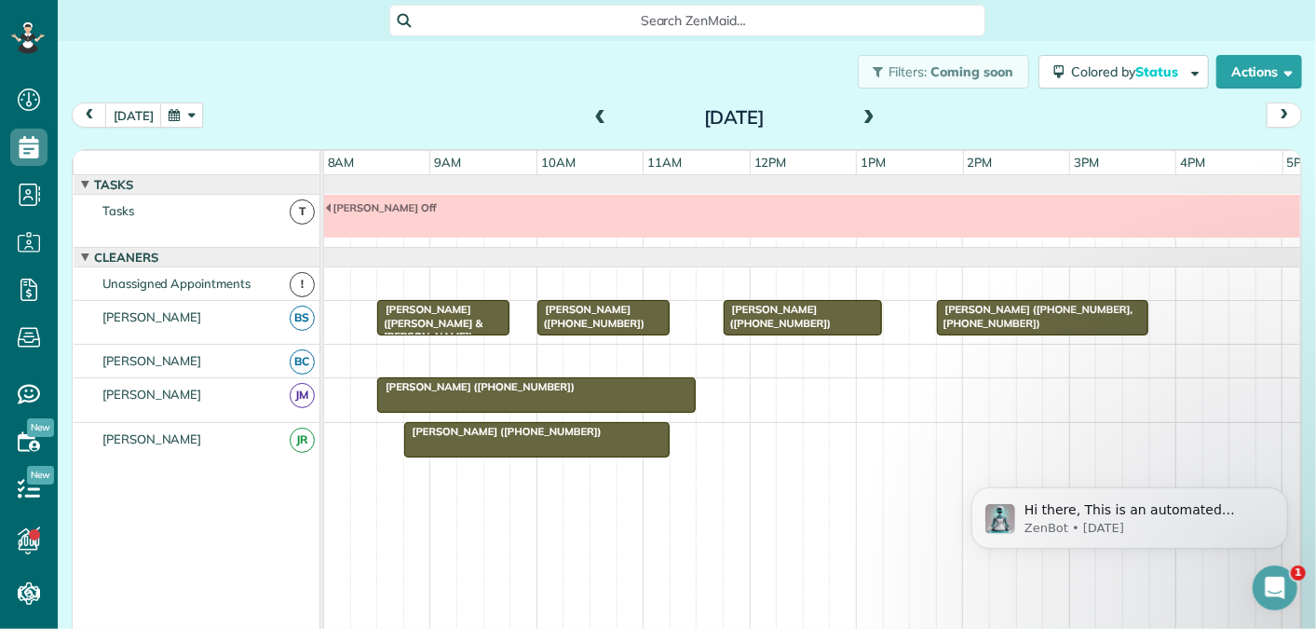
click at [869, 115] on span at bounding box center [869, 118] width 20 height 17
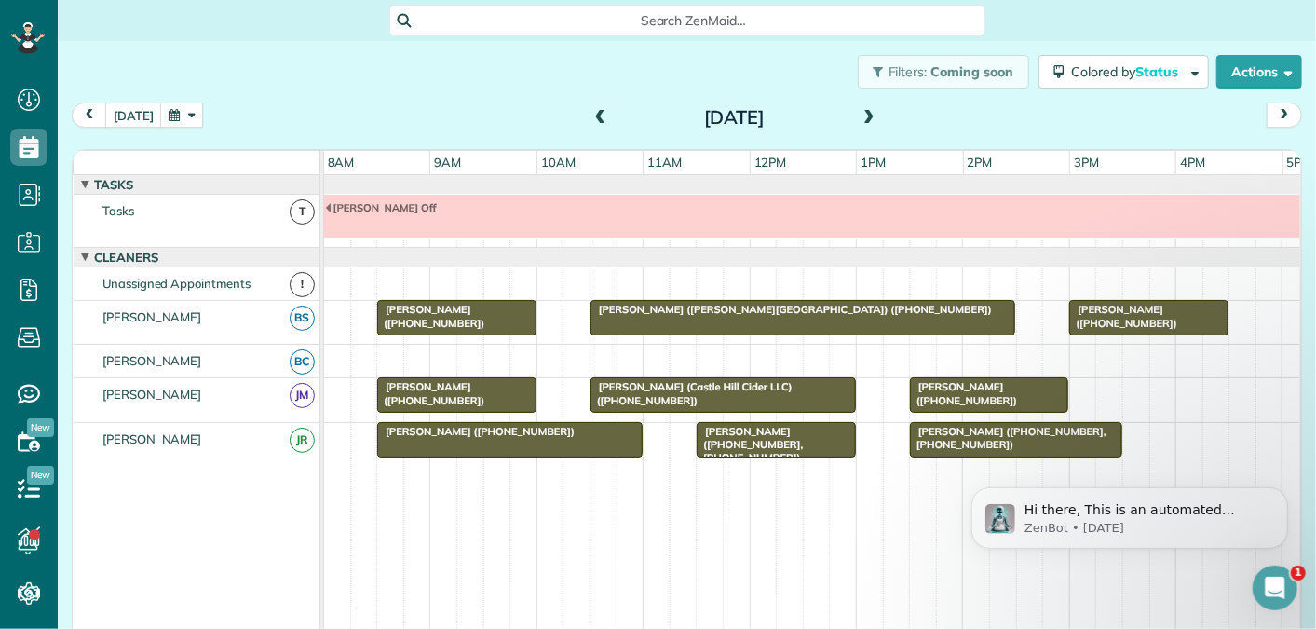
scroll to position [20, 0]
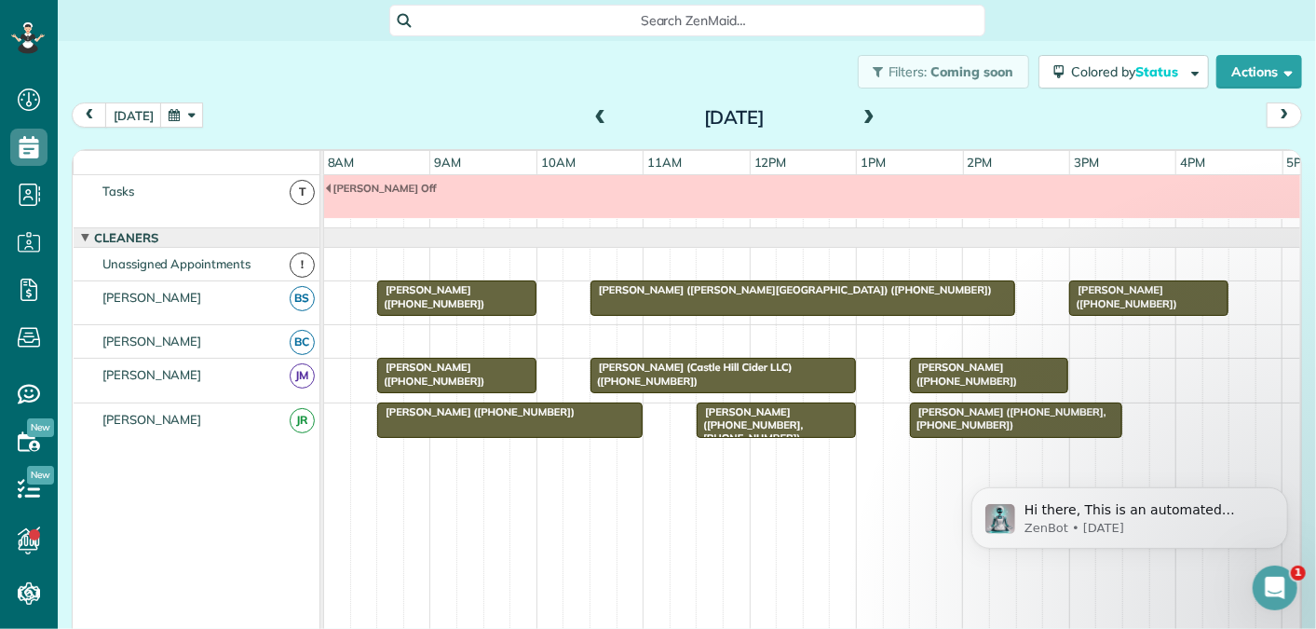
click at [869, 115] on span at bounding box center [869, 118] width 20 height 17
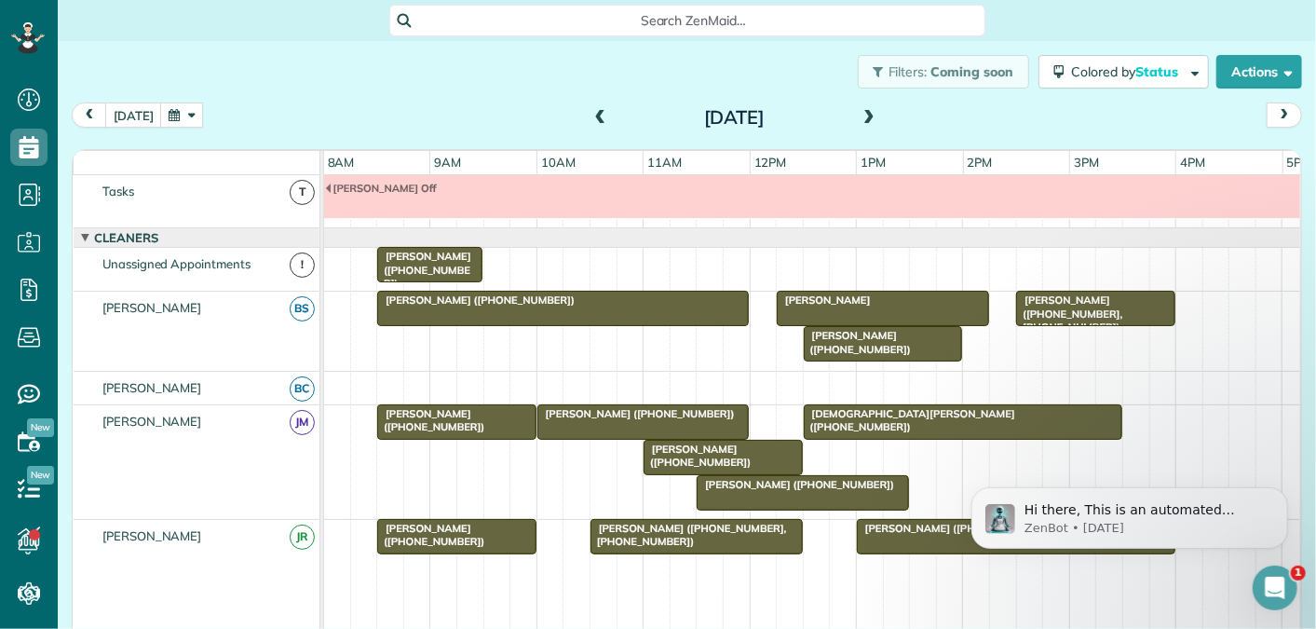
click at [869, 115] on span at bounding box center [869, 118] width 20 height 17
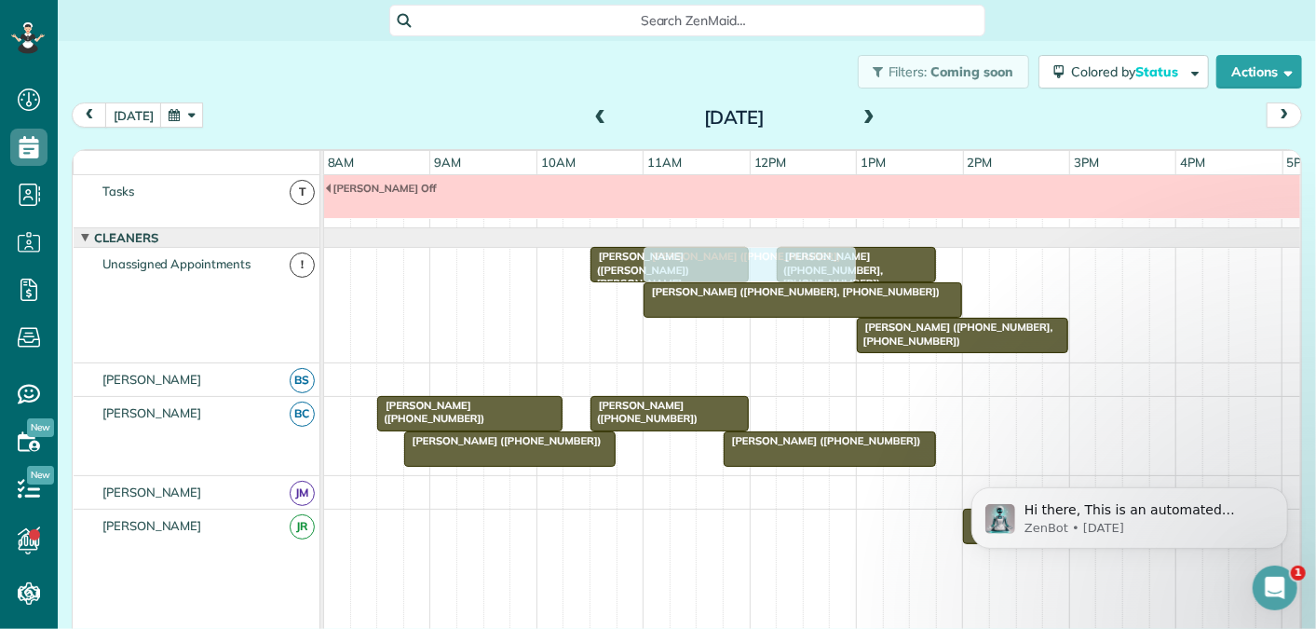
drag, startPoint x: 704, startPoint y: 330, endPoint x: 713, endPoint y: 338, distance: 12.5
click at [713, 338] on div "[PERSON_NAME] ([PHONE_NUMBER], [PHONE_NUMBER]) [PERSON_NAME] ([PERSON_NAME]) [P…" at bounding box center [813, 305] width 979 height 114
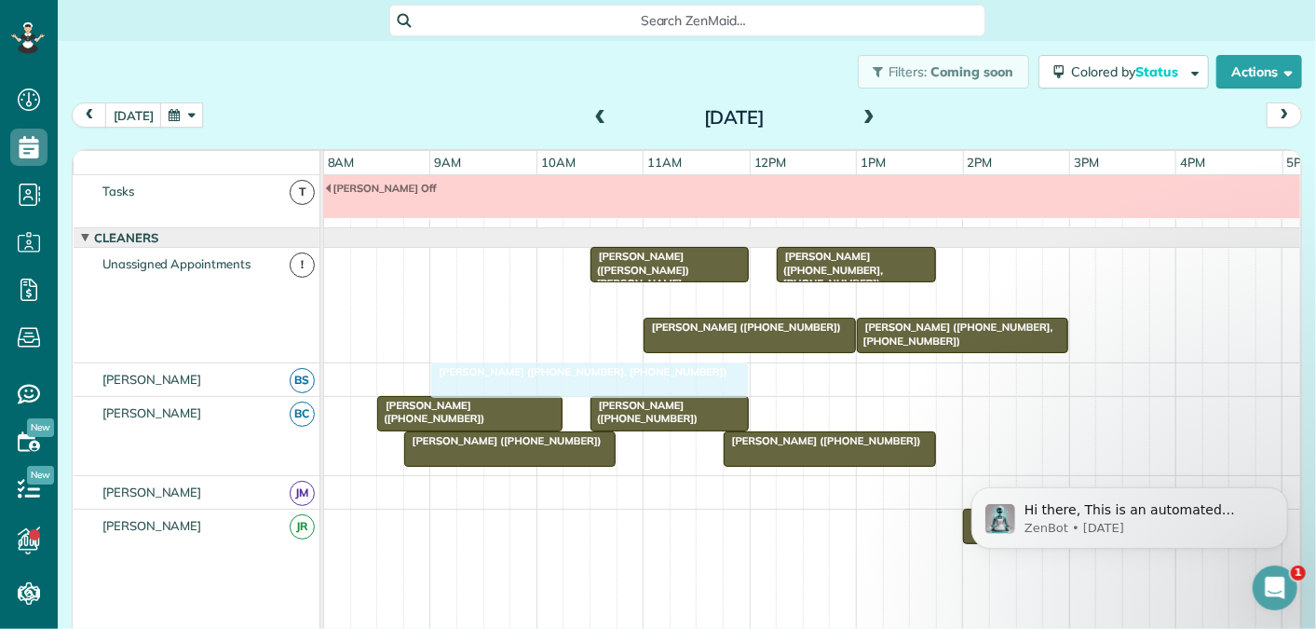
drag, startPoint x: 738, startPoint y: 294, endPoint x: 527, endPoint y: 385, distance: 229.9
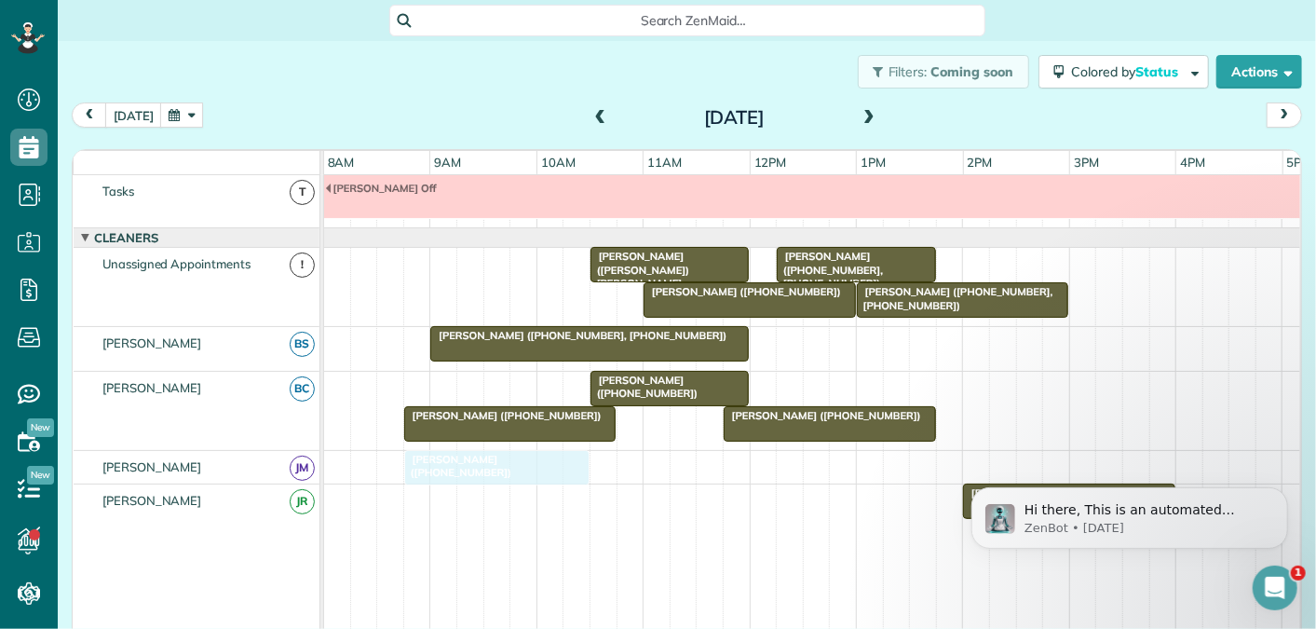
drag, startPoint x: 480, startPoint y: 374, endPoint x: 514, endPoint y: 457, distance: 89.7
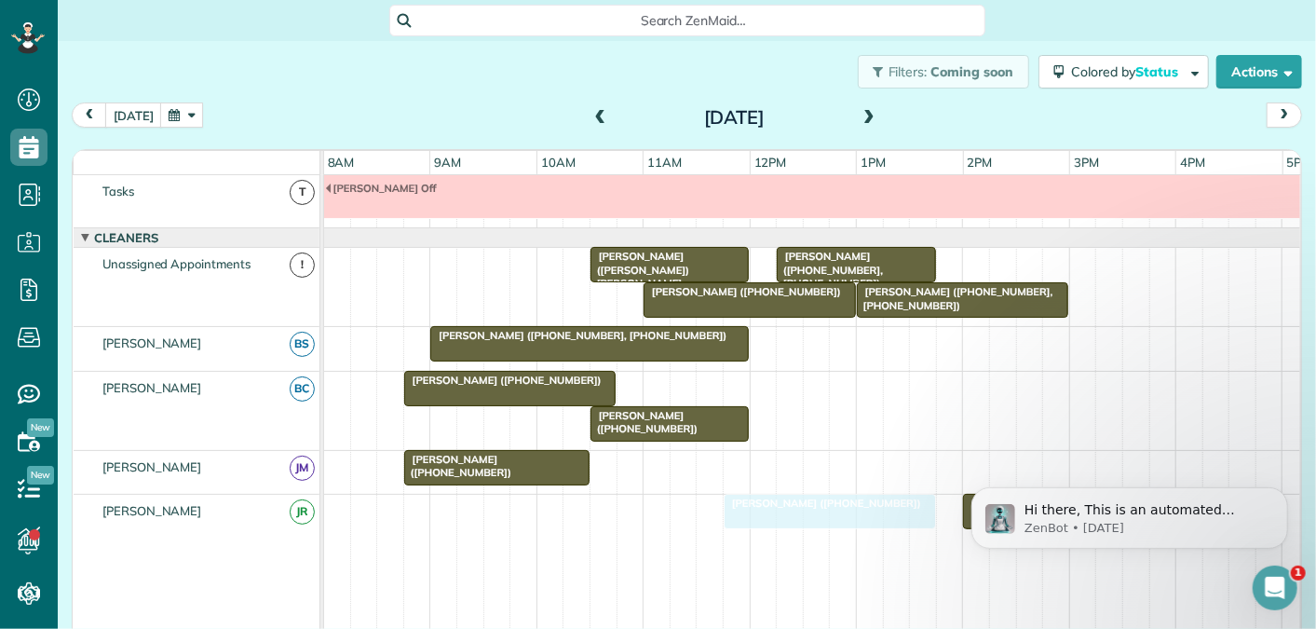
drag, startPoint x: 794, startPoint y: 379, endPoint x: 782, endPoint y: 498, distance: 119.8
click at [869, 117] on span at bounding box center [869, 118] width 20 height 17
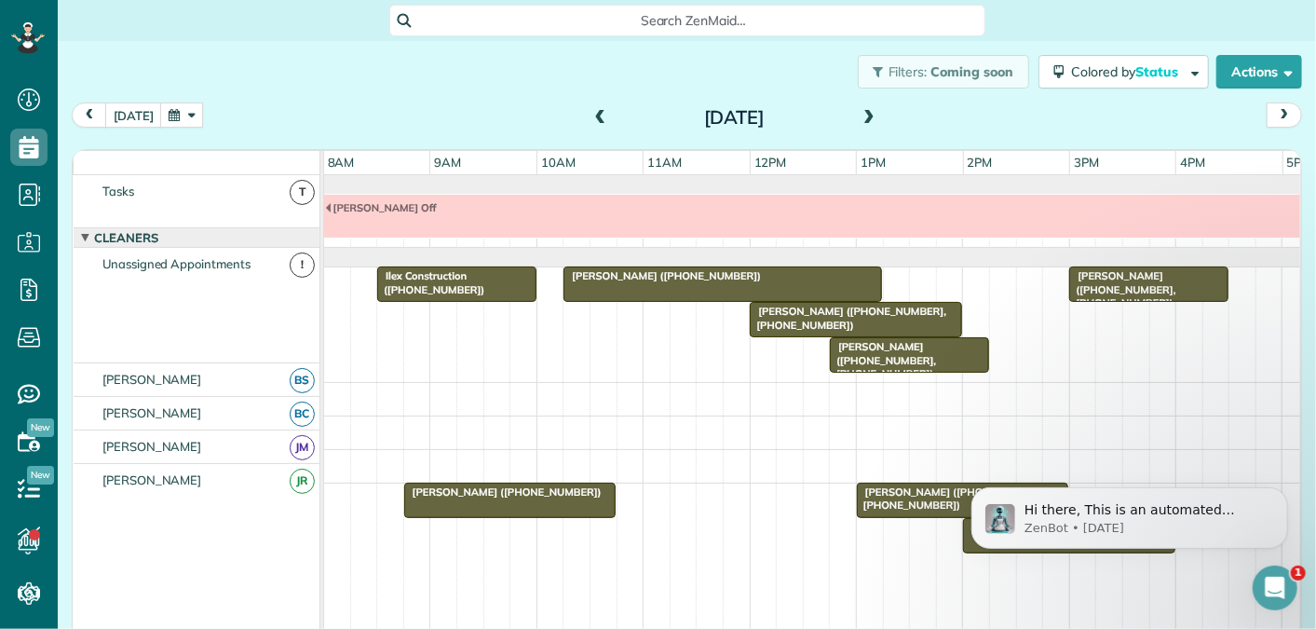
scroll to position [0, 0]
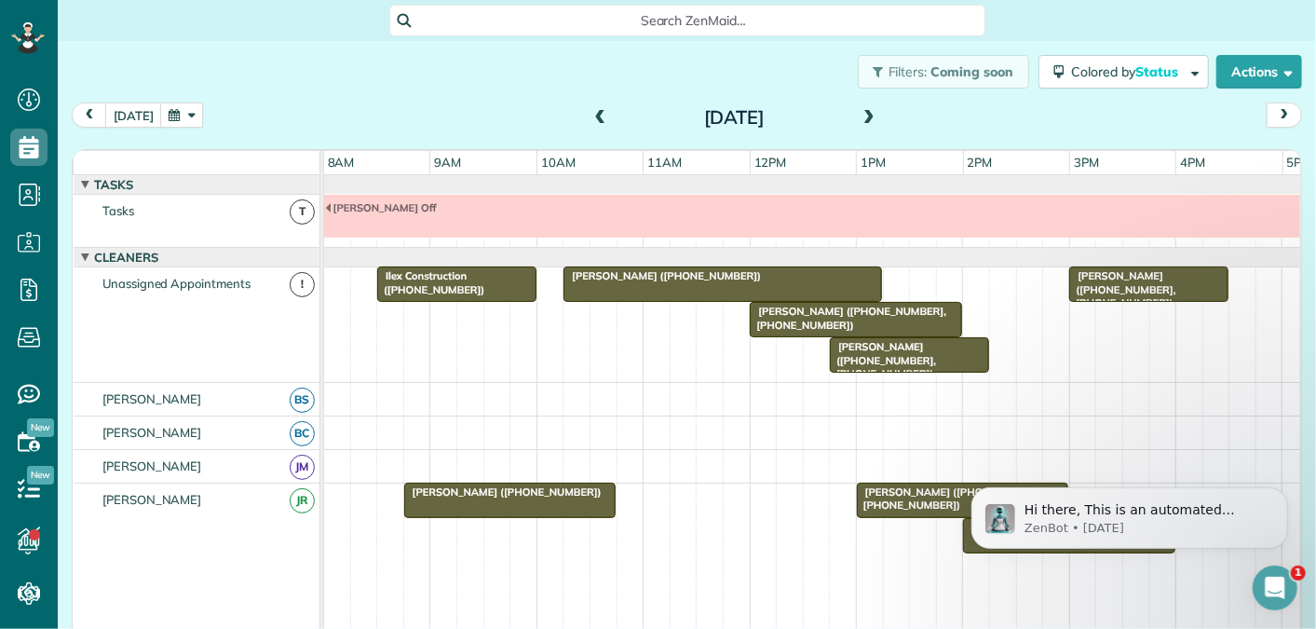
click at [865, 113] on span at bounding box center [869, 118] width 20 height 17
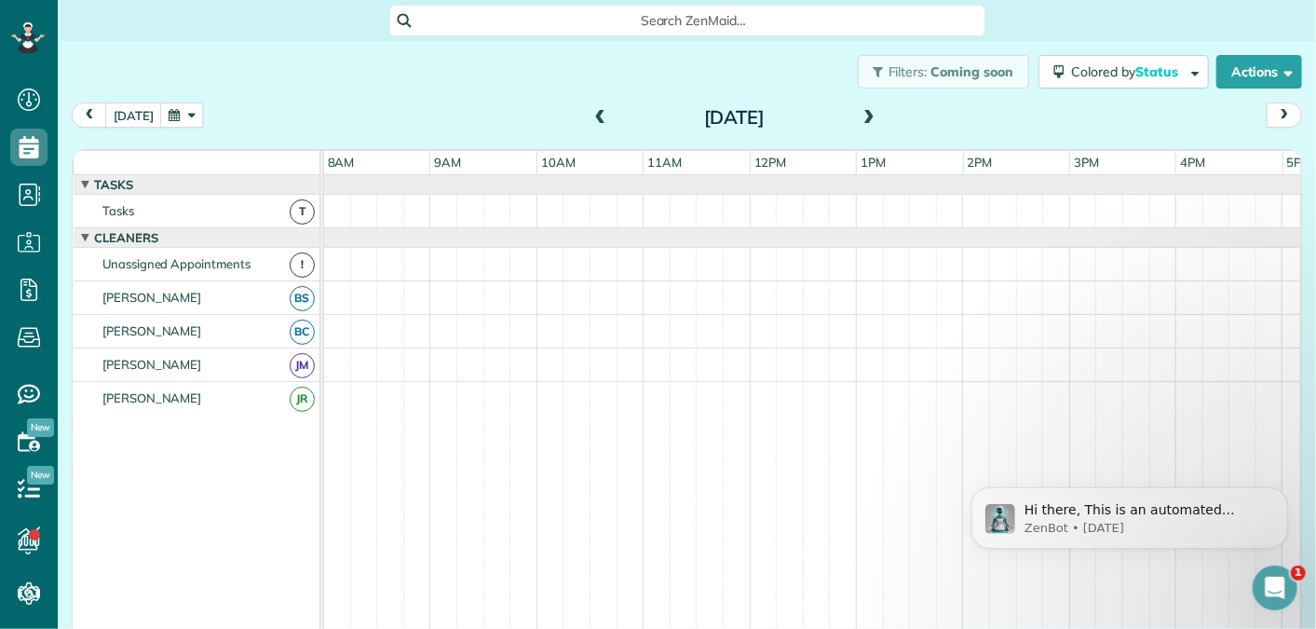
click at [865, 113] on span at bounding box center [869, 118] width 20 height 17
